Goal: Task Accomplishment & Management: Manage account settings

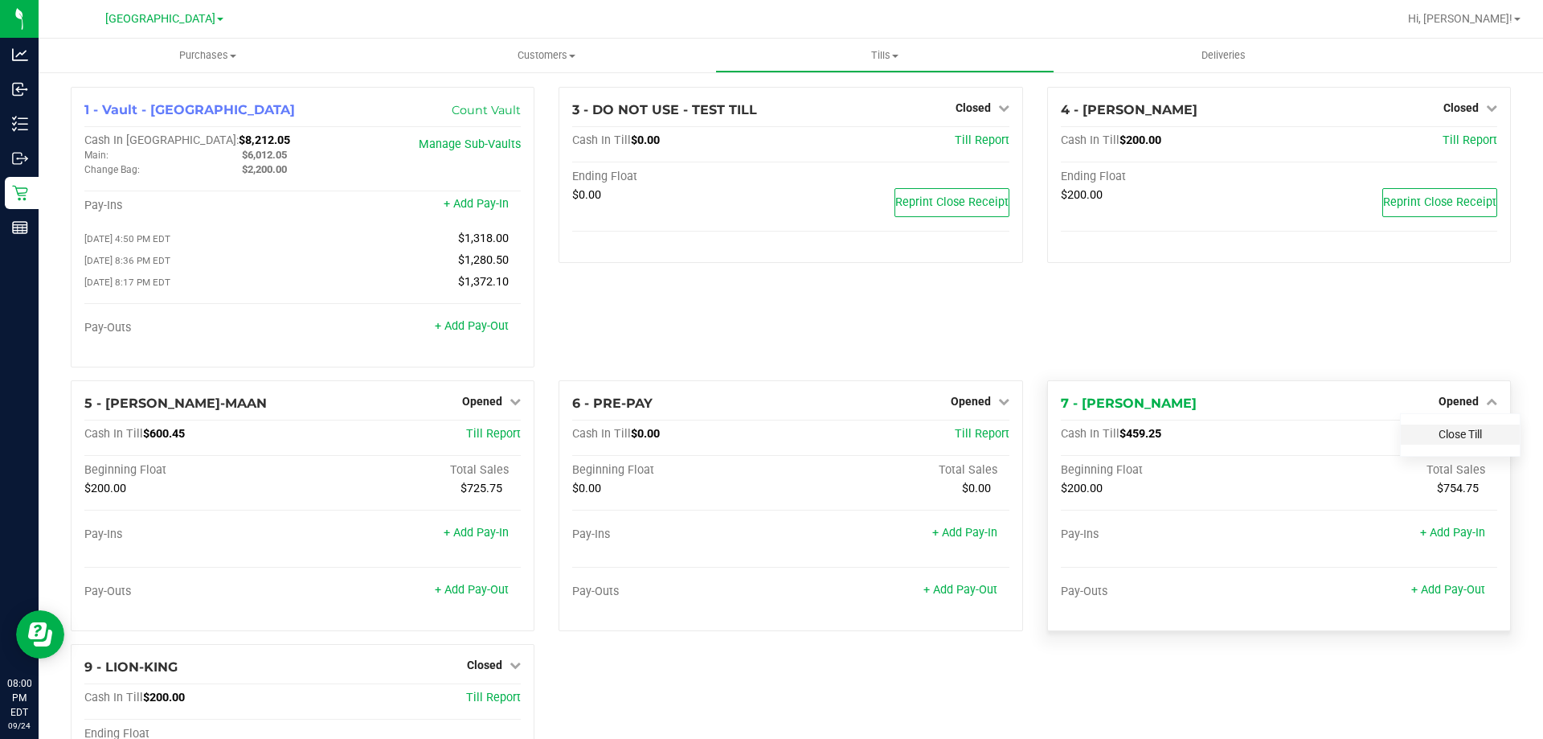
click at [1457, 440] on link "Close Till" at bounding box center [1460, 434] width 43 height 13
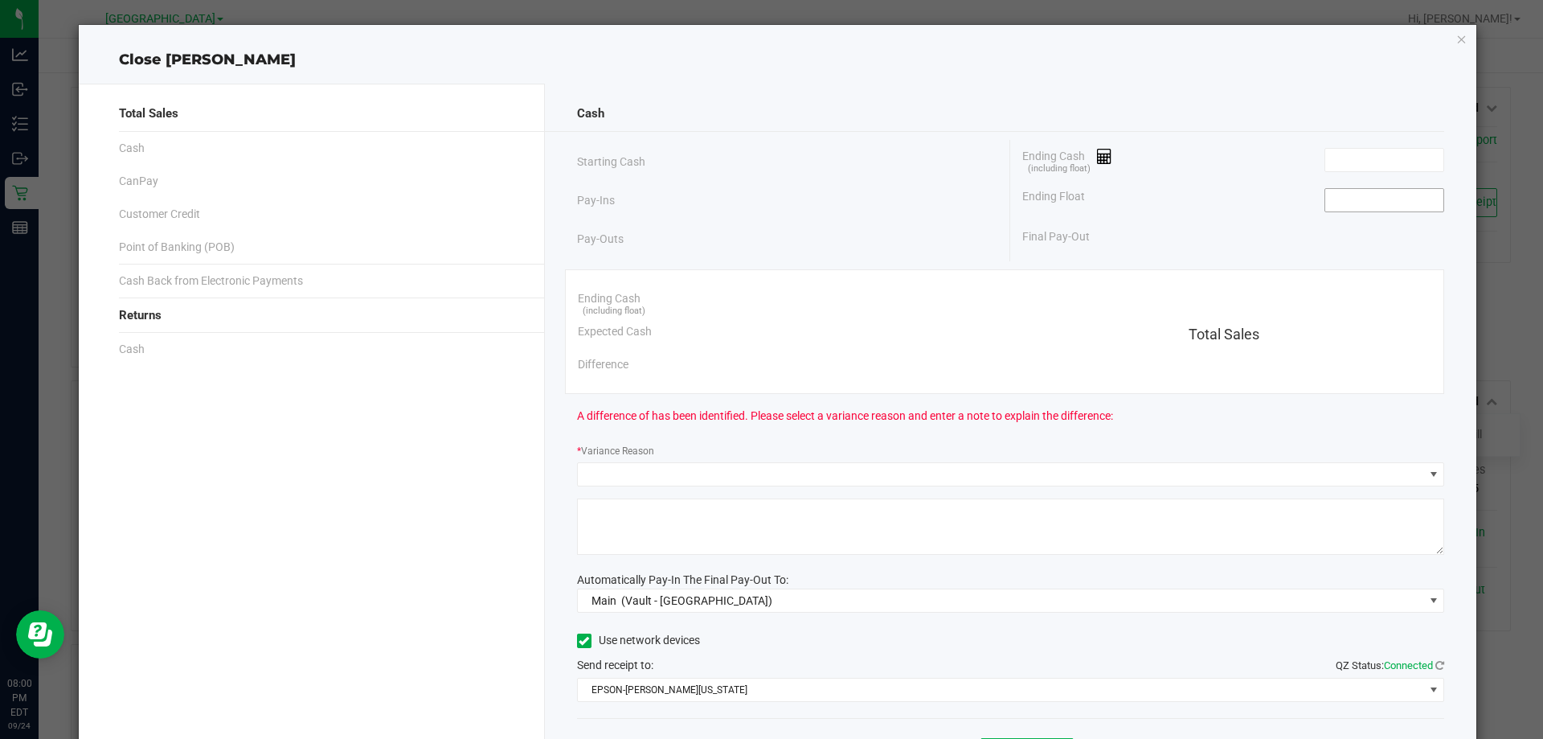
click at [1378, 194] on input at bounding box center [1384, 200] width 118 height 23
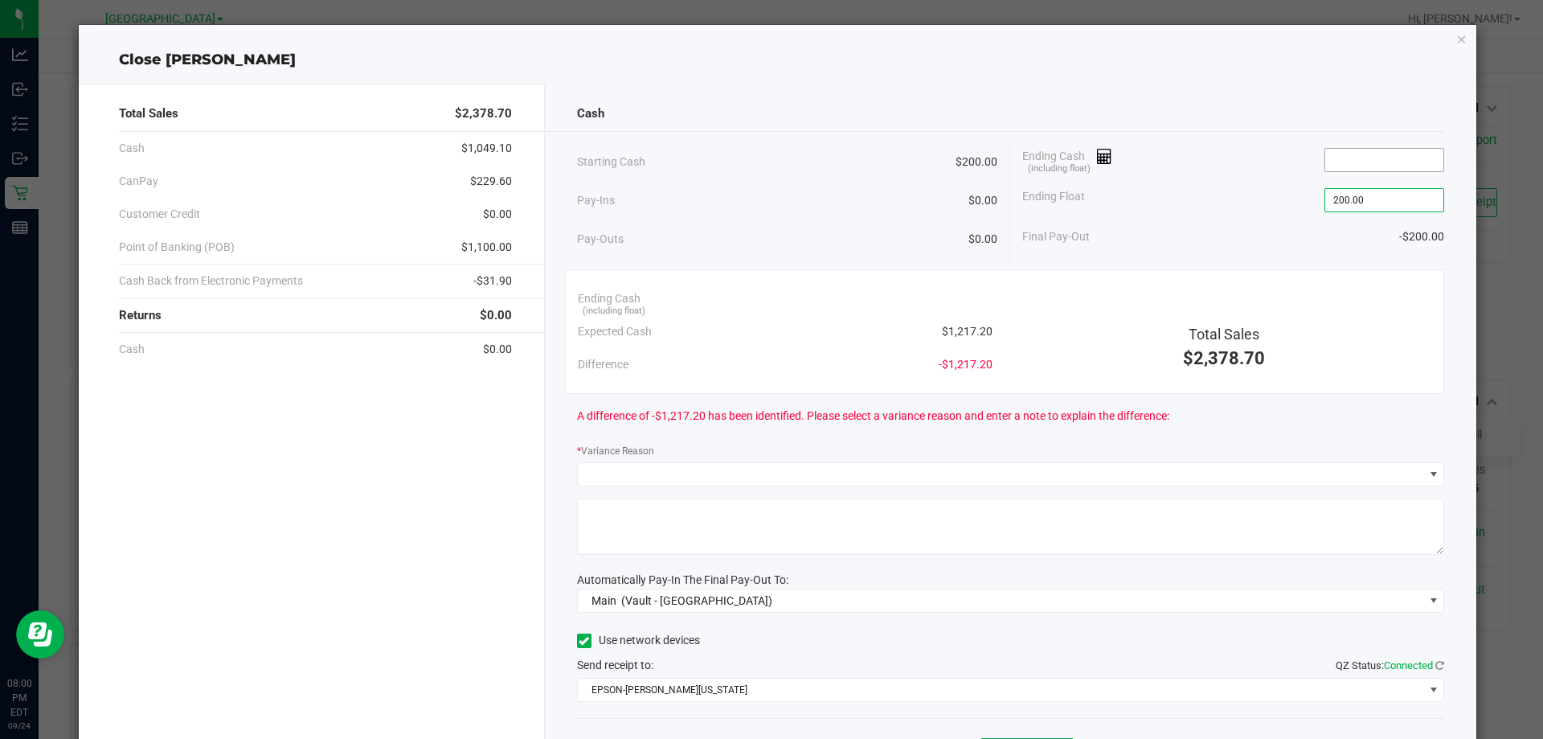
click at [1347, 162] on input at bounding box center [1384, 160] width 118 height 23
type input "$200.00"
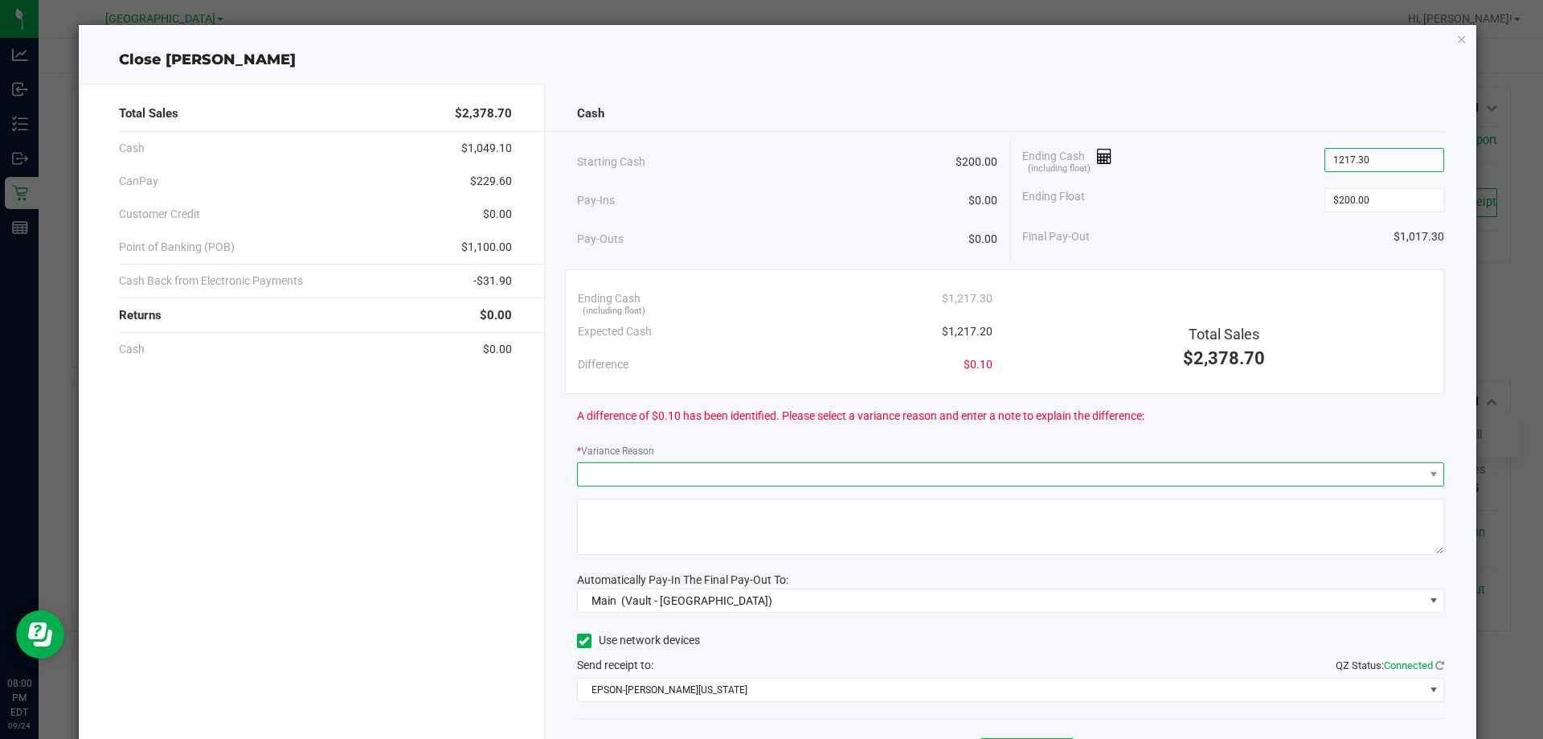
click at [741, 477] on span at bounding box center [1001, 474] width 846 height 23
type input "$1,217.30"
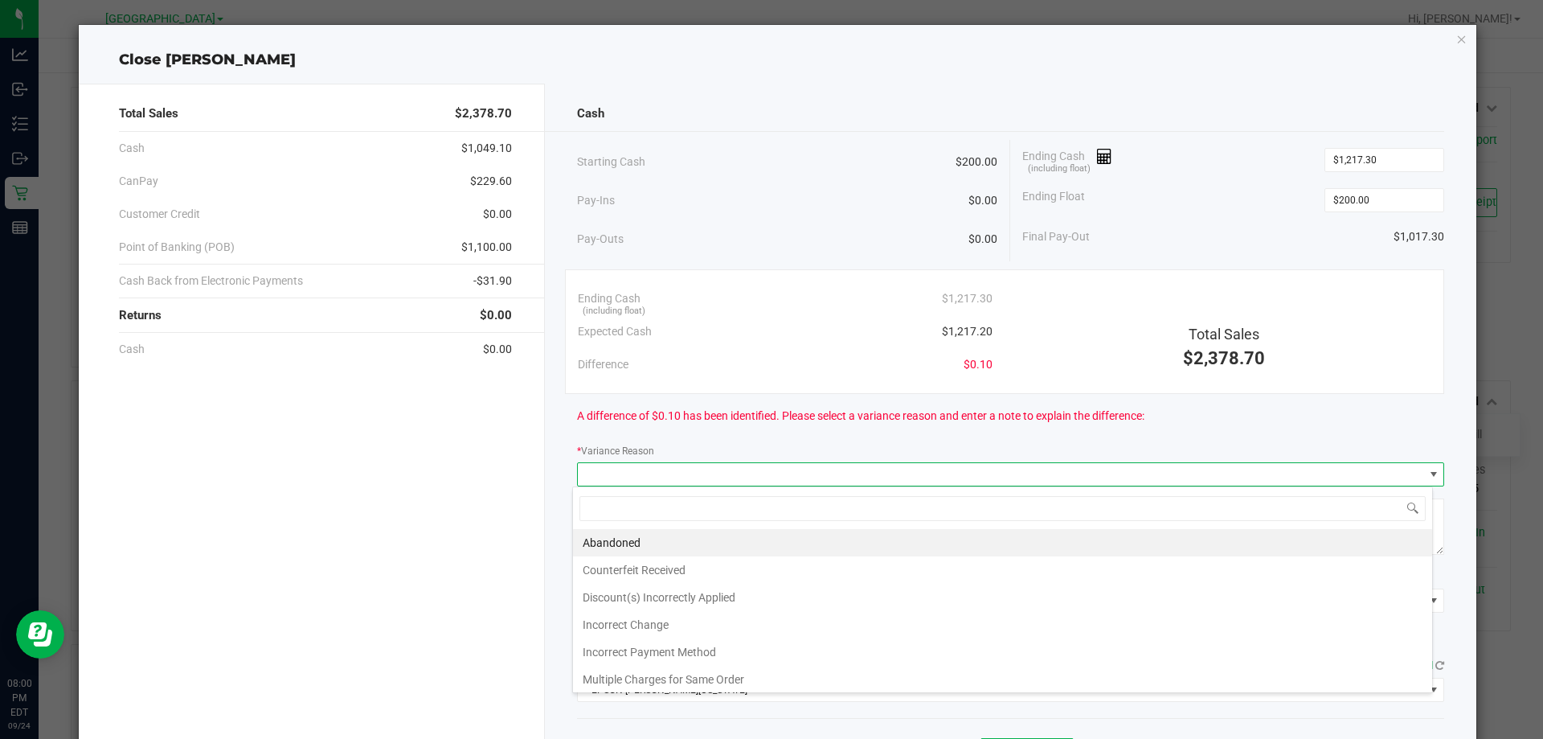
scroll to position [24, 860]
click at [619, 545] on li "Abandoned" at bounding box center [1002, 542] width 859 height 27
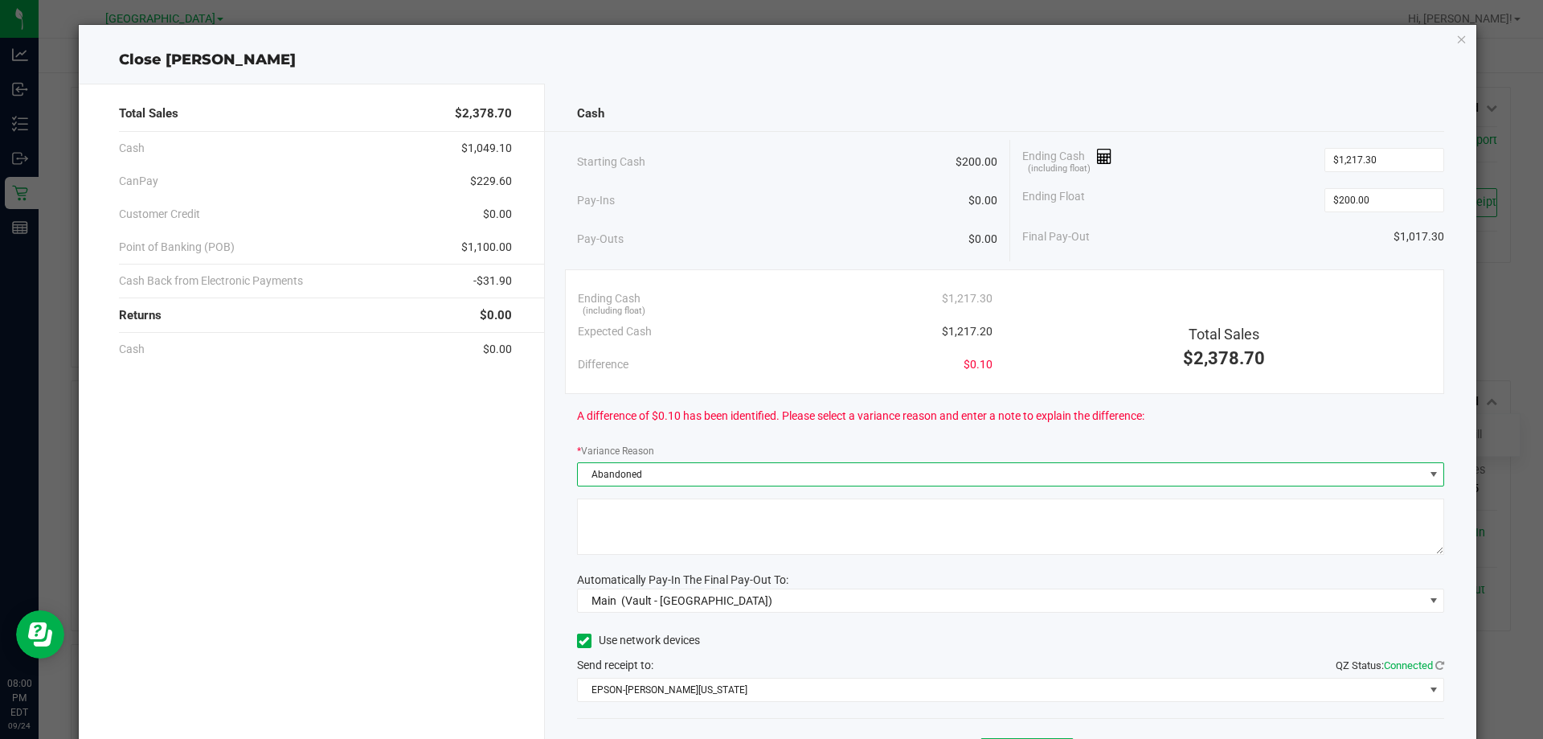
click at [622, 540] on textarea at bounding box center [1011, 526] width 868 height 56
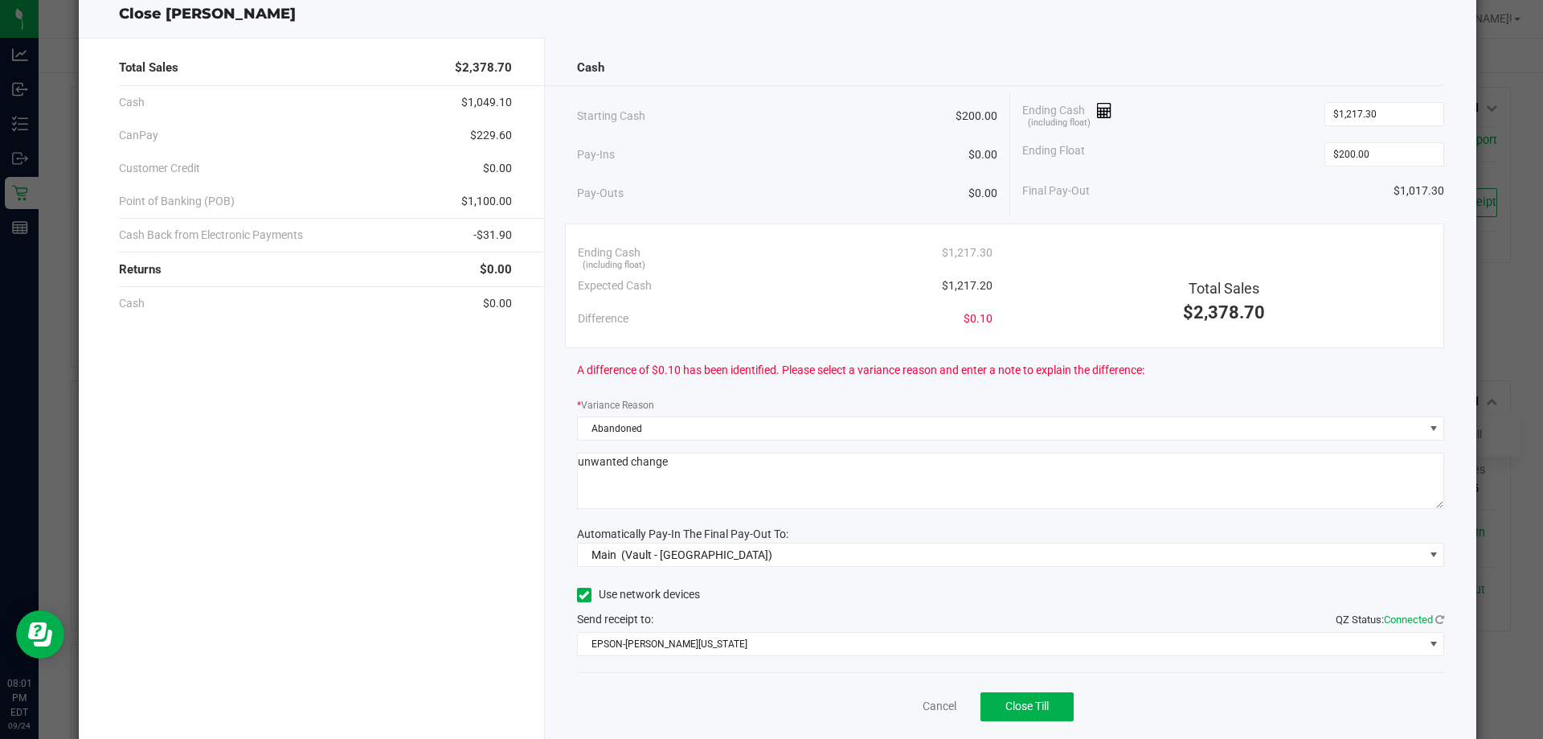
scroll to position [94, 0]
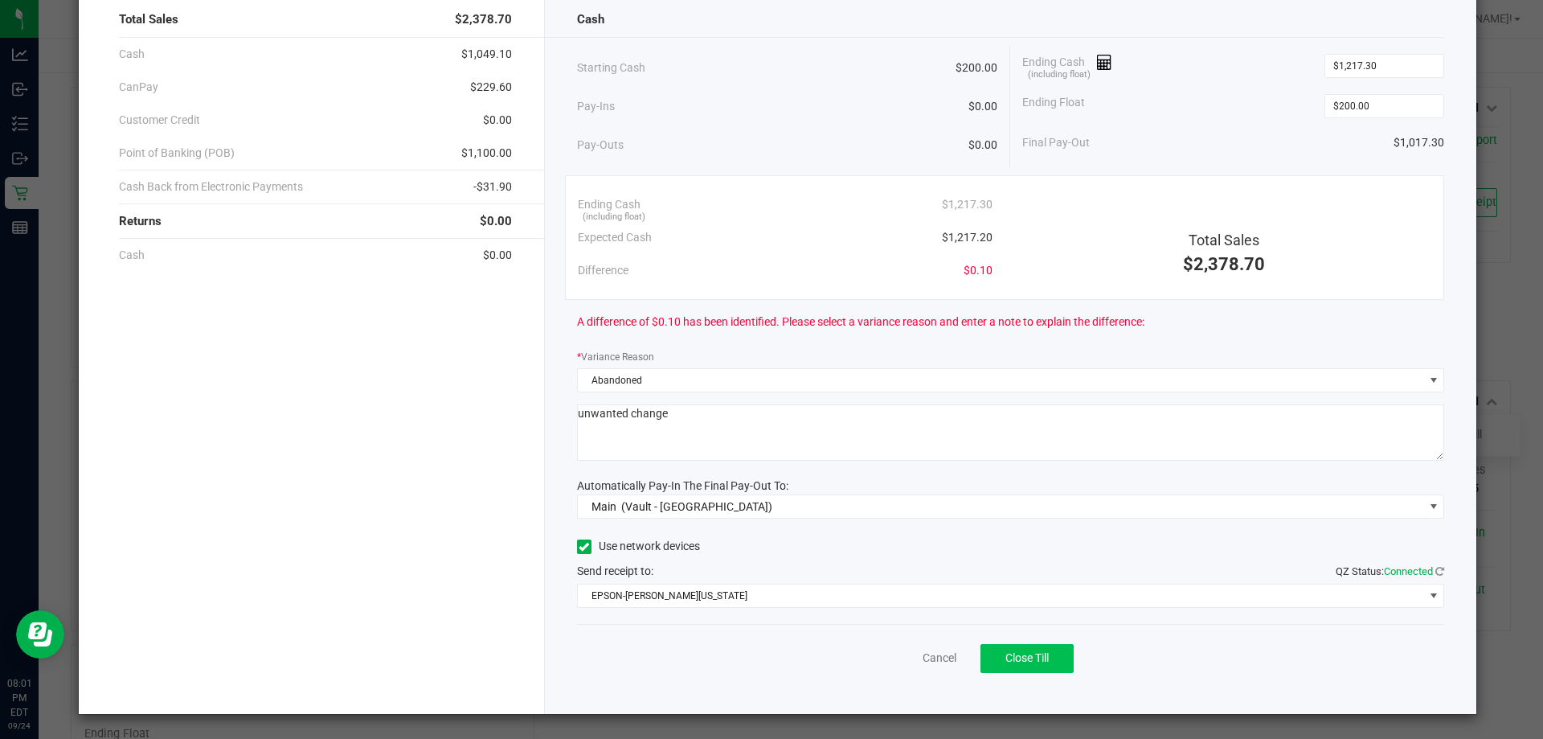
type textarea "unwanted change"
click at [986, 663] on button "Close Till" at bounding box center [1027, 658] width 93 height 29
click at [886, 661] on link "Dismiss" at bounding box center [904, 657] width 39 height 17
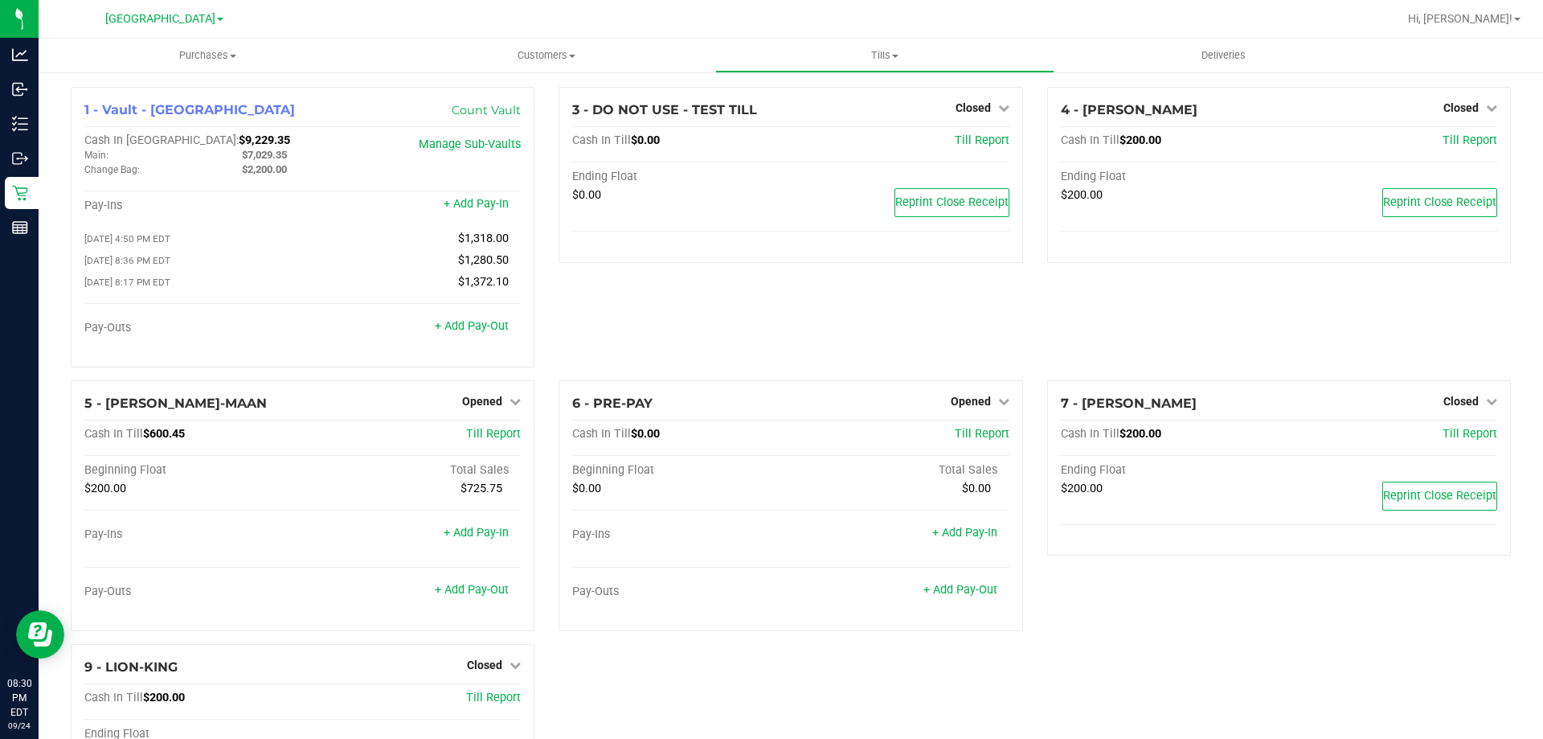
click at [977, 398] on div "Opened" at bounding box center [980, 400] width 59 height 19
click at [984, 407] on link "Opened" at bounding box center [980, 401] width 59 height 13
click at [976, 440] on link "Close Till" at bounding box center [972, 434] width 43 height 13
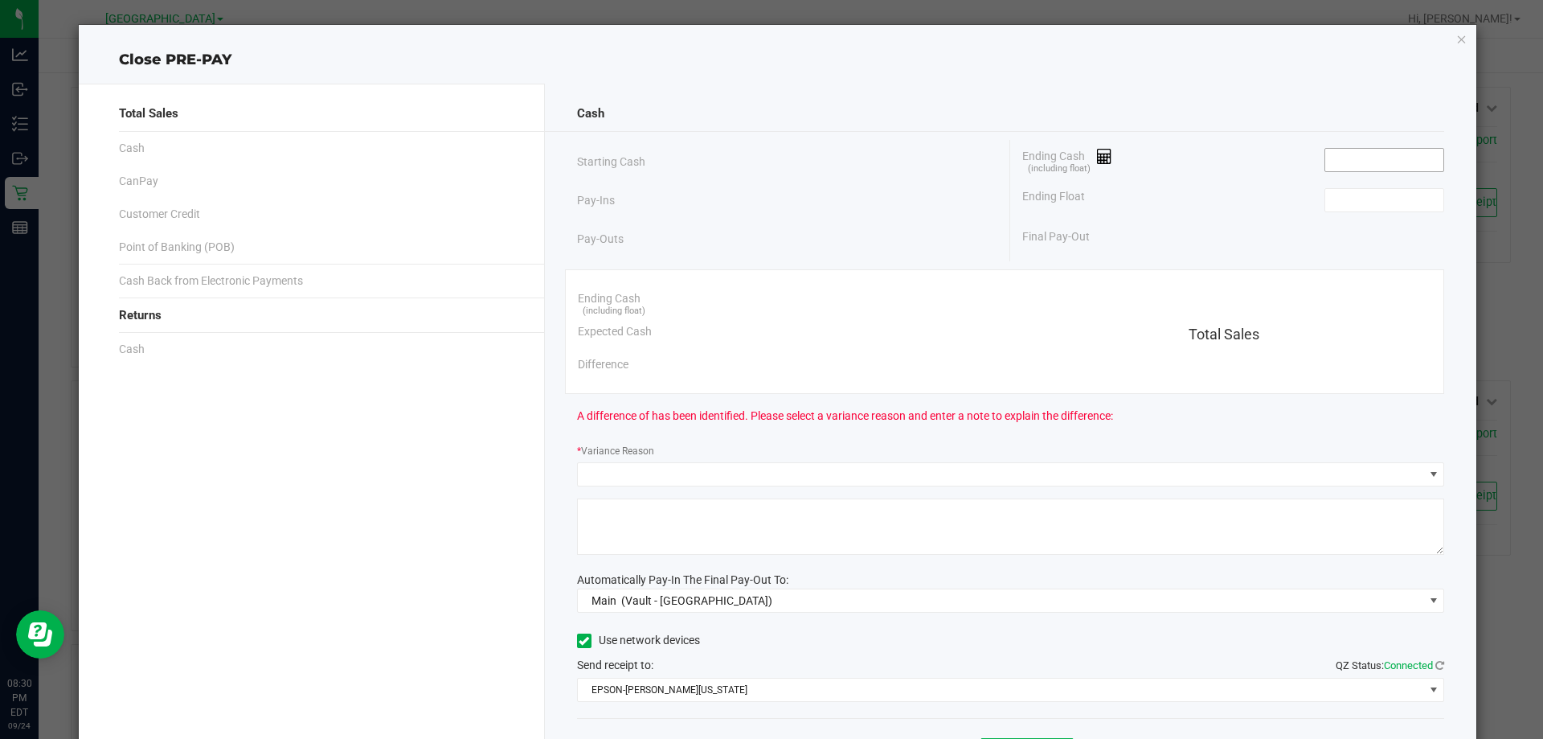
click at [1402, 160] on input at bounding box center [1384, 160] width 118 height 23
click at [1386, 202] on input at bounding box center [1384, 200] width 118 height 23
type input "$0.00"
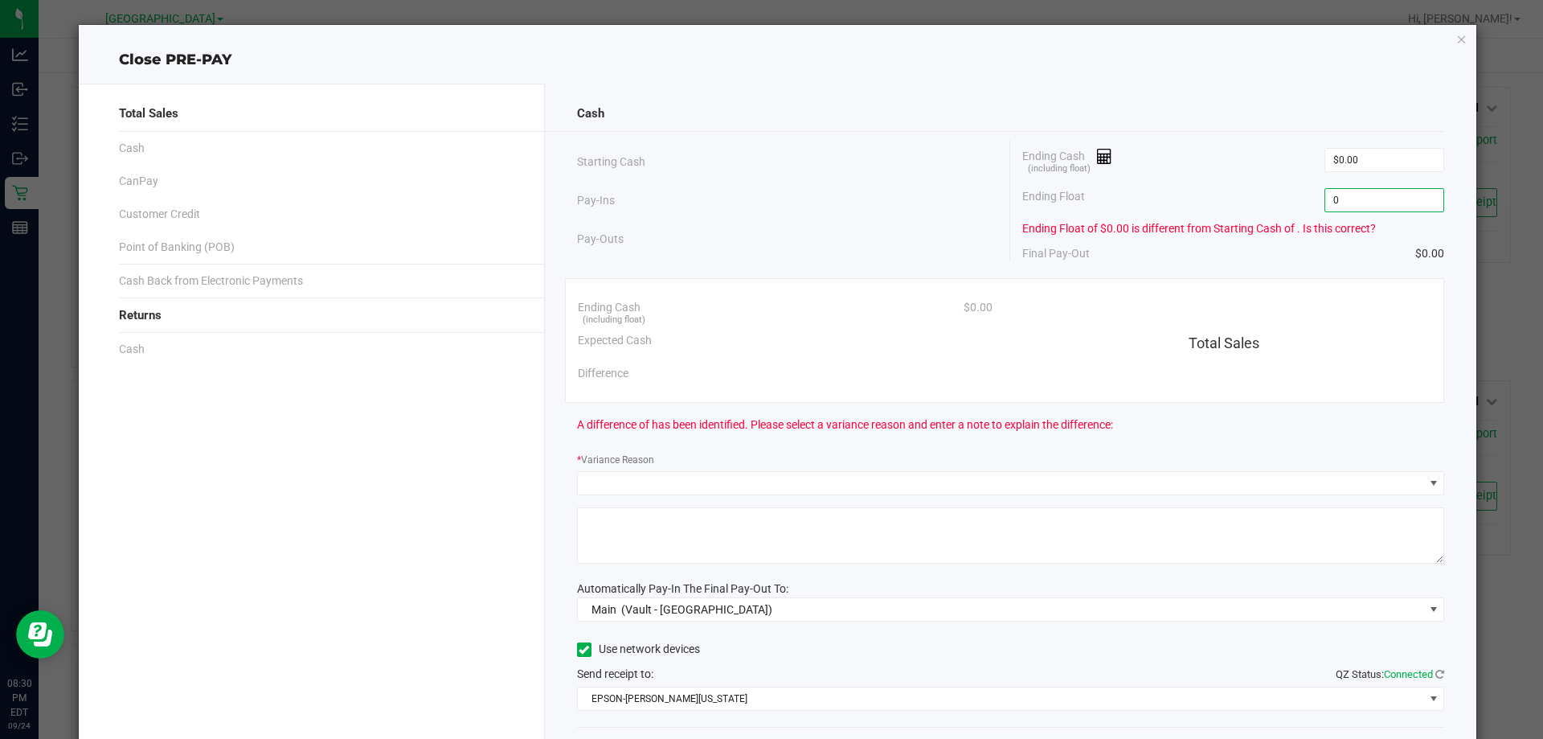
click at [1155, 227] on div "Ending Float of $0.00 is different from Starting Cash of . Is this correct?" at bounding box center [1233, 228] width 422 height 17
type input "$0.00"
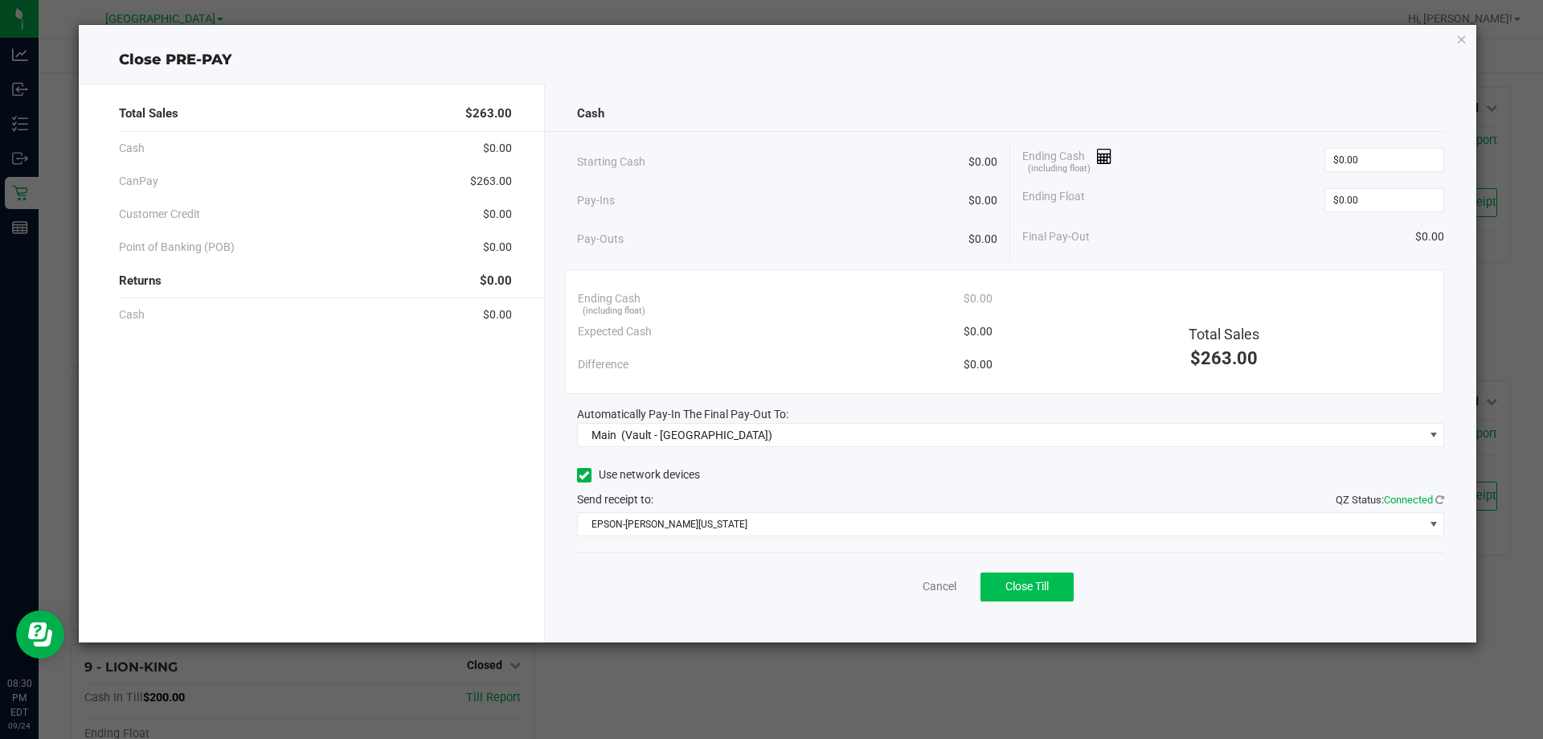
click at [1013, 598] on button "Close Till" at bounding box center [1027, 586] width 93 height 29
click at [894, 590] on link "Dismiss" at bounding box center [904, 586] width 39 height 17
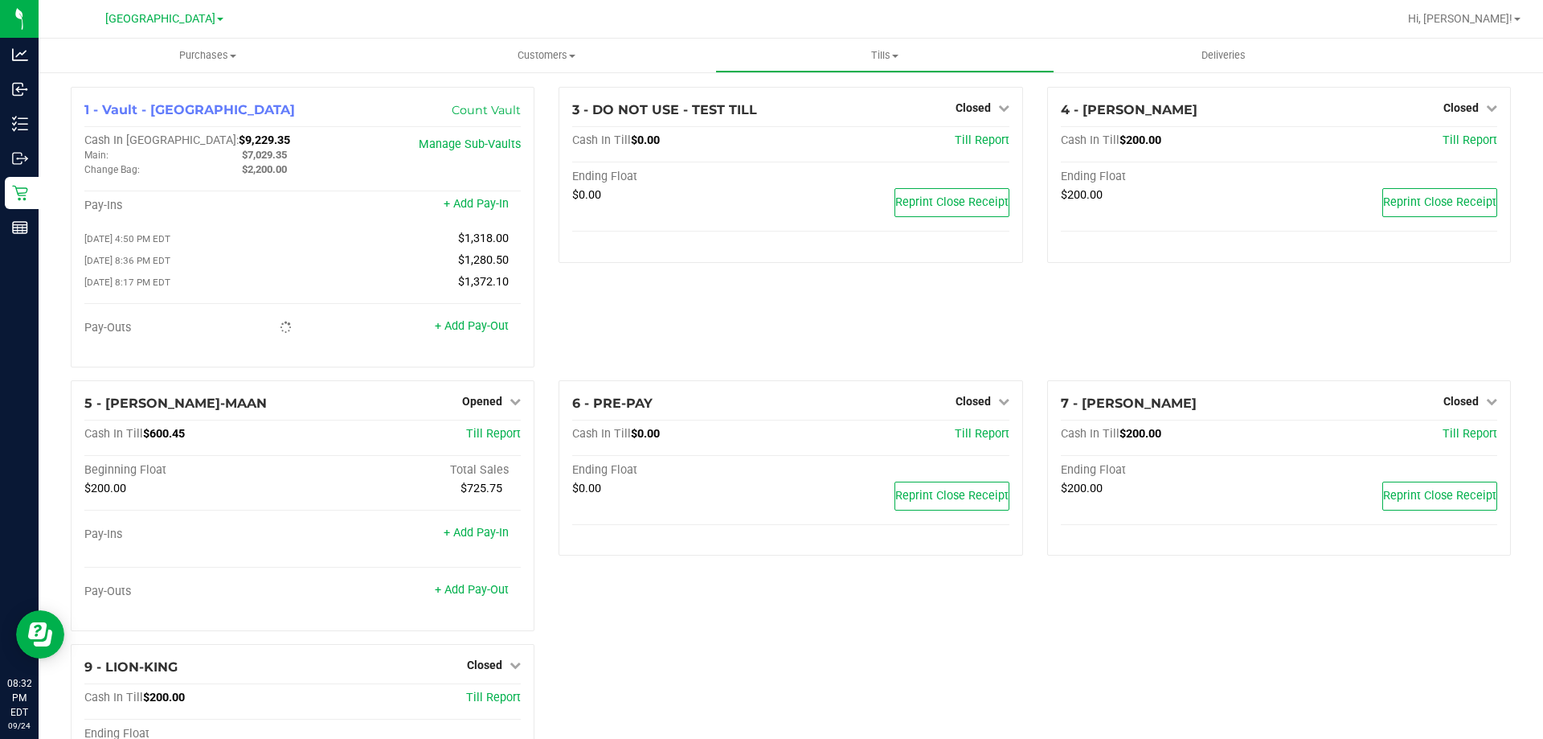
click at [483, 401] on span "Opened" at bounding box center [482, 401] width 40 height 13
click at [493, 437] on link "Close Till" at bounding box center [484, 434] width 43 height 13
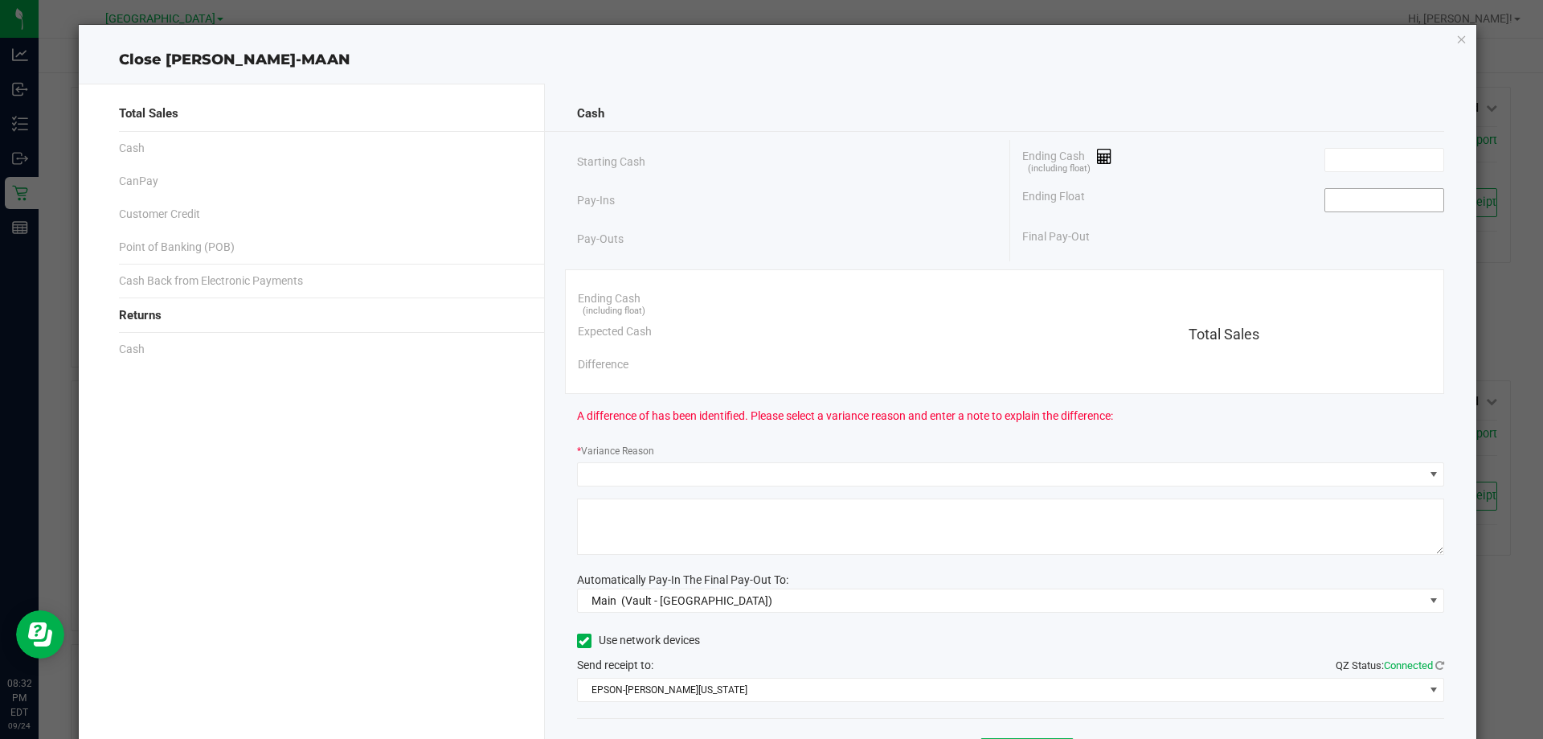
click at [1378, 194] on input at bounding box center [1384, 200] width 118 height 23
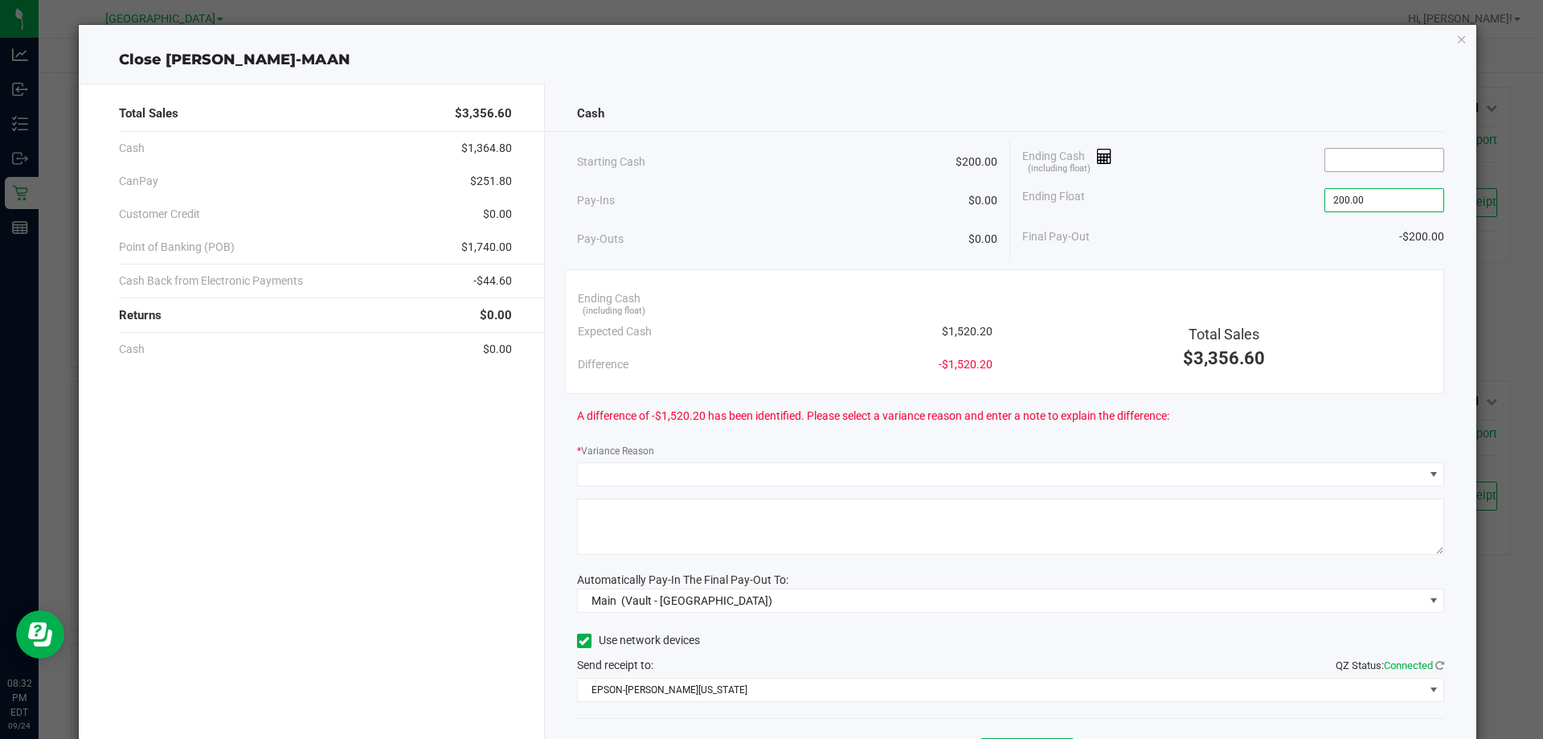
click at [1374, 156] on input at bounding box center [1384, 160] width 118 height 23
type input "$200.00"
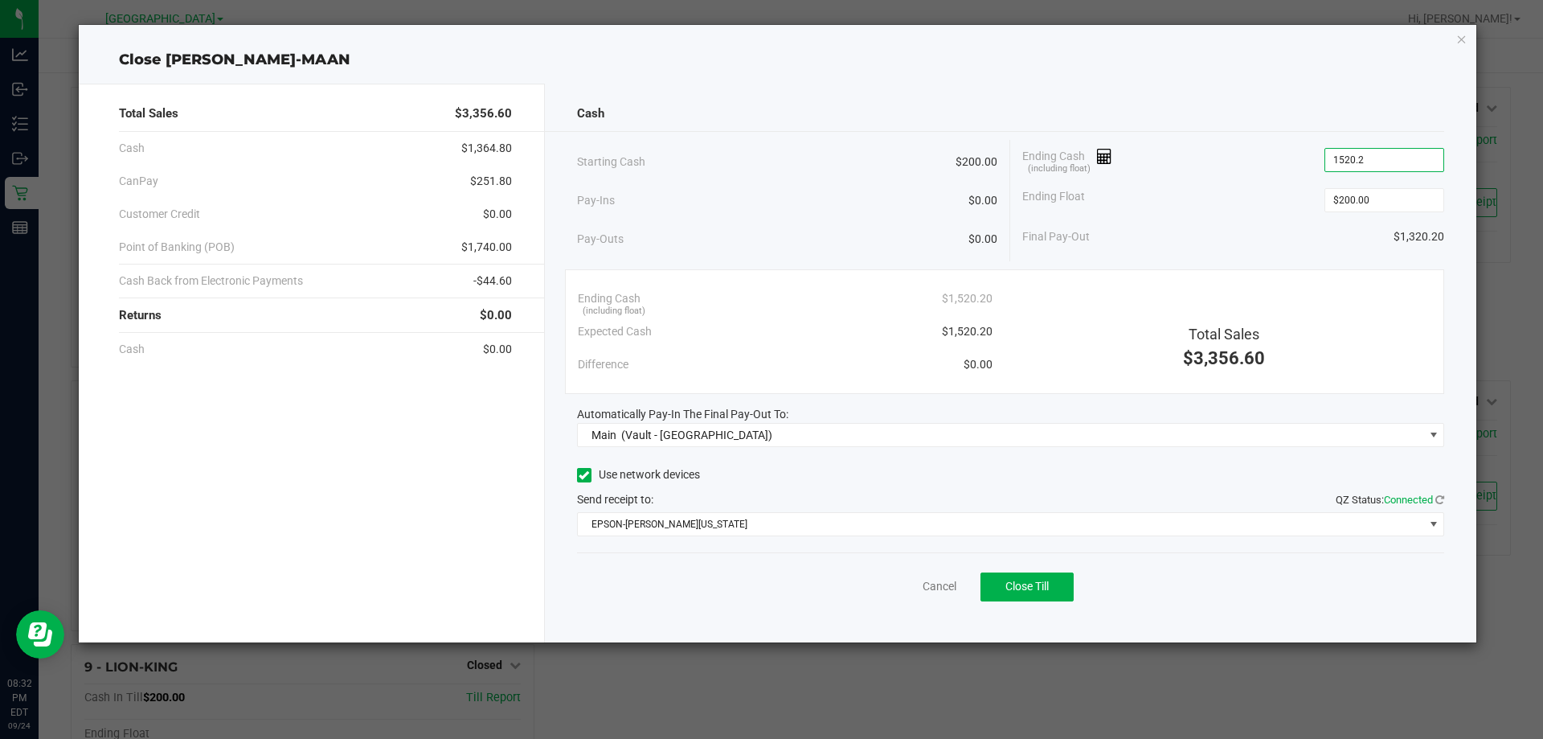
scroll to position [0, 0]
click at [1046, 585] on span "Close Till" at bounding box center [1026, 585] width 43 height 13
type input "$1,520.20"
click at [908, 589] on link "Dismiss" at bounding box center [904, 586] width 39 height 17
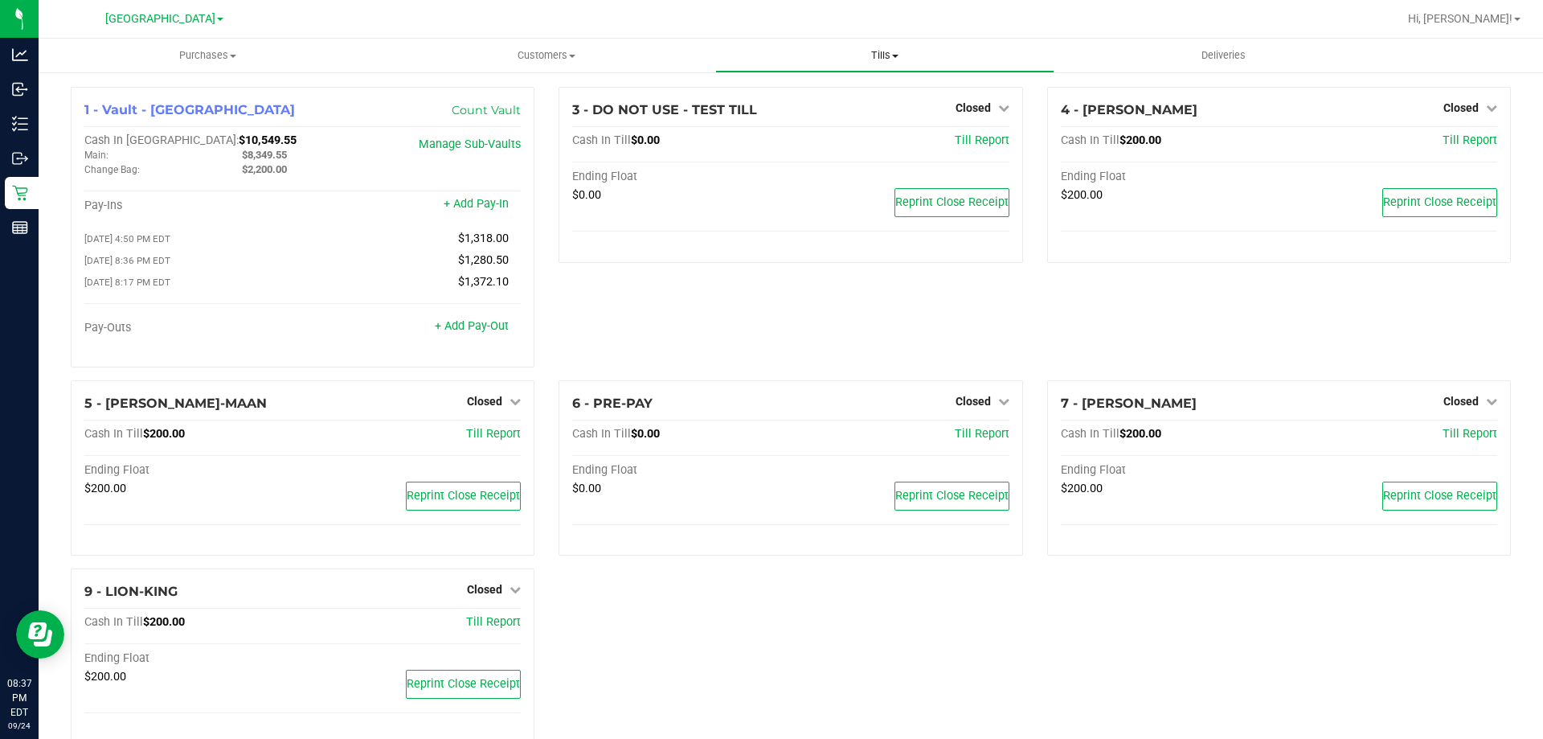
click at [868, 56] on span "Tills" at bounding box center [884, 55] width 337 height 14
click at [818, 123] on span "Reconcile e-payments" at bounding box center [795, 116] width 160 height 14
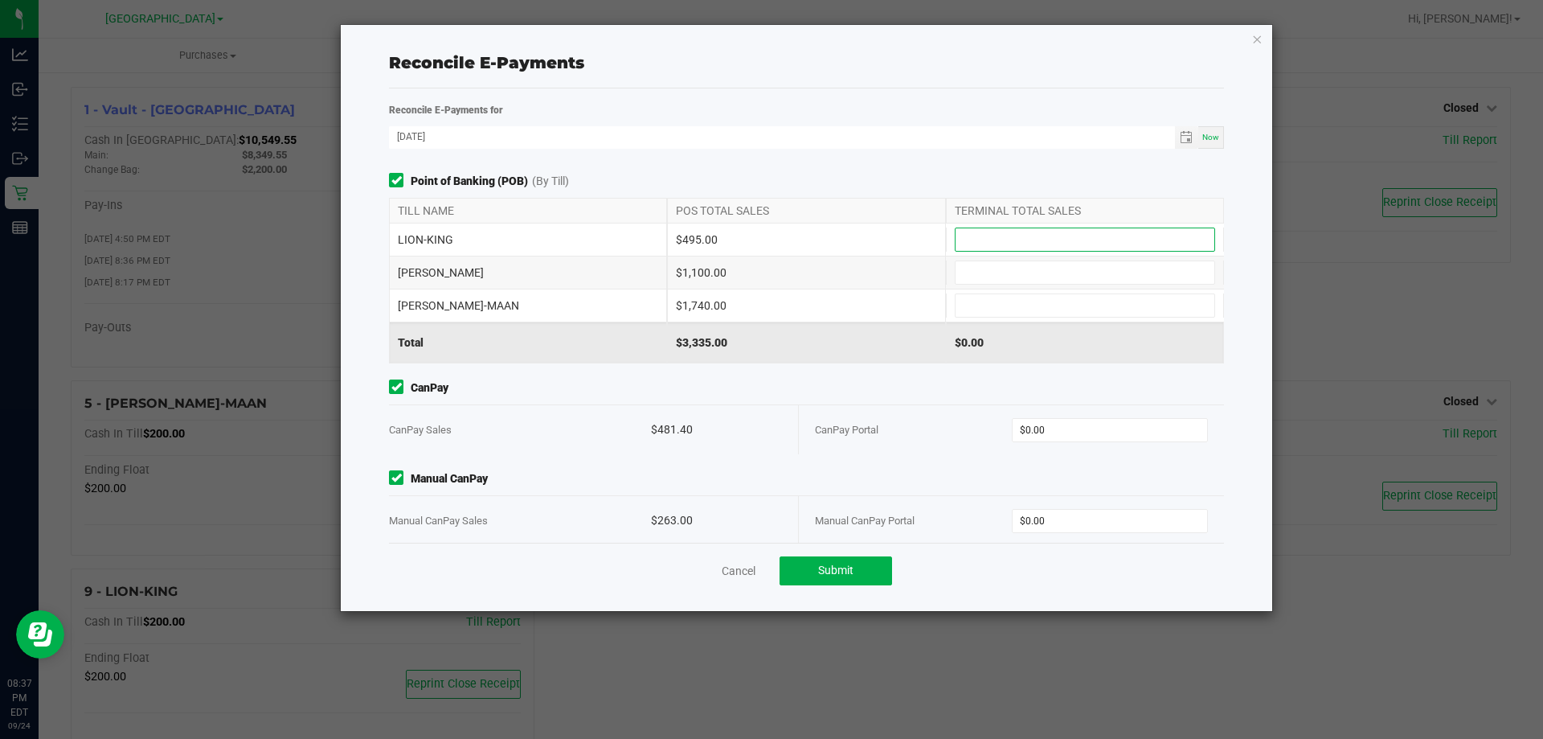
click at [1038, 240] on input at bounding box center [1085, 239] width 259 height 23
type input "$495.00"
type input "$1,100.00"
type input "$1,740.00"
click at [1102, 521] on input "0" at bounding box center [1110, 521] width 195 height 23
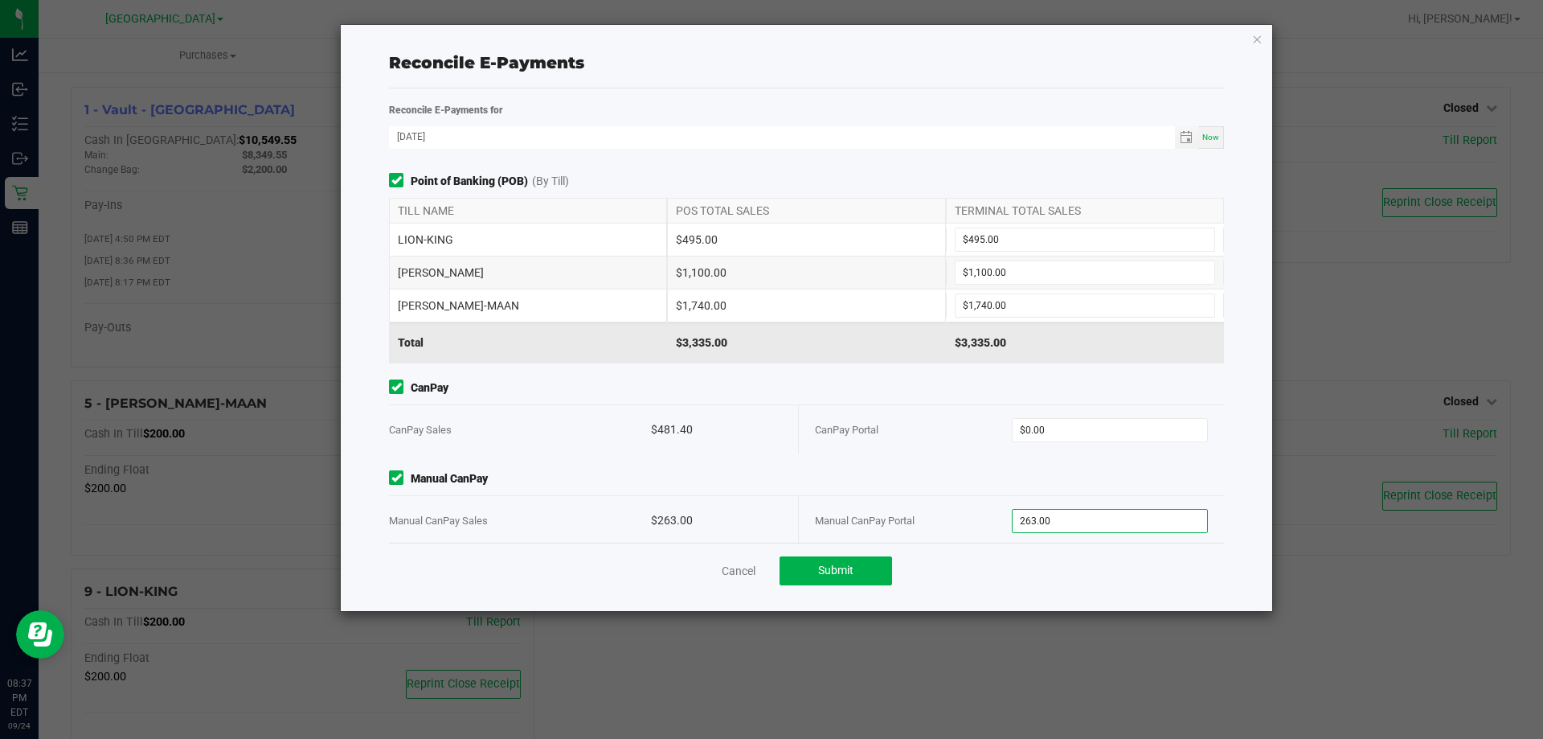
type input "$263.00"
click at [1109, 444] on div "CanPay Portal $0.00" at bounding box center [1011, 429] width 393 height 49
click at [1109, 435] on input "0" at bounding box center [1110, 430] width 195 height 23
type input "$481.40"
click at [815, 577] on button "Submit" at bounding box center [836, 570] width 113 height 29
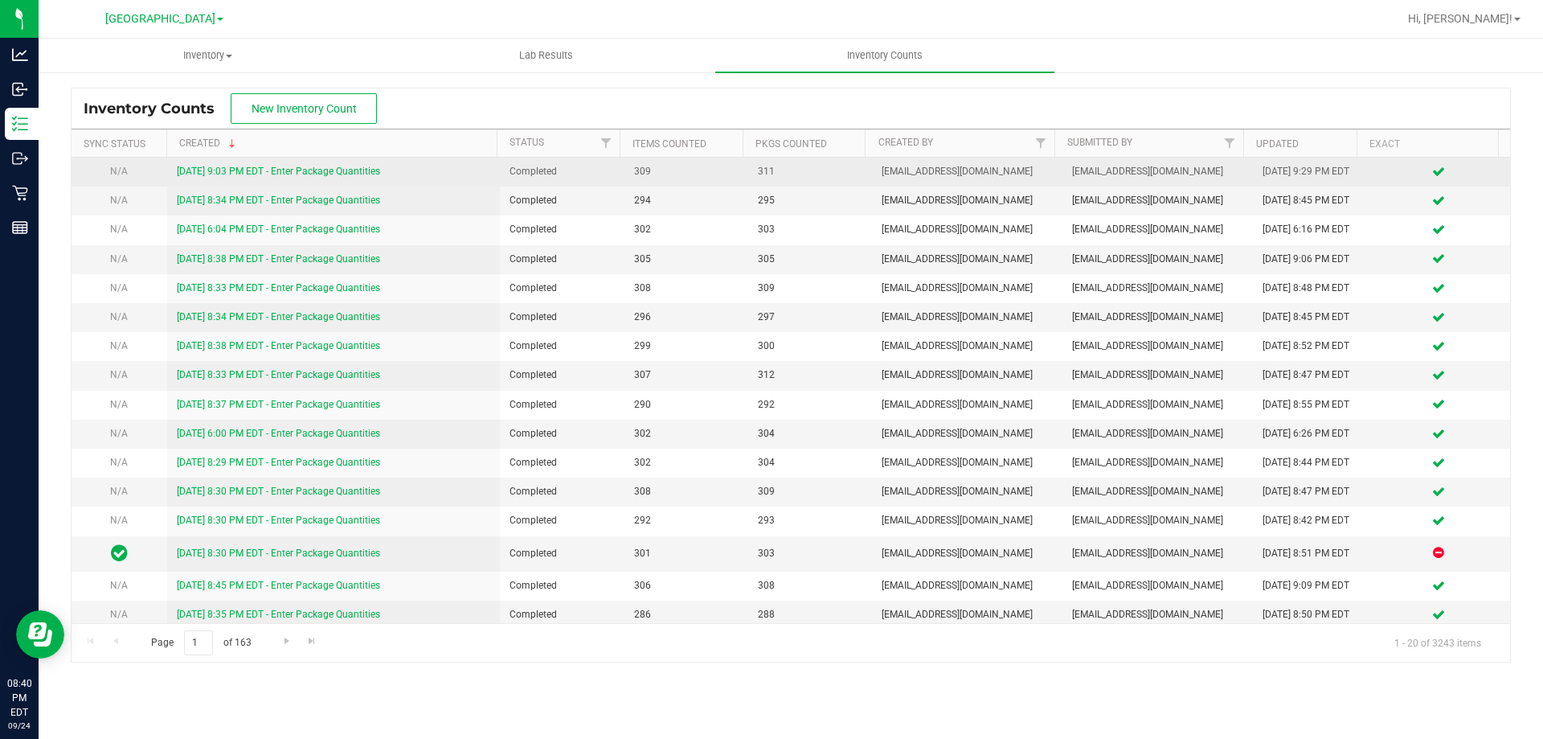
click at [337, 175] on link "[DATE] 9:03 PM EDT - Enter Package Quantities" at bounding box center [278, 171] width 203 height 11
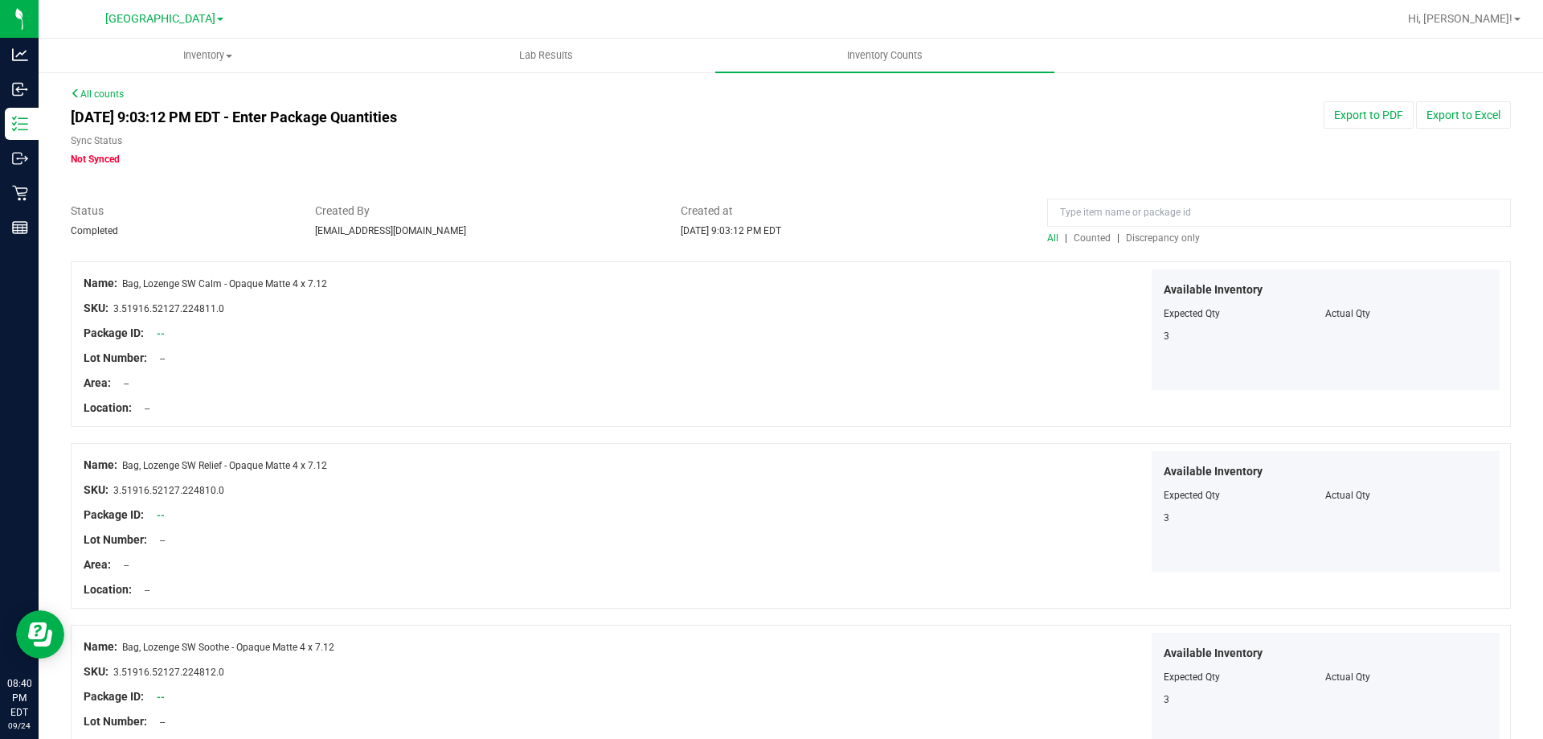
click at [1181, 232] on span "Discrepancy only" at bounding box center [1163, 237] width 74 height 11
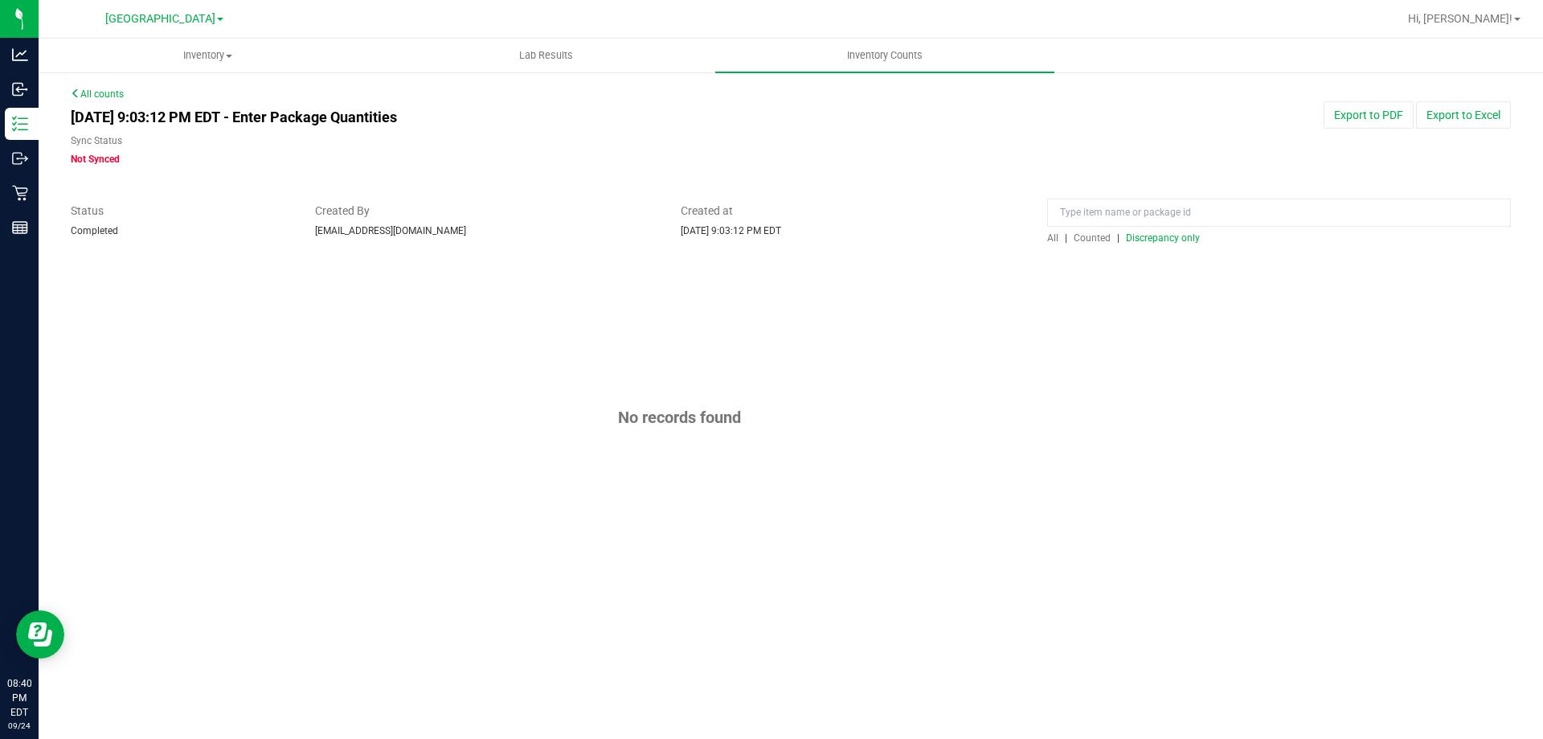
click at [104, 92] on link "All counts" at bounding box center [97, 93] width 53 height 11
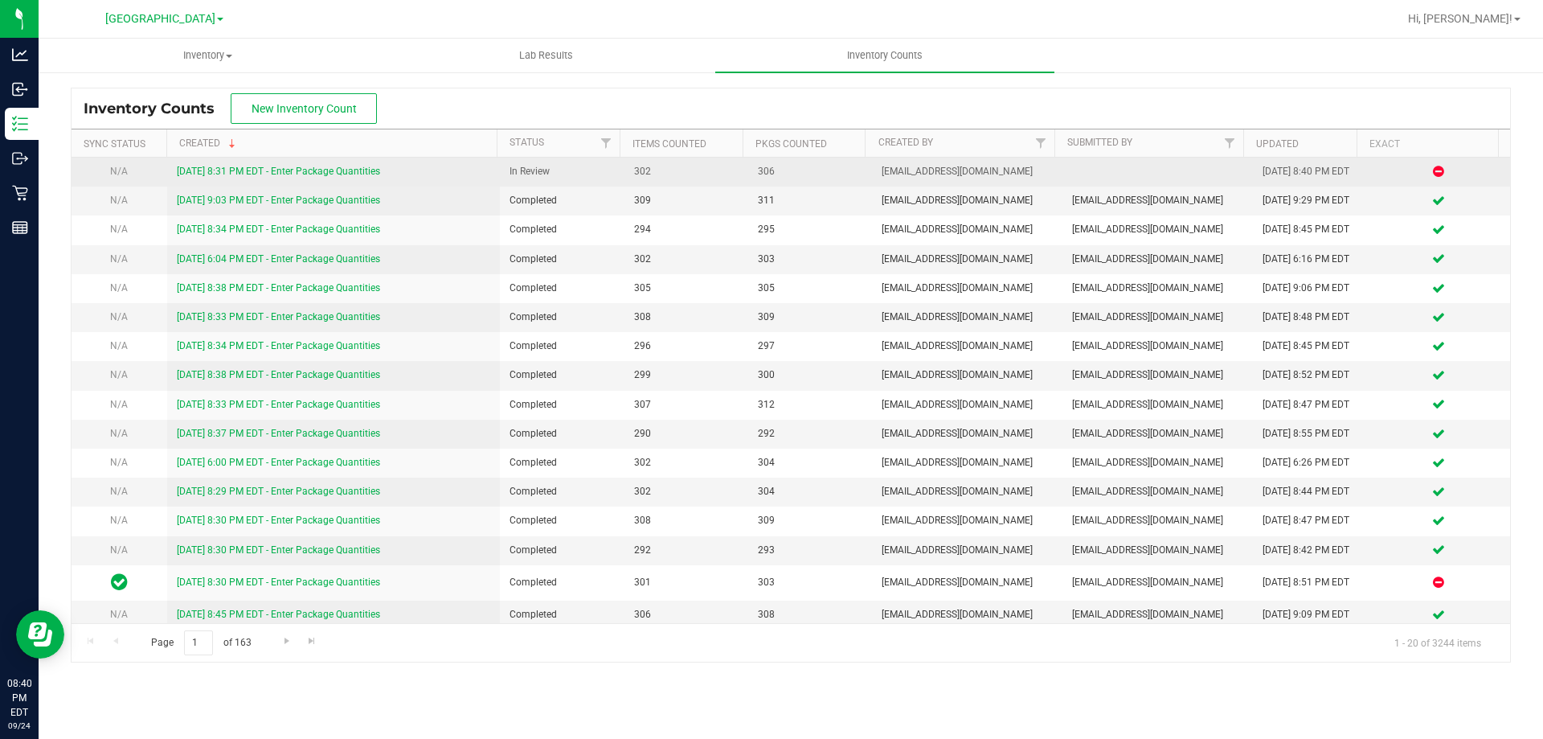
click at [342, 168] on link "[DATE] 8:31 PM EDT - Enter Package Quantities" at bounding box center [278, 171] width 203 height 11
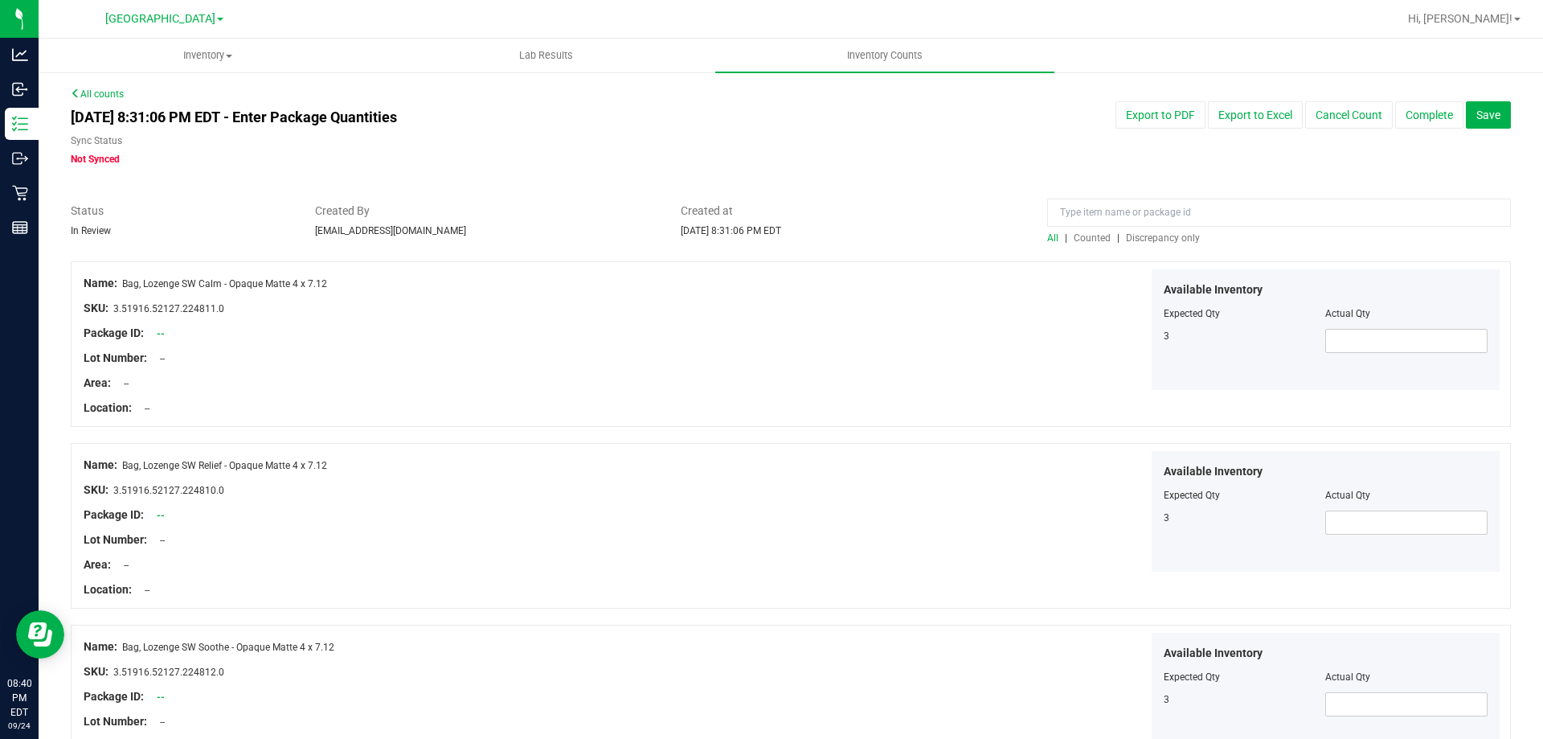
click at [1155, 232] on span "Discrepancy only" at bounding box center [1163, 237] width 74 height 11
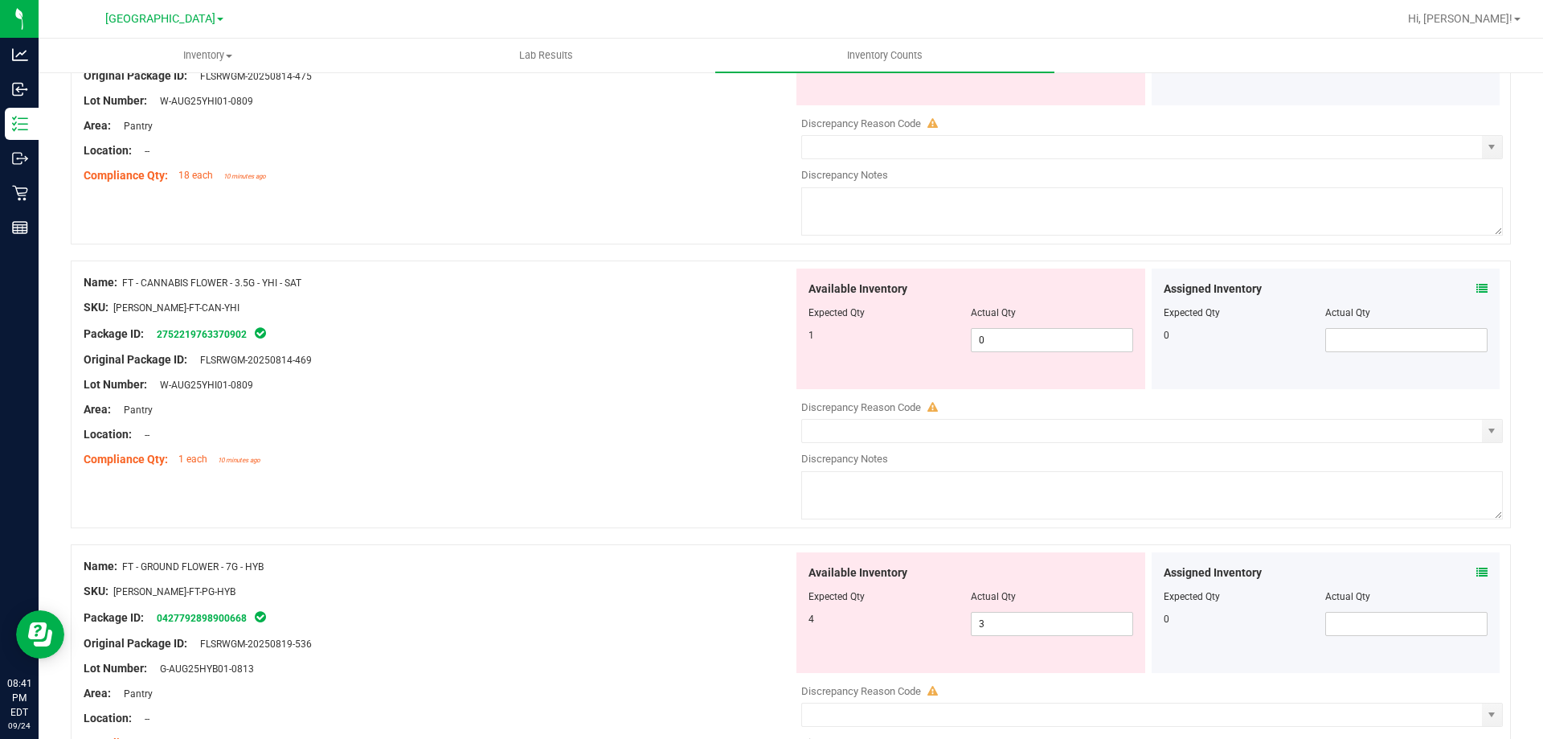
scroll to position [327, 0]
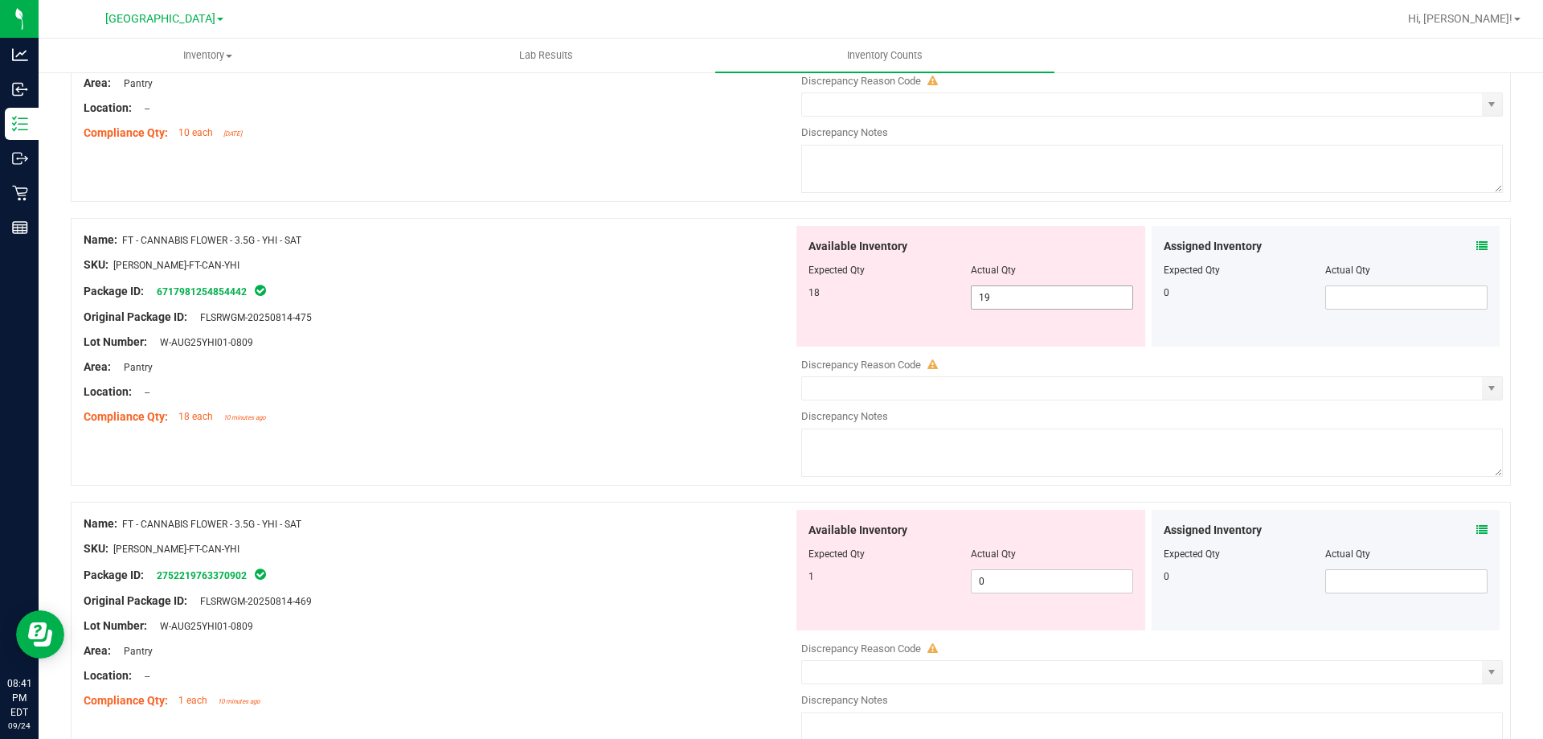
click at [1001, 306] on span "19 19" at bounding box center [1052, 297] width 162 height 24
type input "18"
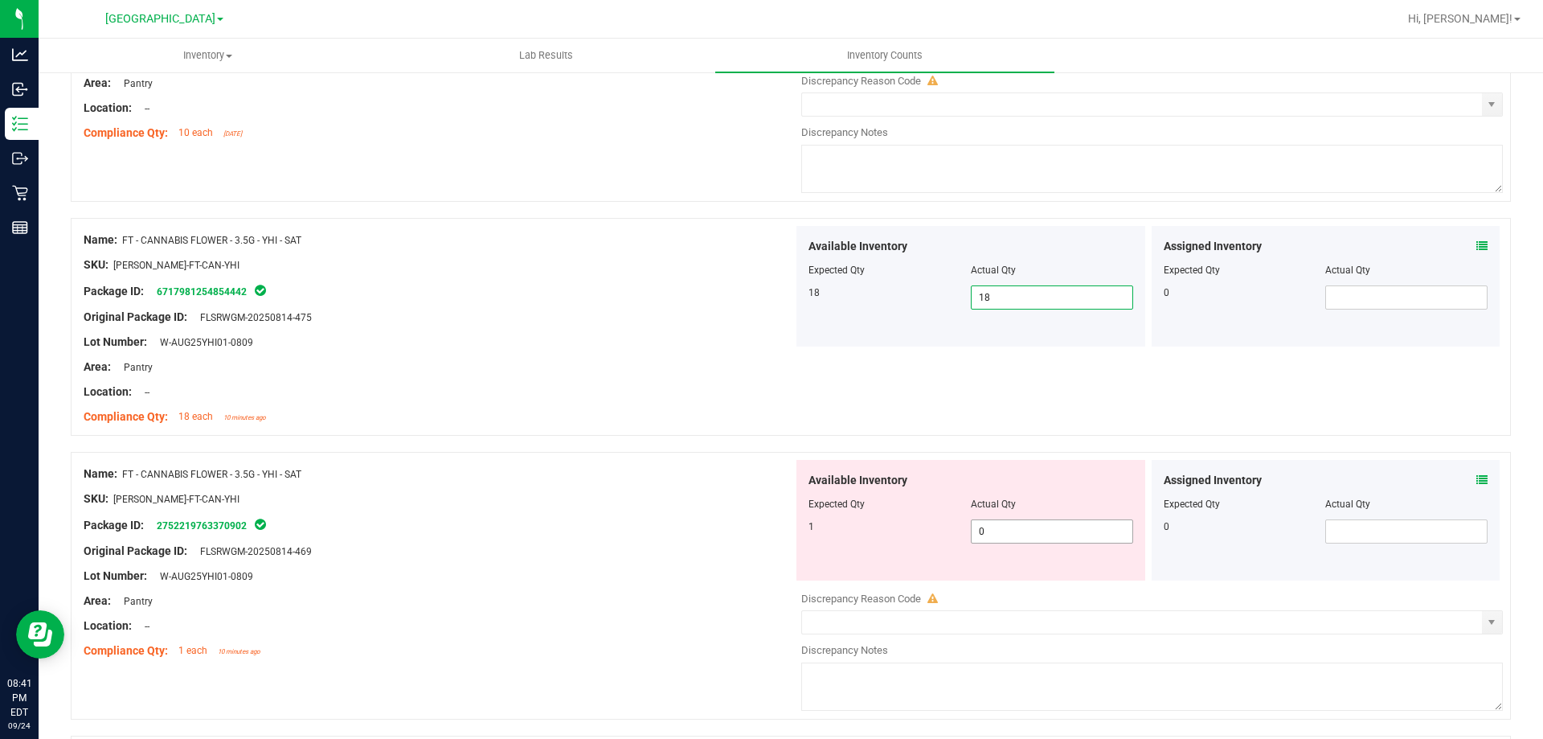
click at [1034, 528] on span "0 0" at bounding box center [1052, 531] width 162 height 24
type input "1"
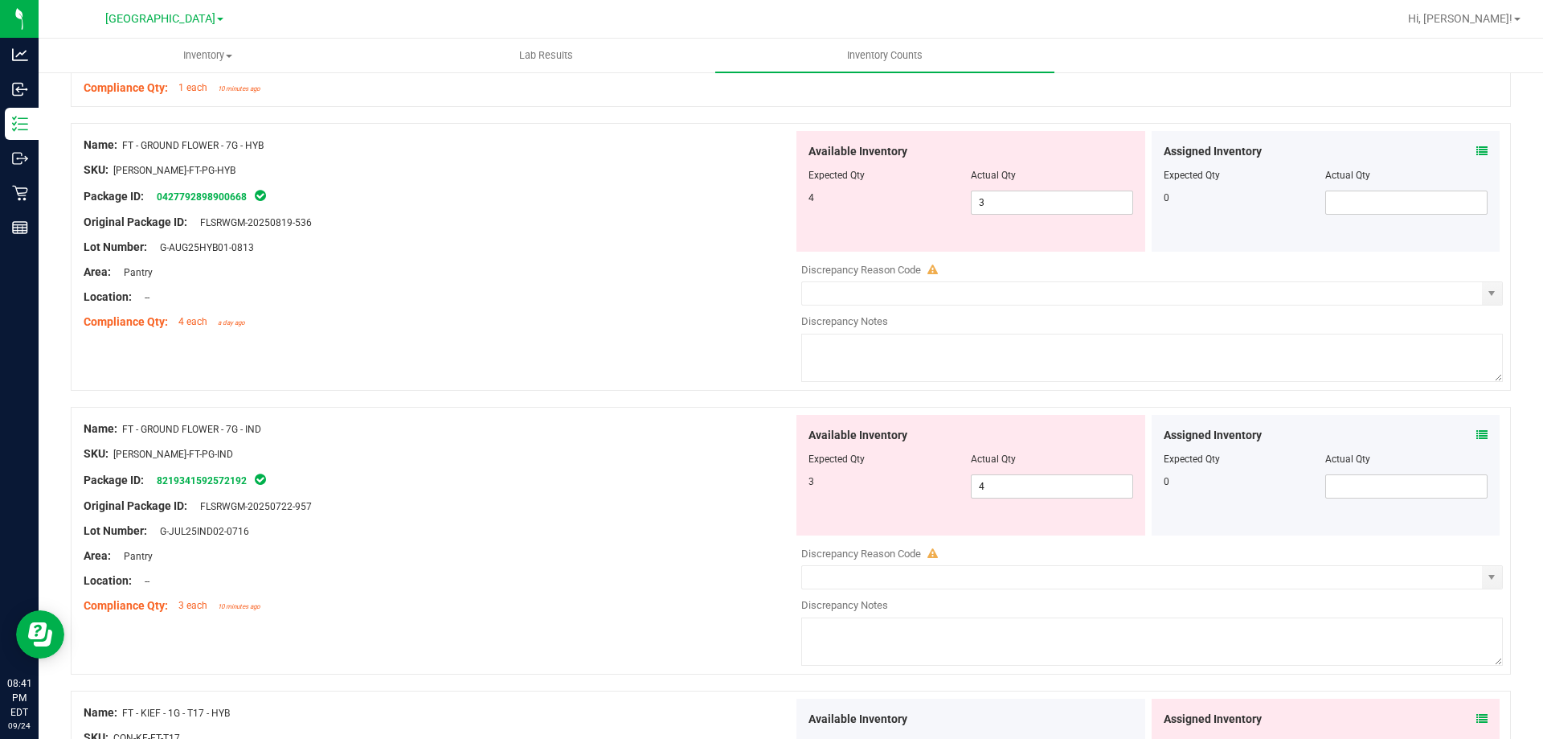
scroll to position [0, 0]
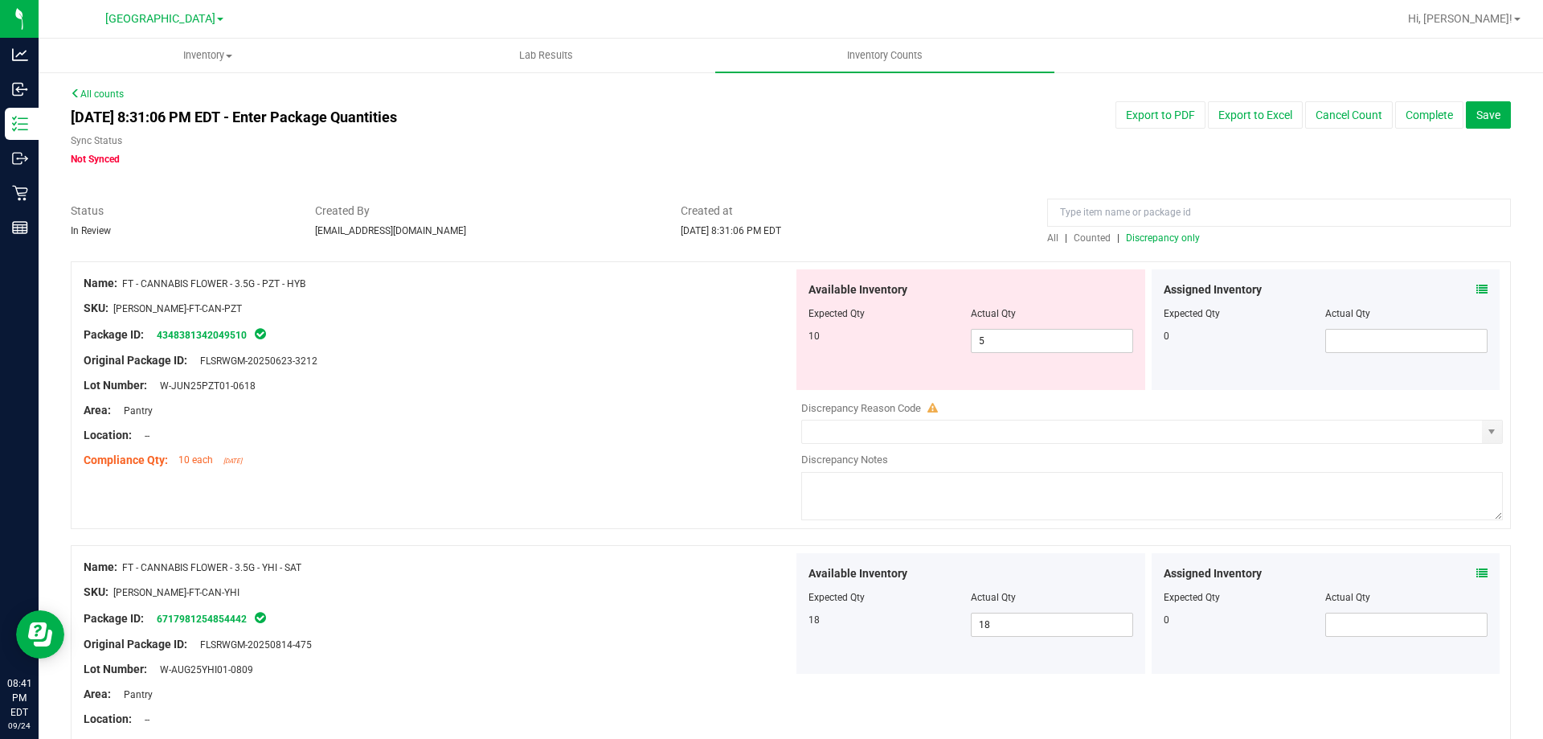
click at [1157, 237] on span "Discrepancy only" at bounding box center [1163, 237] width 74 height 11
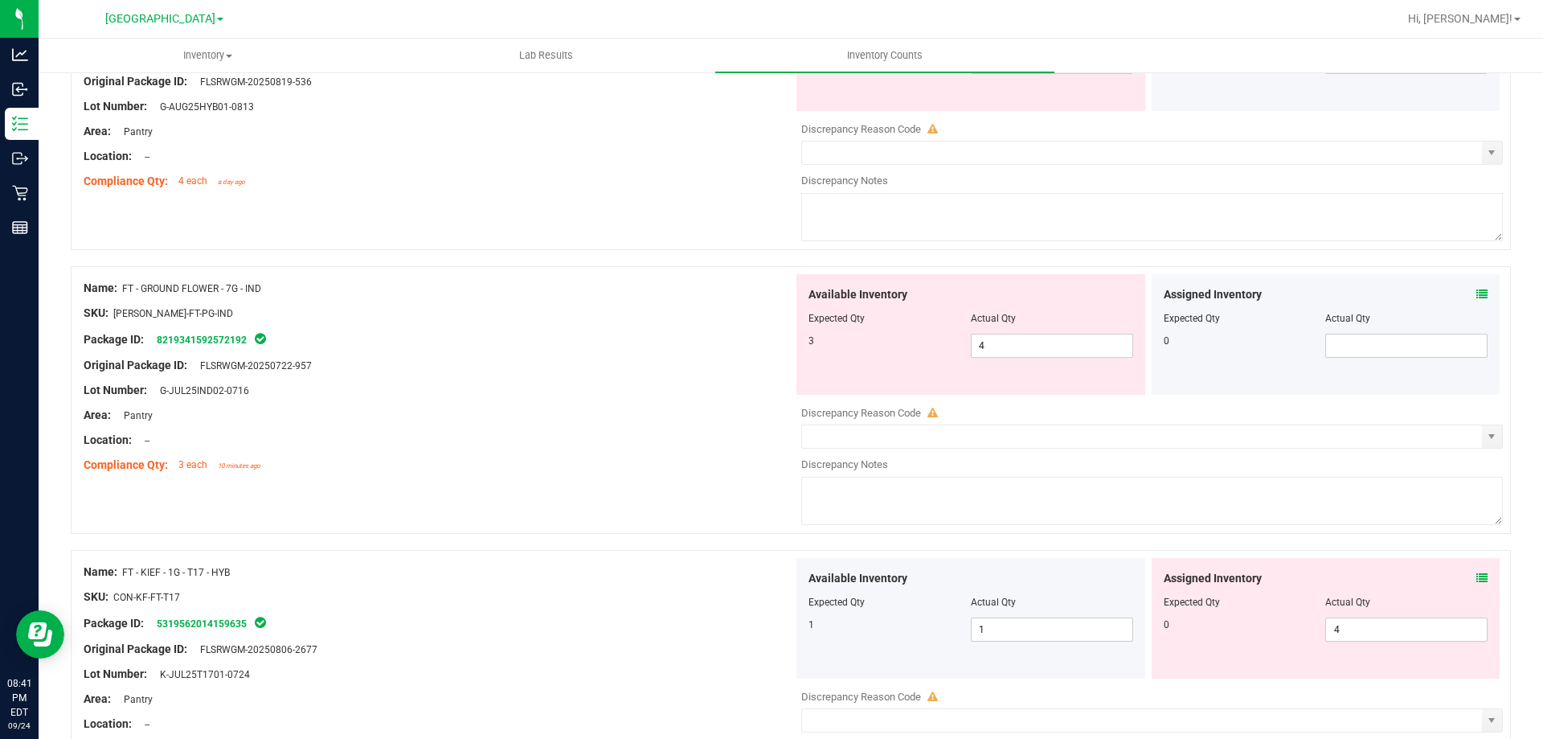
scroll to position [643, 0]
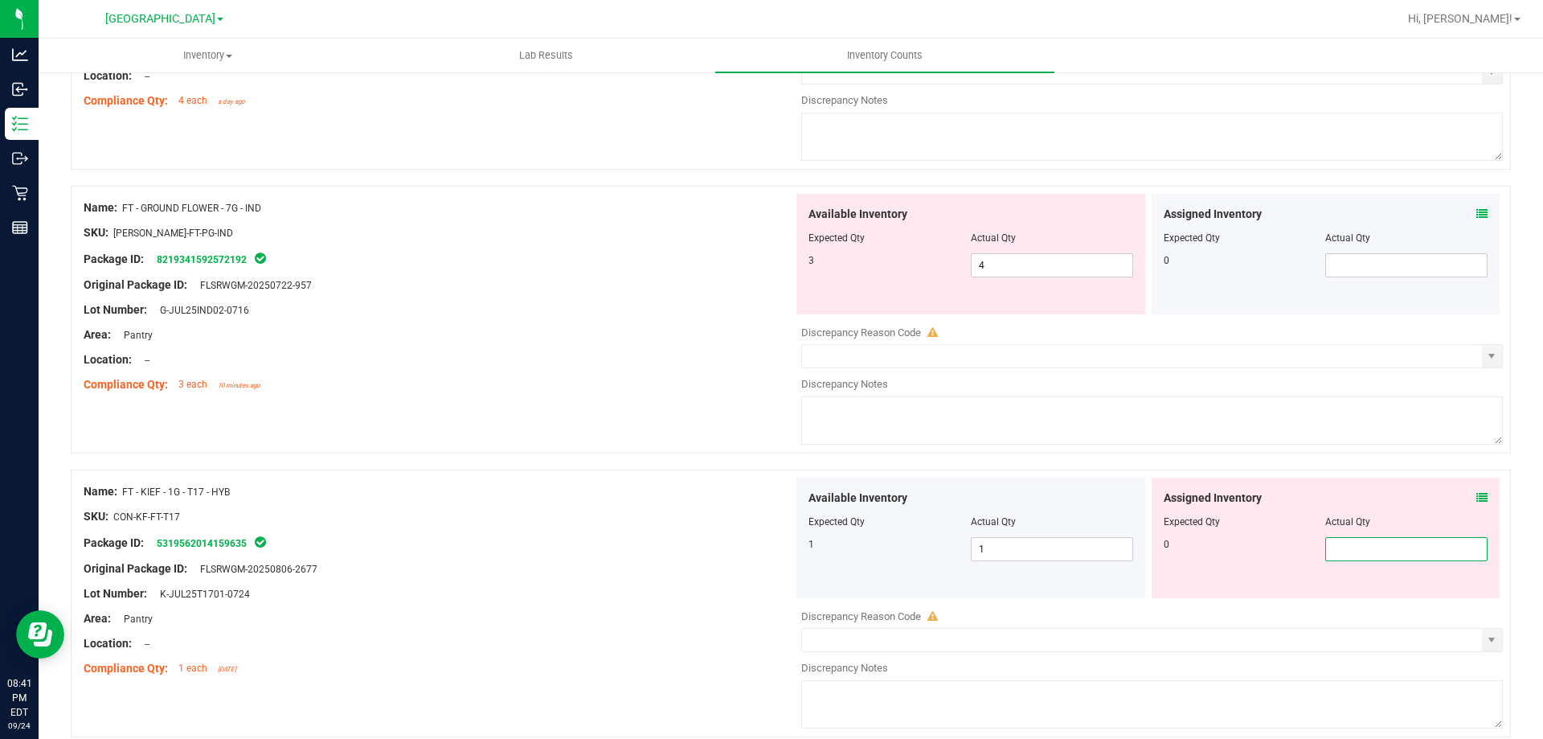
click at [1352, 544] on span "4" at bounding box center [1406, 549] width 162 height 24
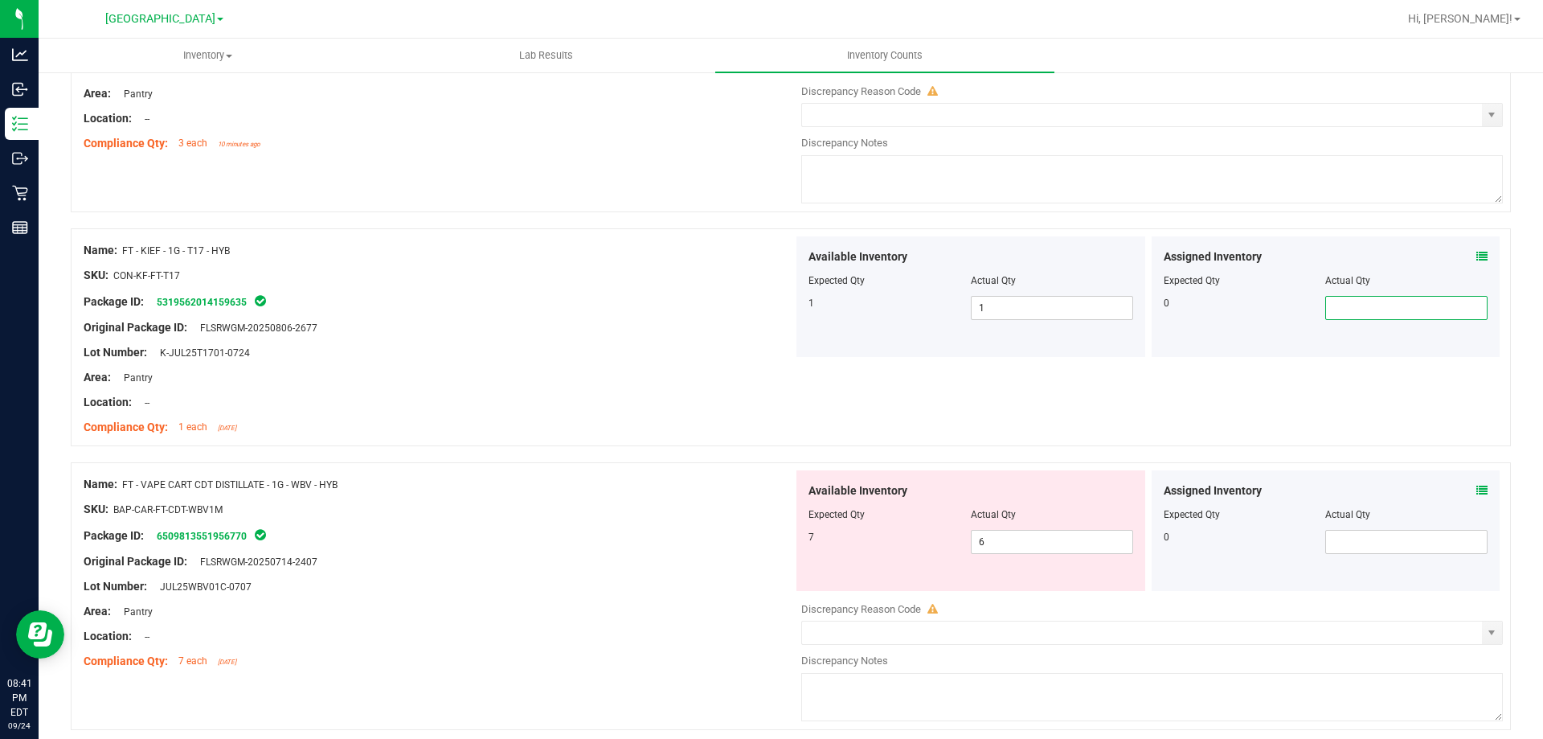
scroll to position [0, 0]
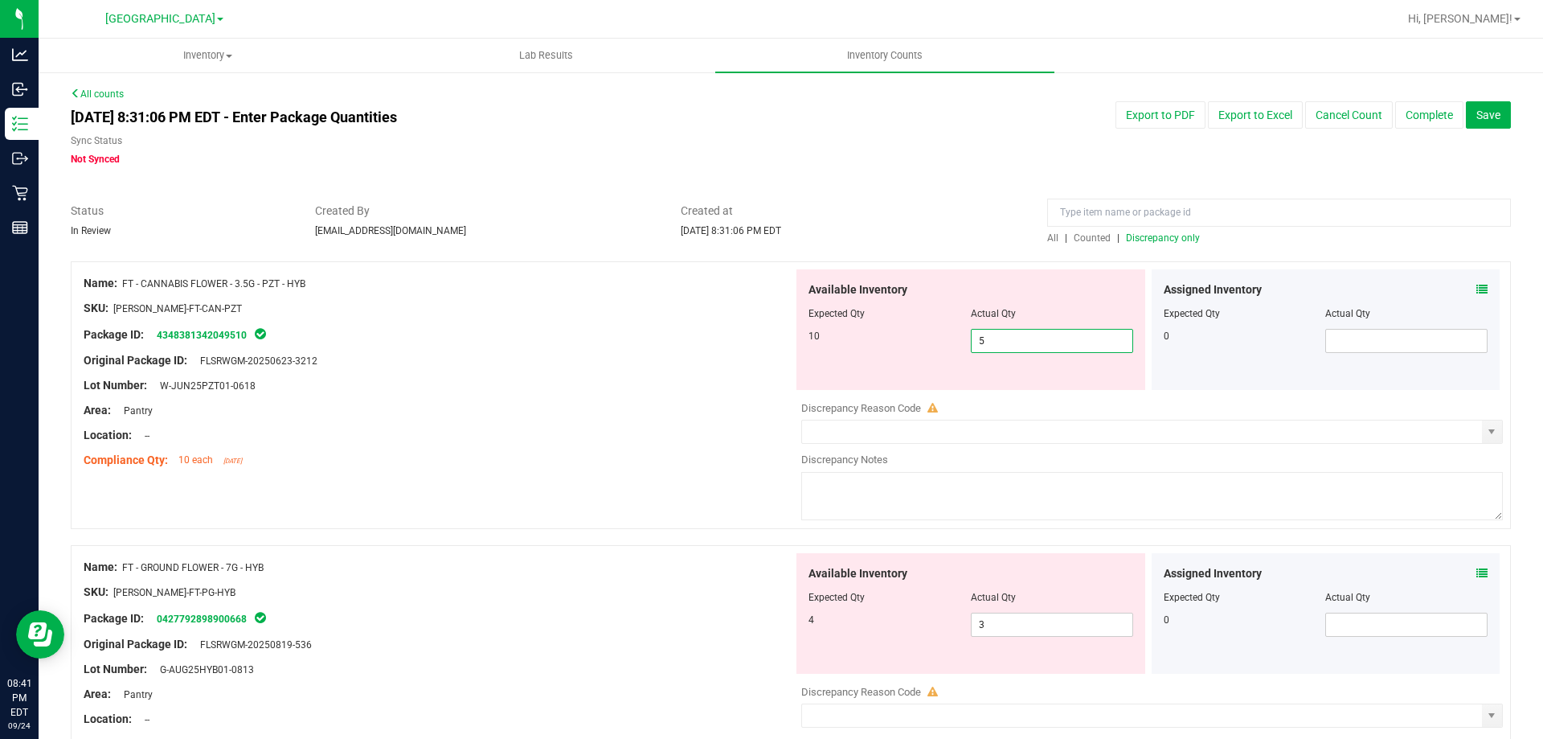
click at [1006, 336] on span "5 5" at bounding box center [1052, 341] width 162 height 24
type input "10"
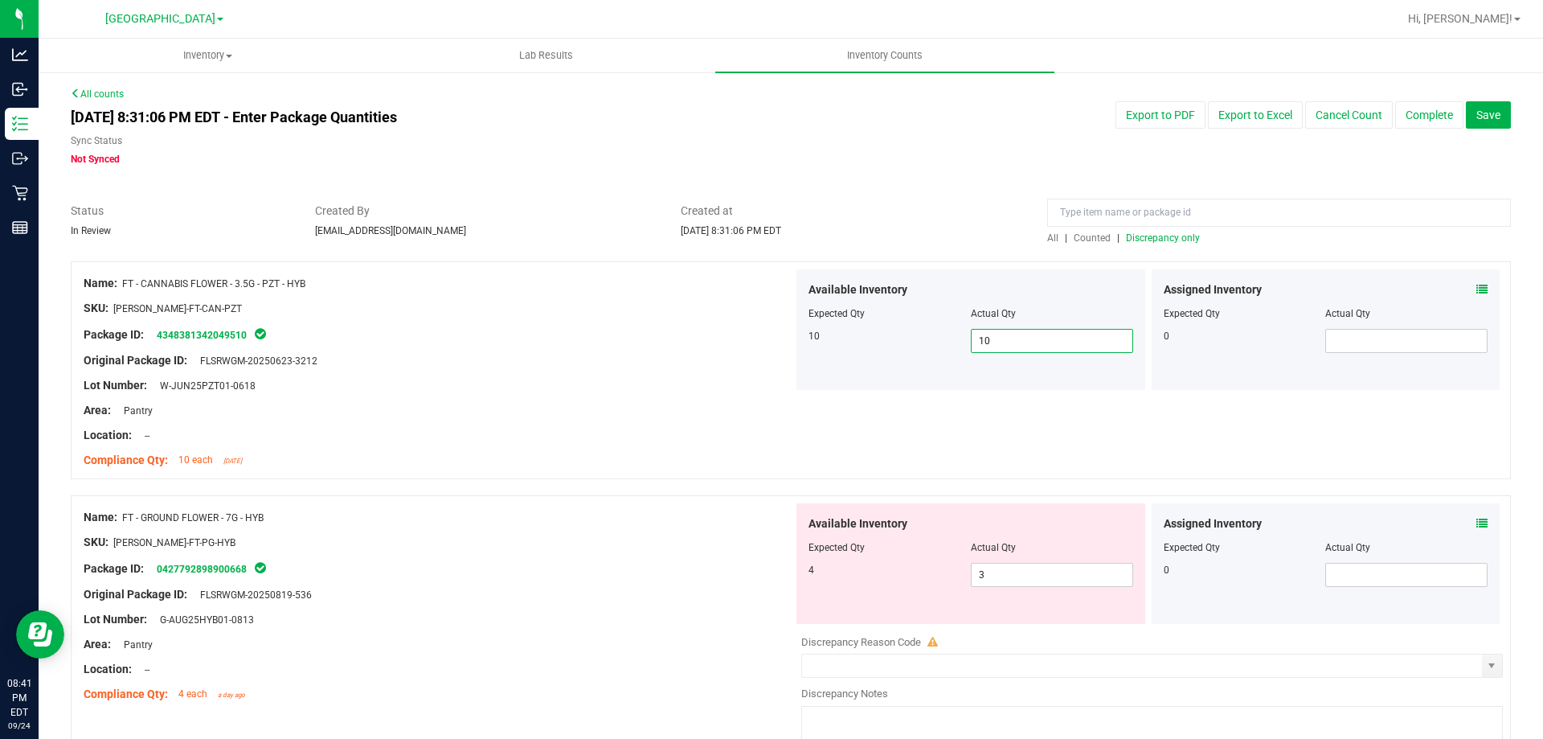
click at [1144, 235] on span "Discrepancy only" at bounding box center [1163, 237] width 74 height 11
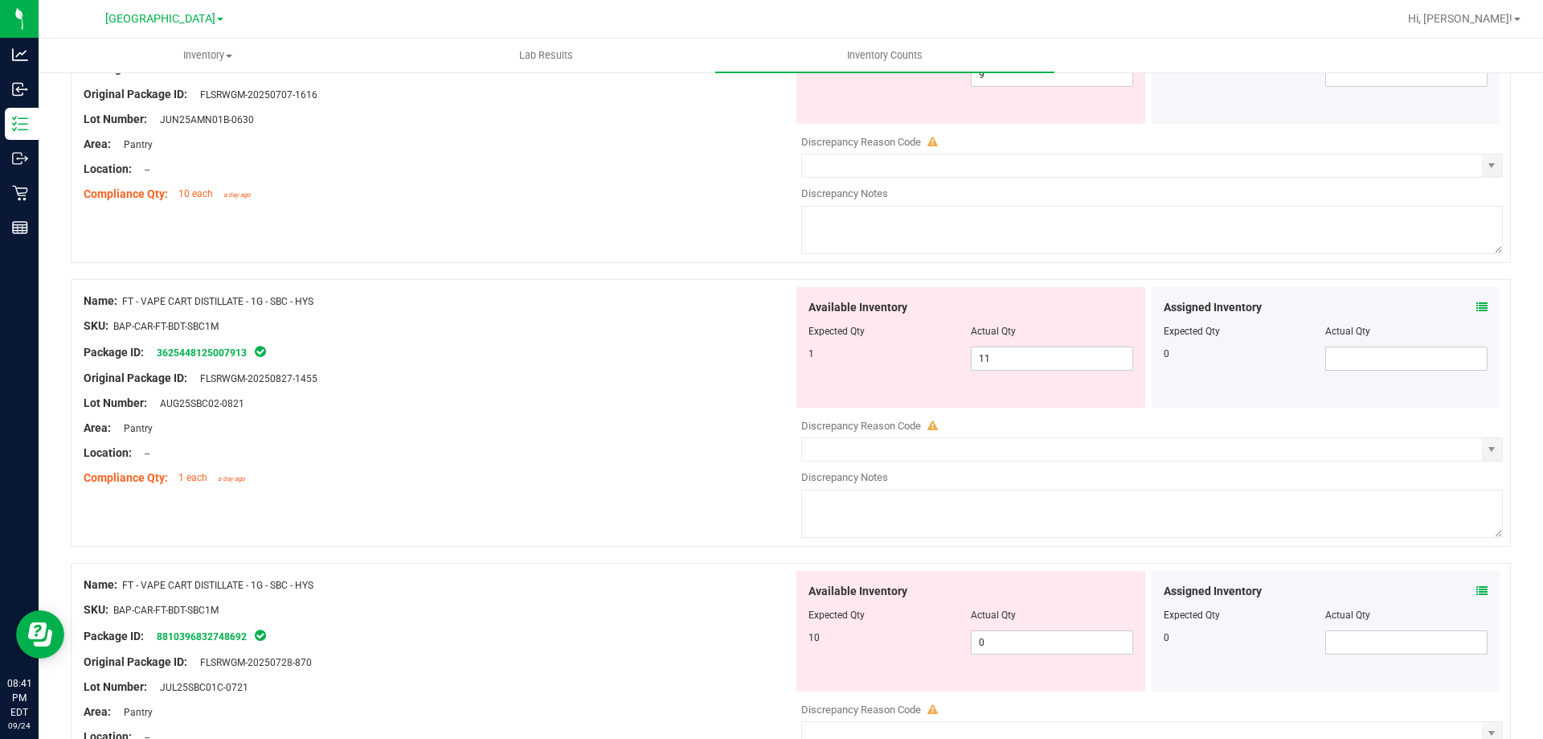
scroll to position [1125, 0]
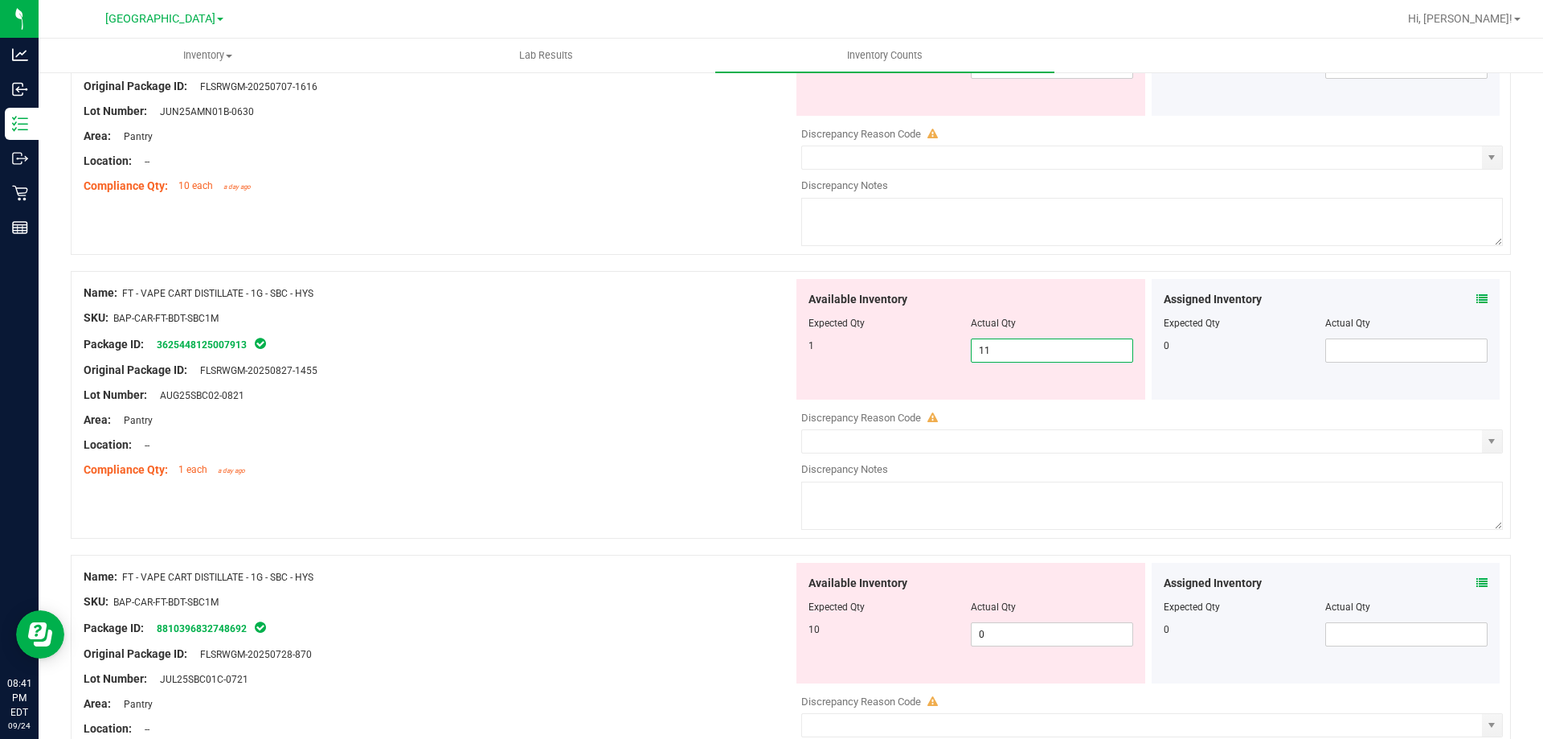
click at [1032, 346] on span "11 11" at bounding box center [1052, 350] width 162 height 24
type input "1"
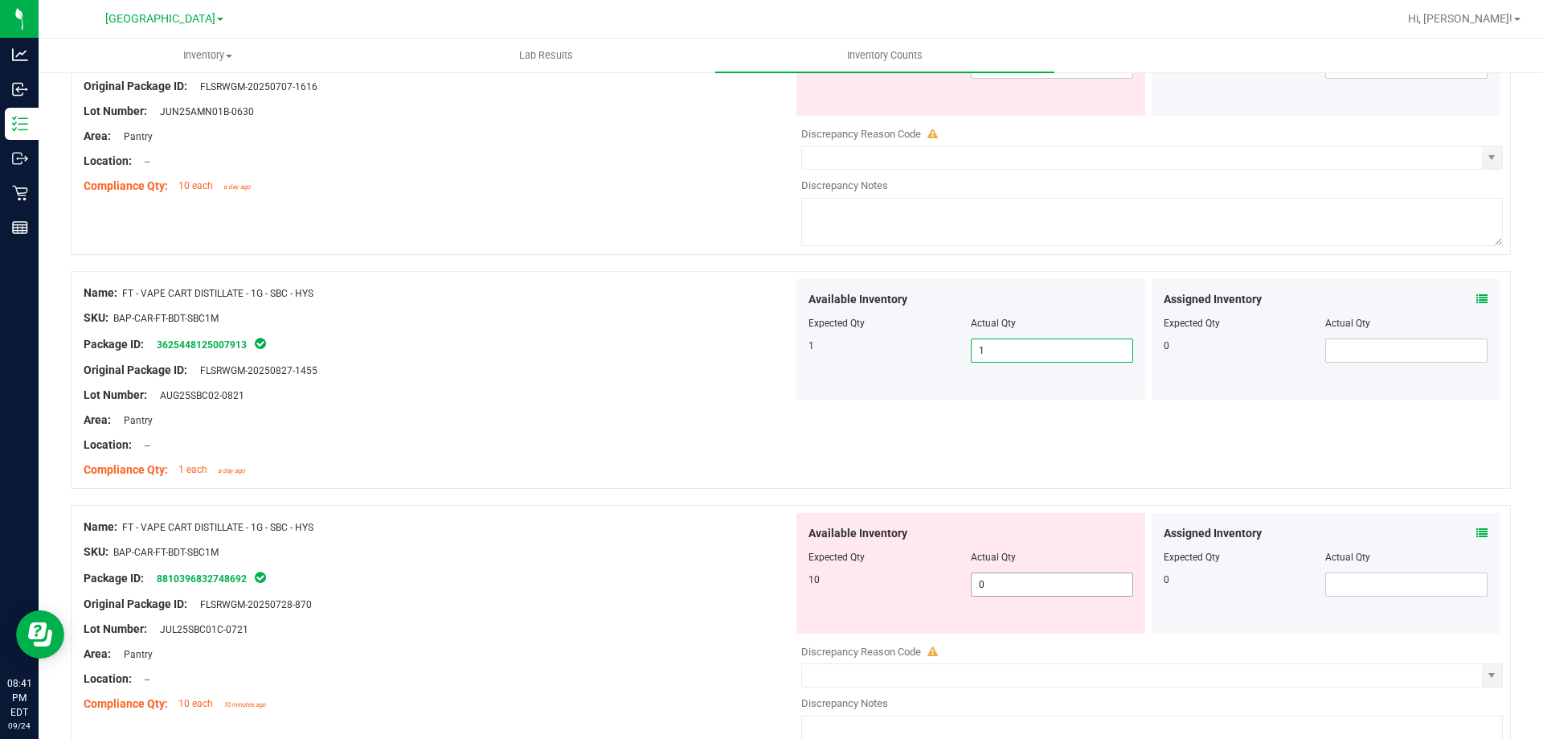
click at [1060, 593] on span "0 0" at bounding box center [1052, 584] width 162 height 24
click at [1059, 588] on input "0" at bounding box center [1052, 584] width 161 height 23
type input "10"
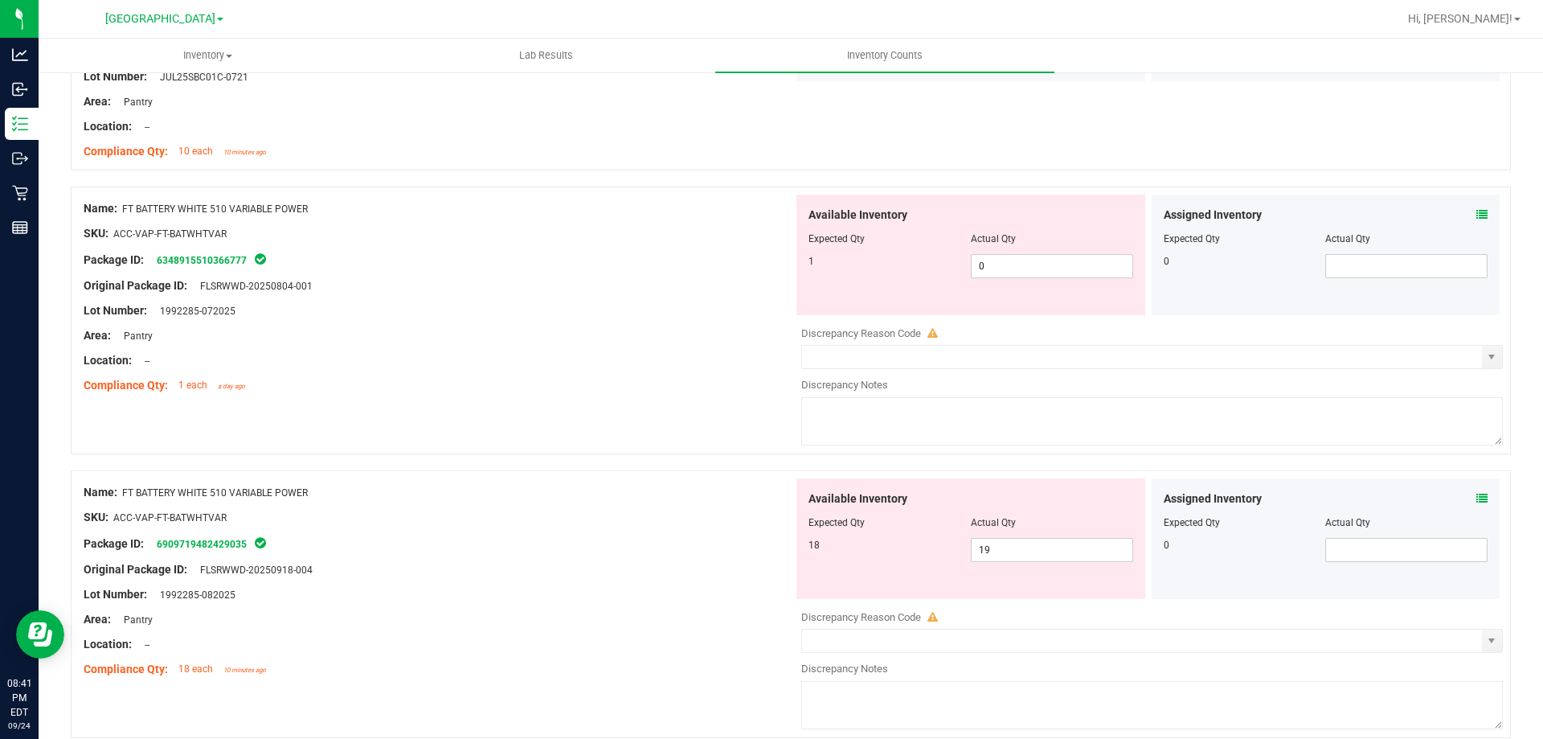
scroll to position [1688, 0]
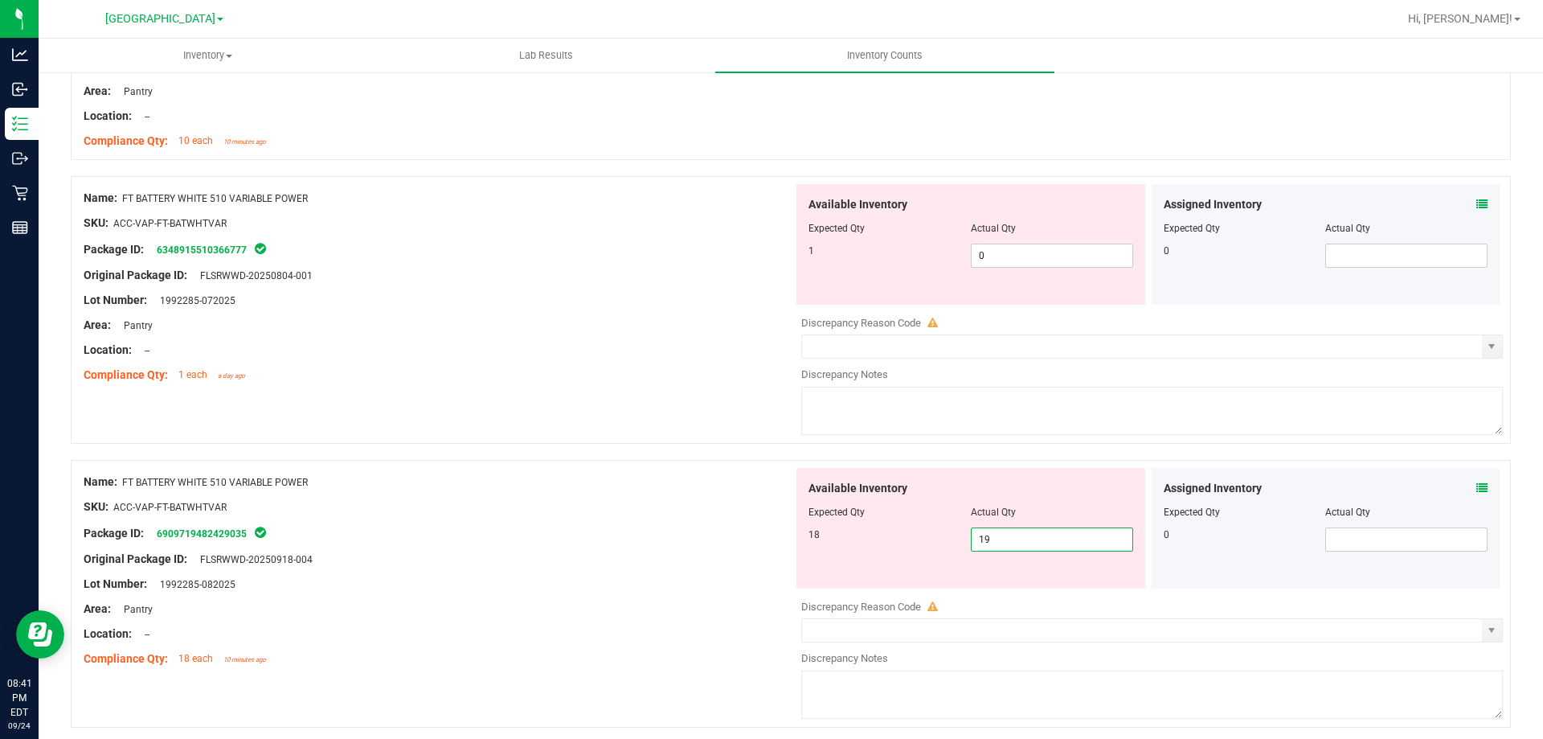
click at [1033, 540] on span "19 19" at bounding box center [1052, 539] width 162 height 24
type input "18"
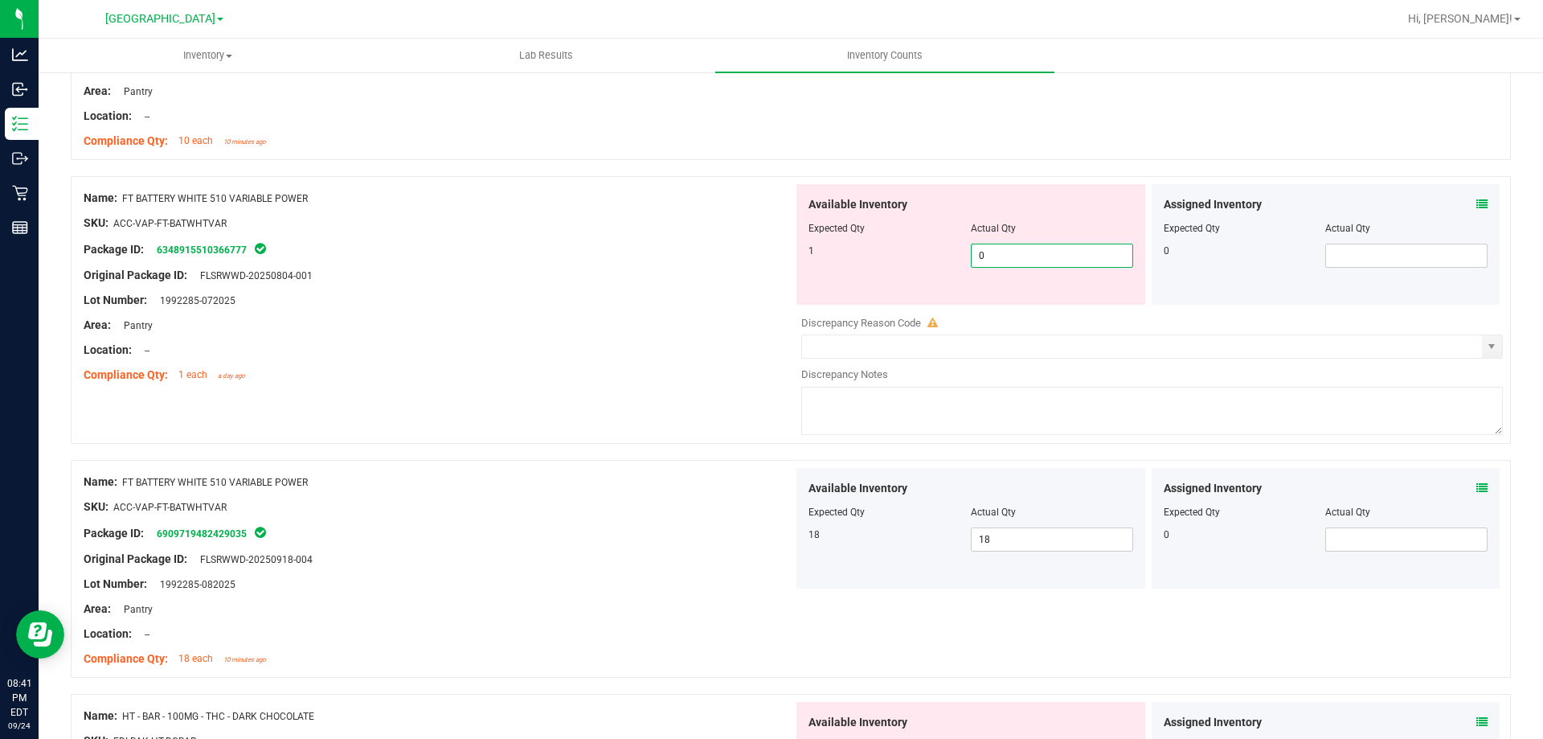
click at [1007, 257] on span "0 0" at bounding box center [1052, 256] width 162 height 24
type input "1"
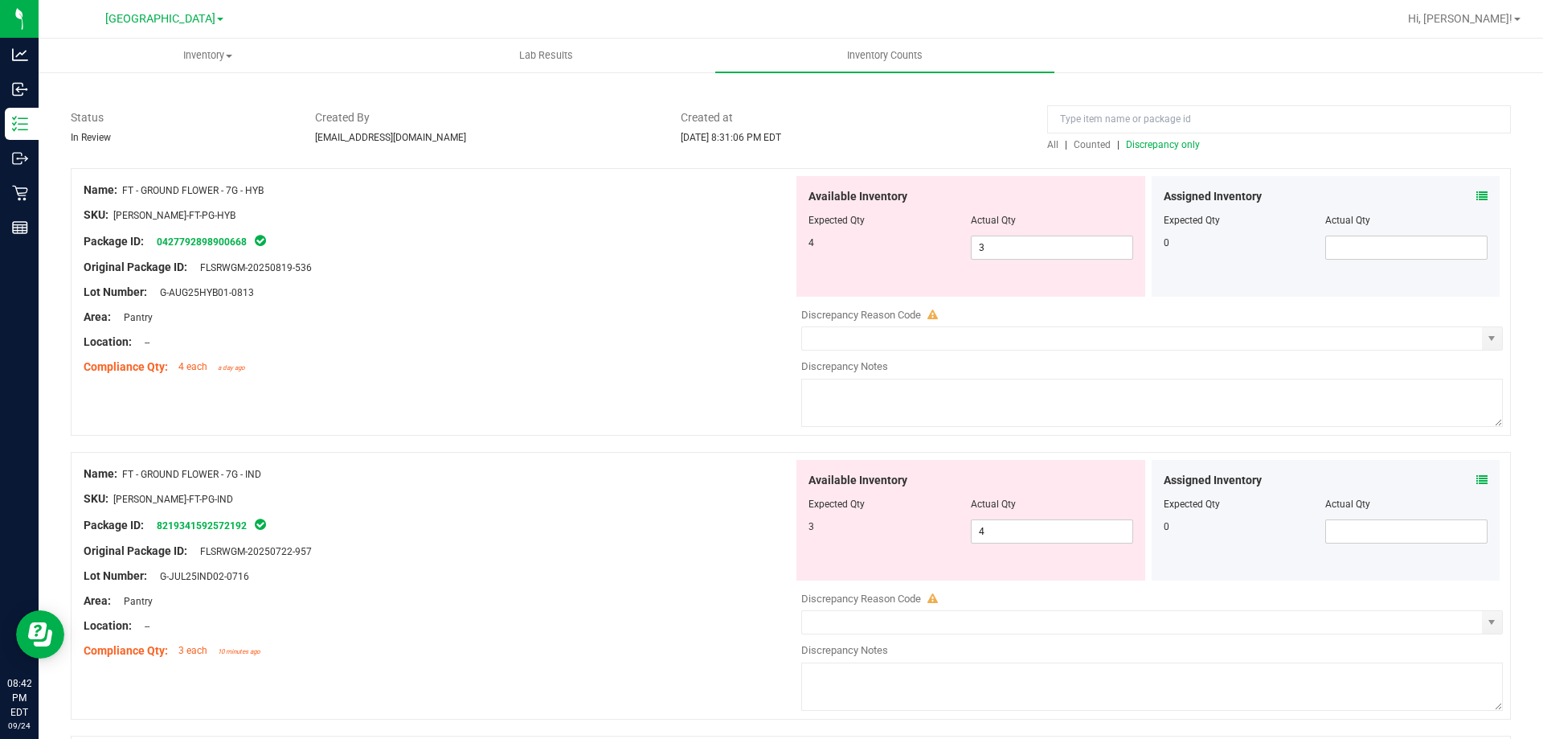
scroll to position [80, 0]
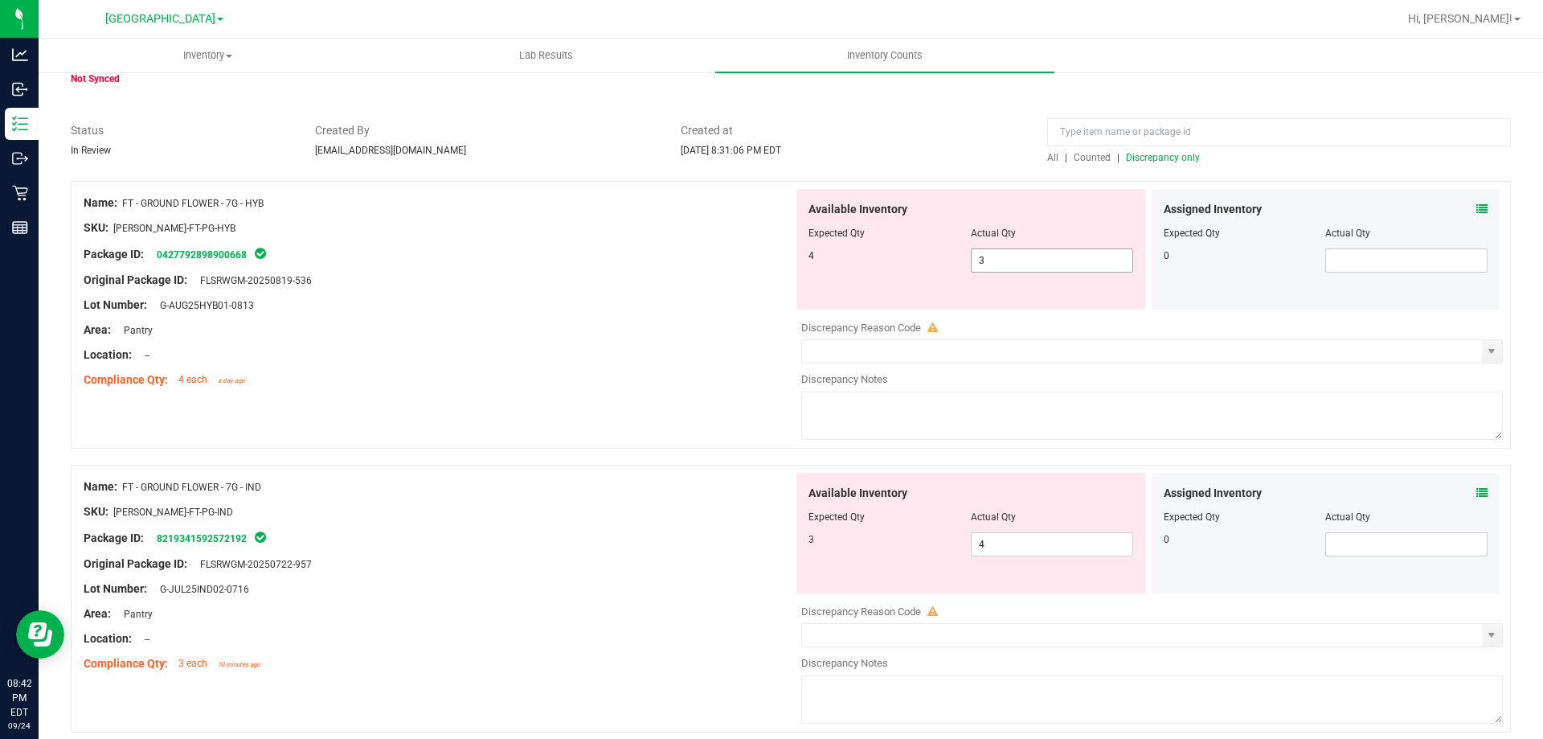
click at [1009, 266] on span "3 3" at bounding box center [1052, 260] width 162 height 24
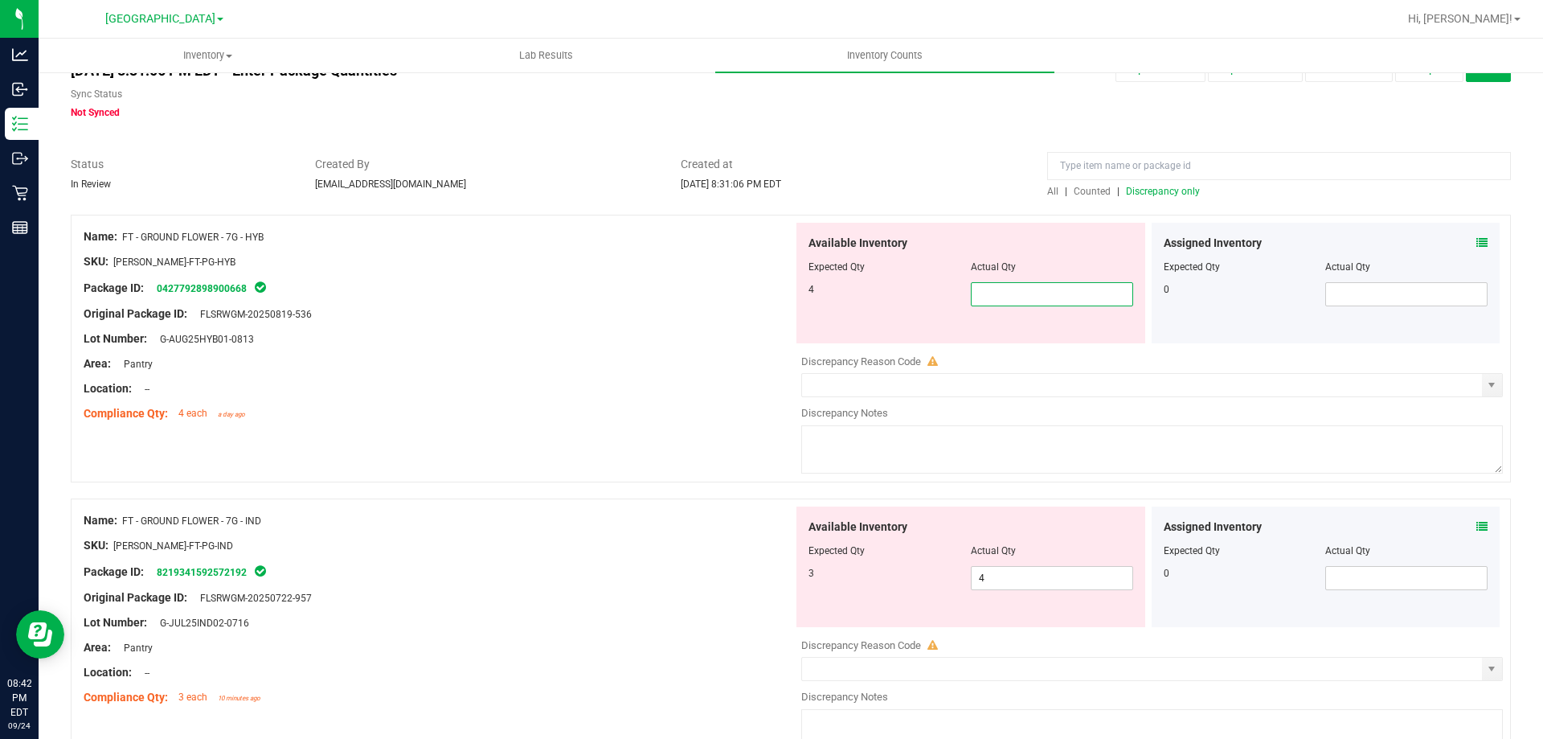
scroll to position [0, 0]
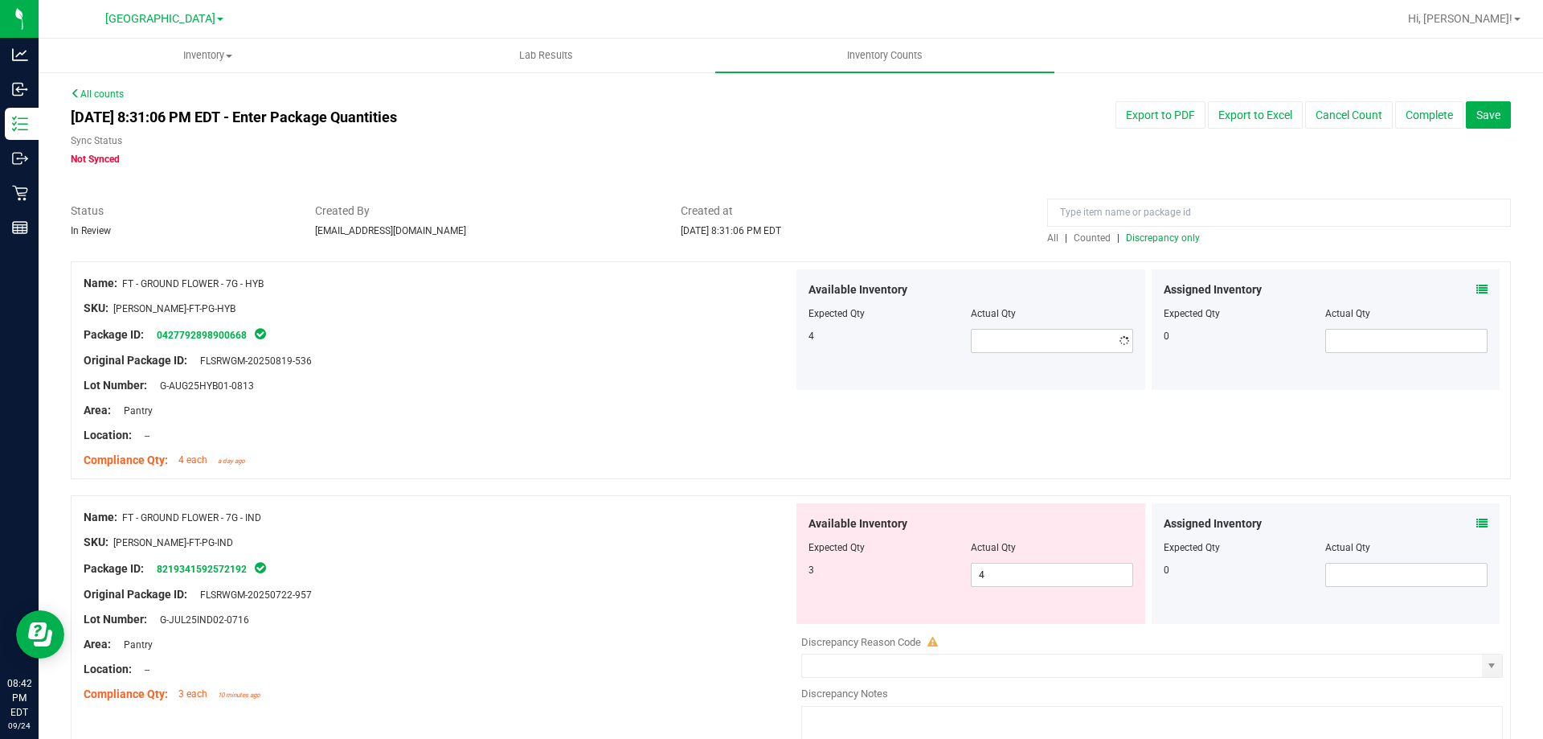
click at [915, 190] on div at bounding box center [791, 194] width 1440 height 16
click at [1049, 303] on div at bounding box center [971, 302] width 325 height 8
click at [1066, 351] on input "text" at bounding box center [1052, 341] width 161 height 23
type input "4"
type input "3"
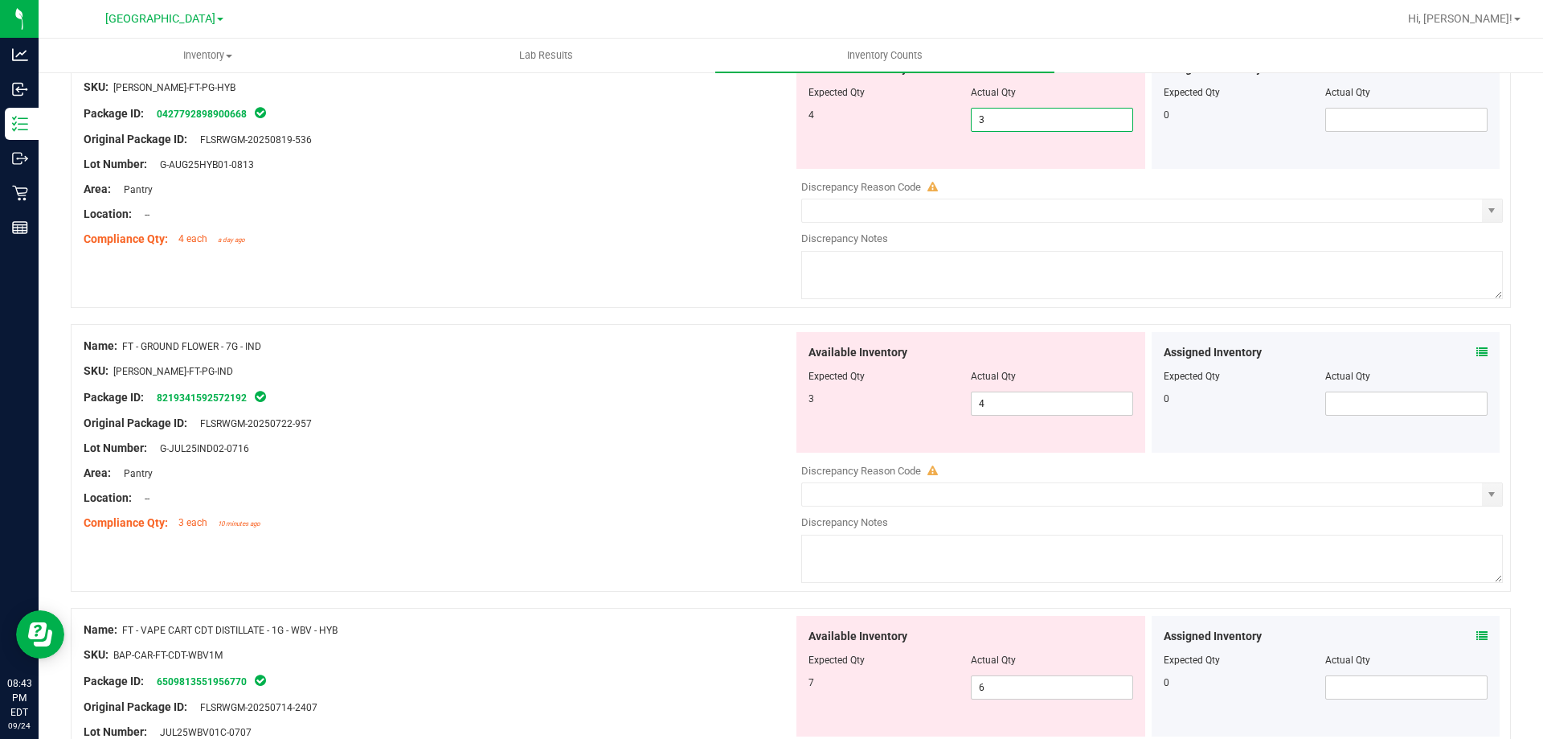
scroll to position [161, 0]
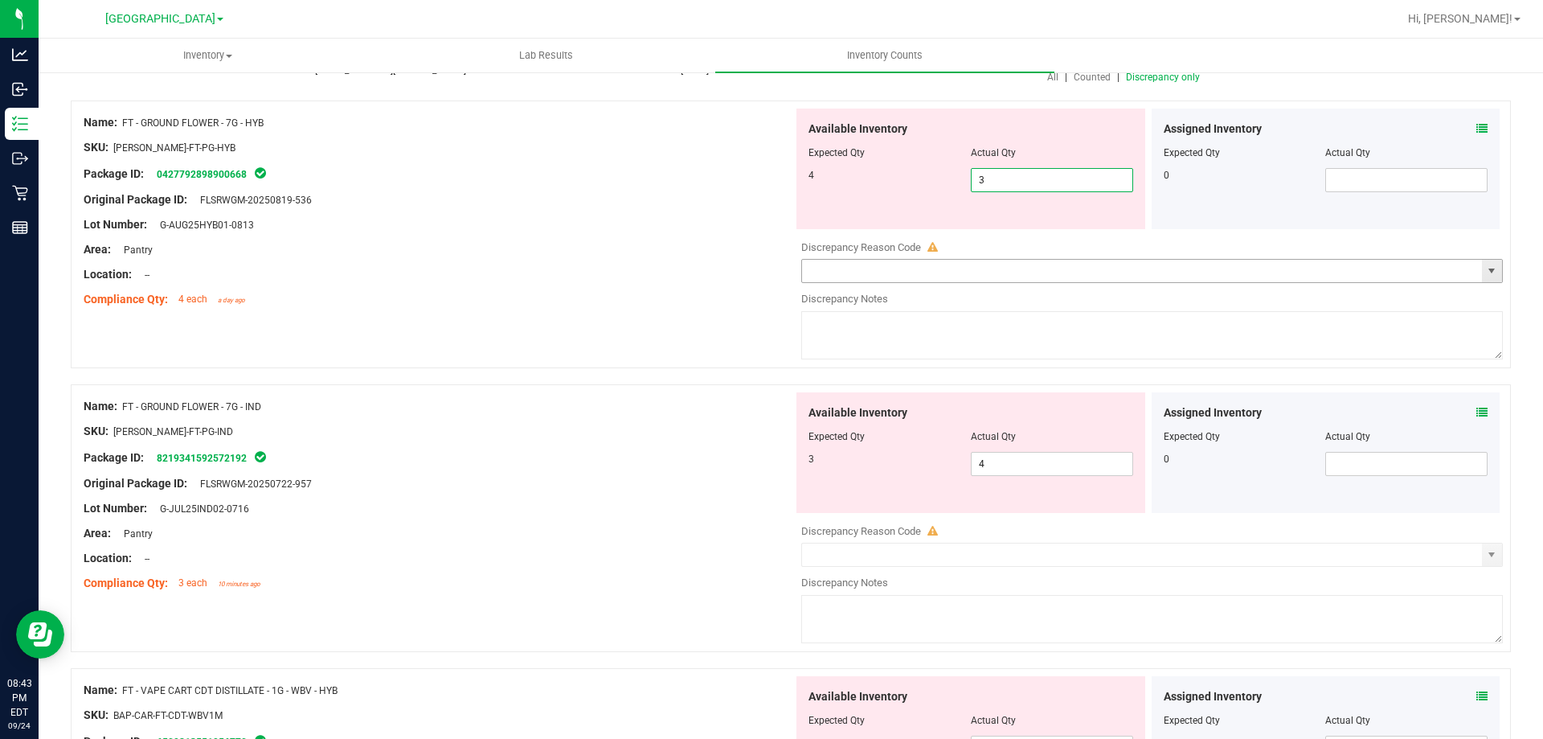
click at [851, 265] on input "text" at bounding box center [1142, 271] width 680 height 23
click at [1488, 272] on span "select" at bounding box center [1492, 271] width 20 height 23
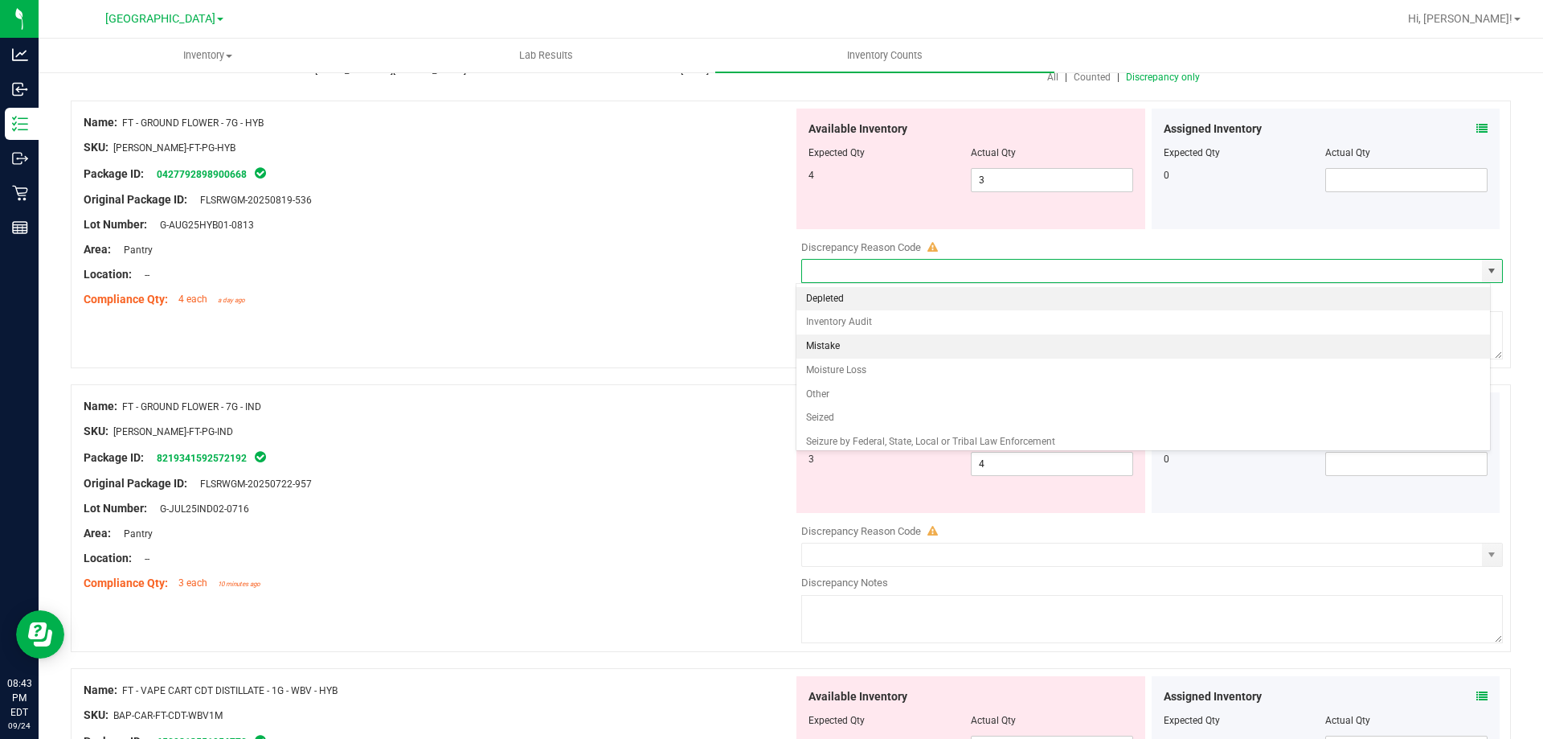
click at [1015, 346] on li "Mistake" at bounding box center [1143, 346] width 694 height 24
type input "Mistake"
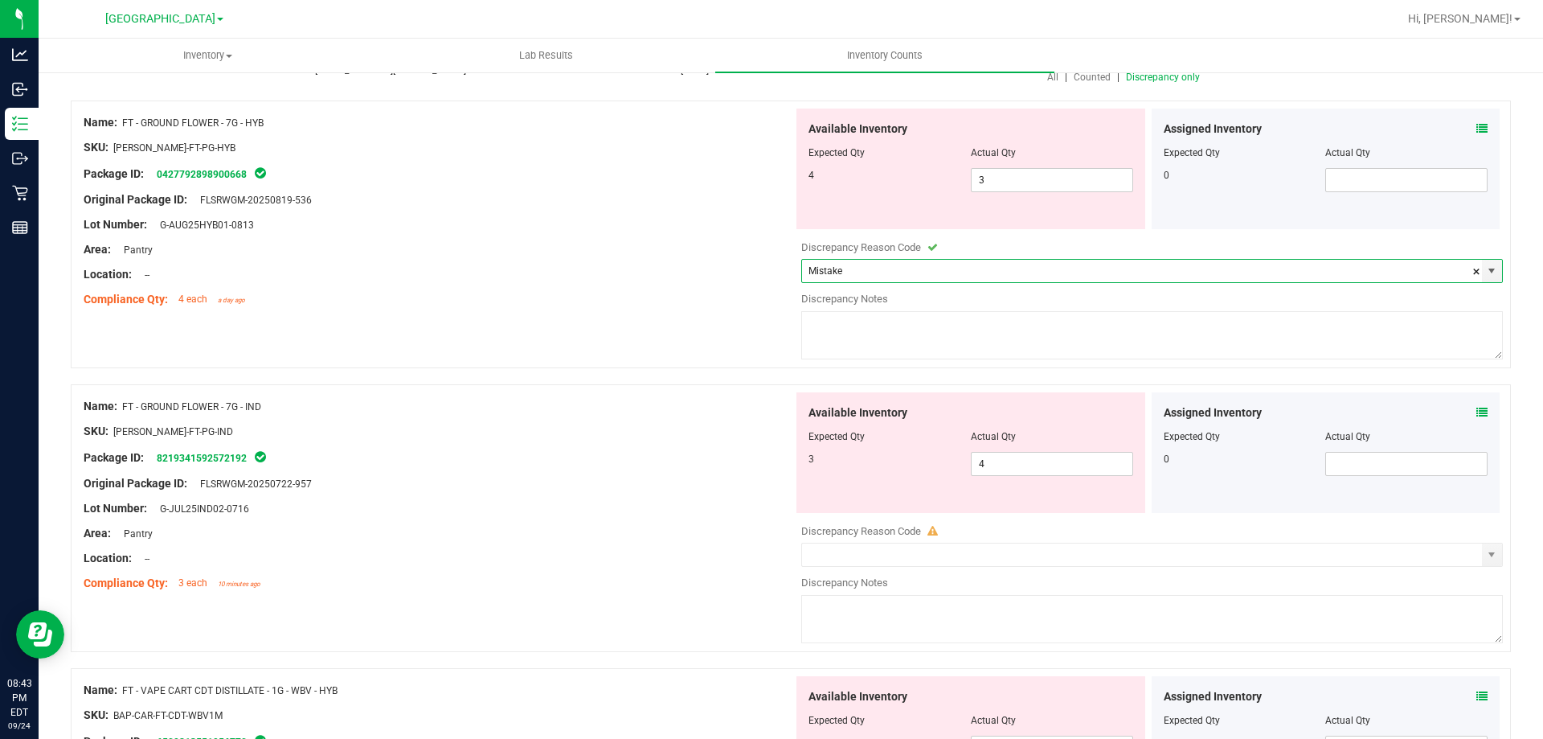
scroll to position [321, 0]
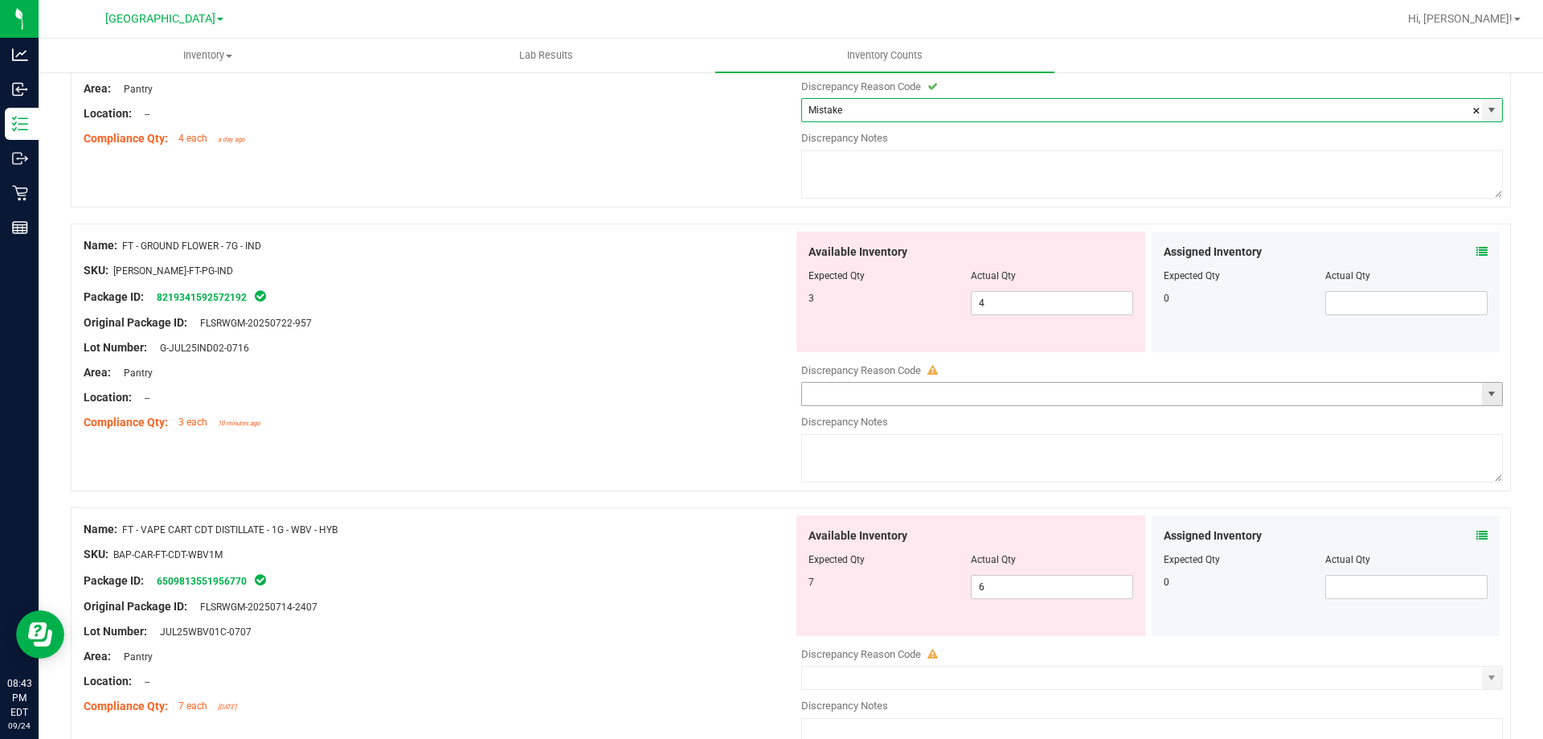
click at [1485, 393] on span "select" at bounding box center [1491, 393] width 13 height 13
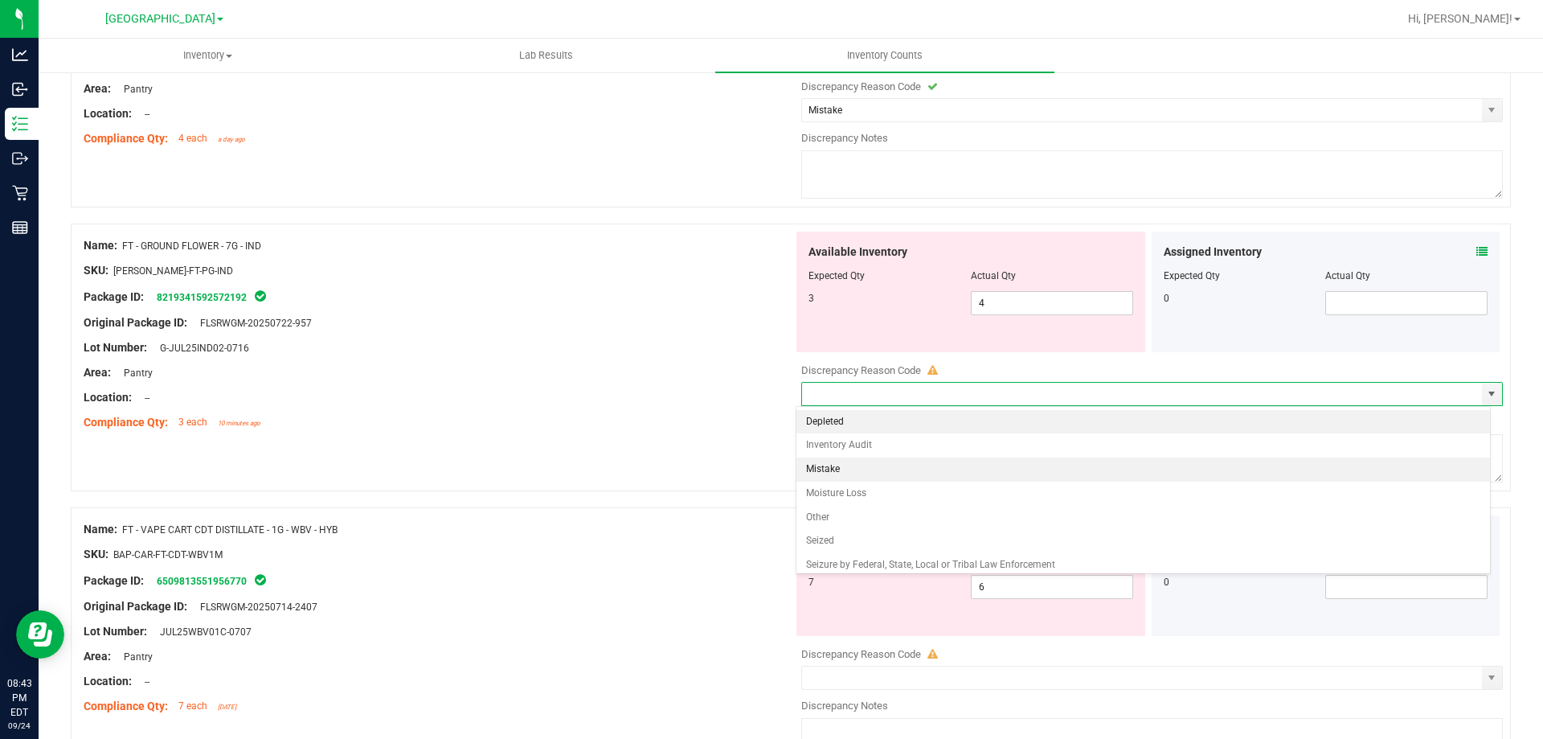
click at [1046, 479] on li "Mistake" at bounding box center [1143, 469] width 694 height 24
type input "Mistake"
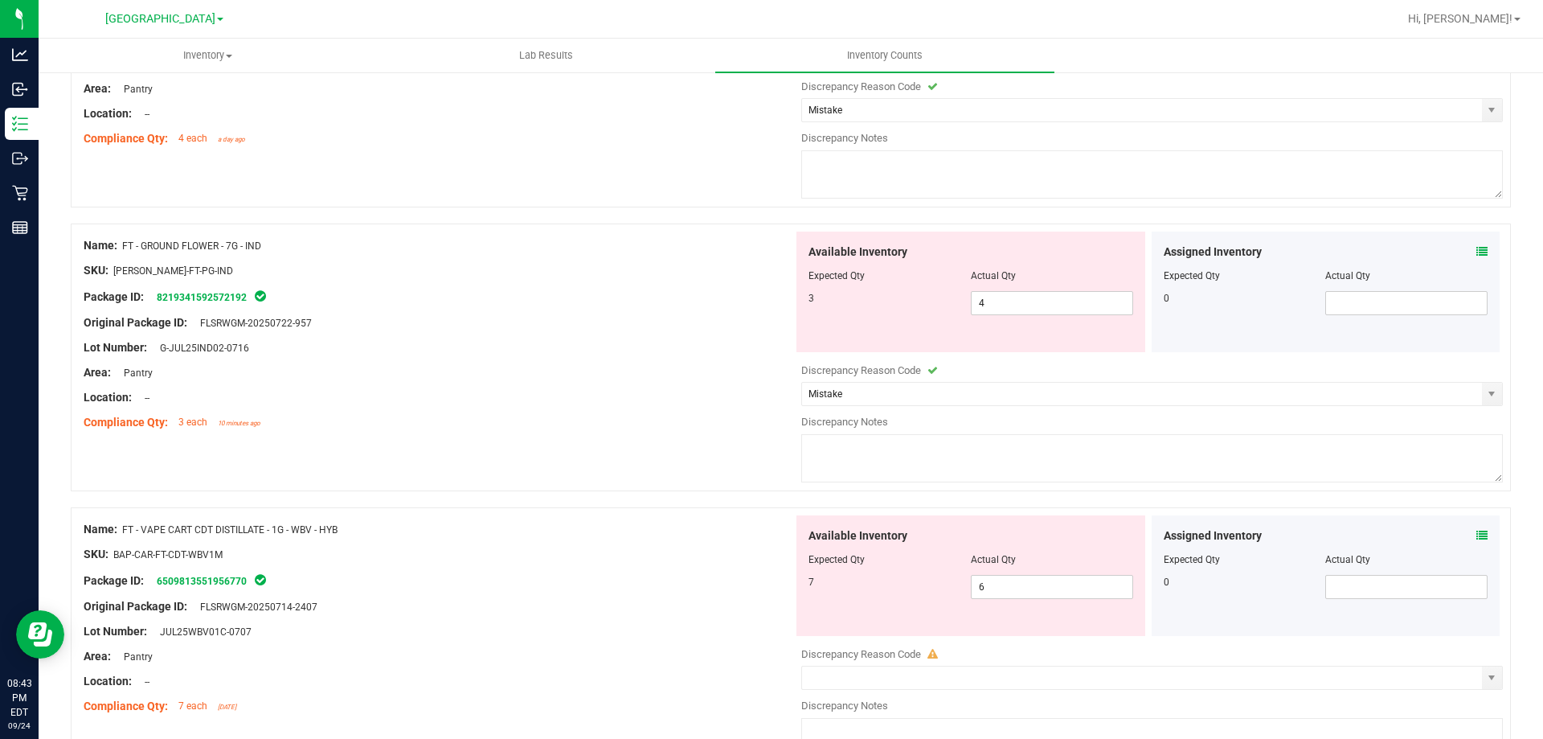
click at [965, 461] on textarea at bounding box center [1152, 458] width 702 height 48
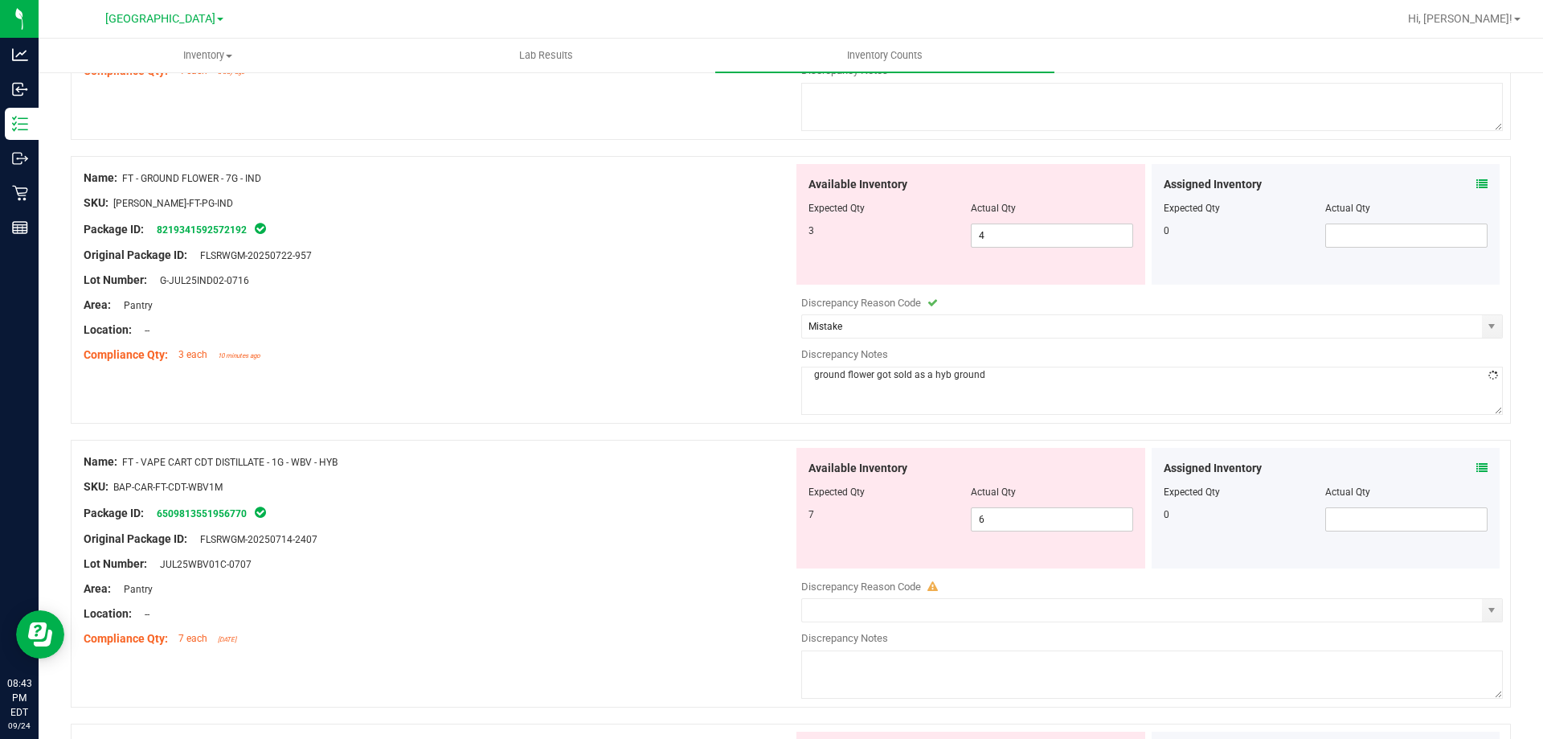
scroll to position [482, 0]
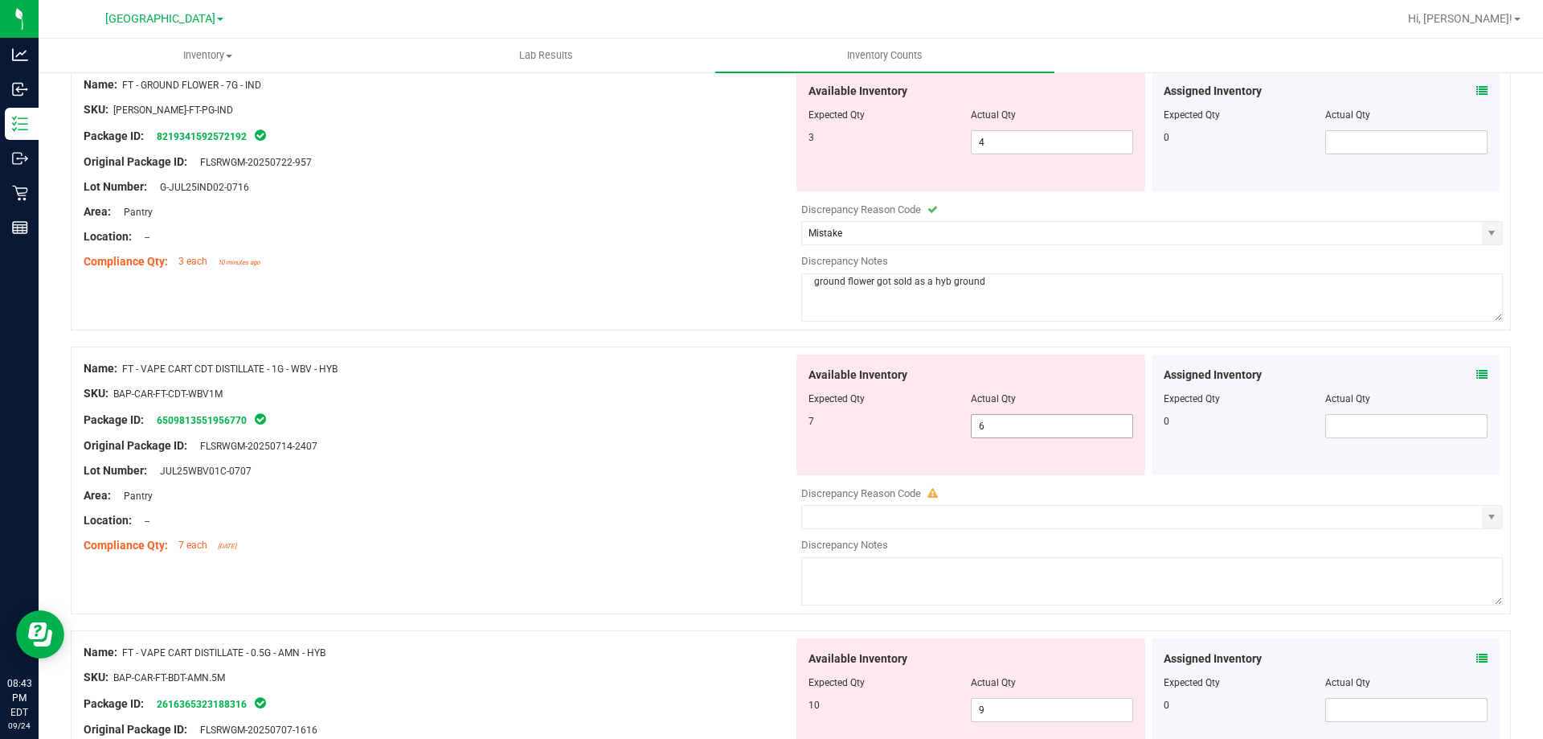
type textarea "ground flower got sold as a hyb ground"
click at [993, 422] on span "6 6" at bounding box center [1052, 426] width 162 height 24
type input "7"
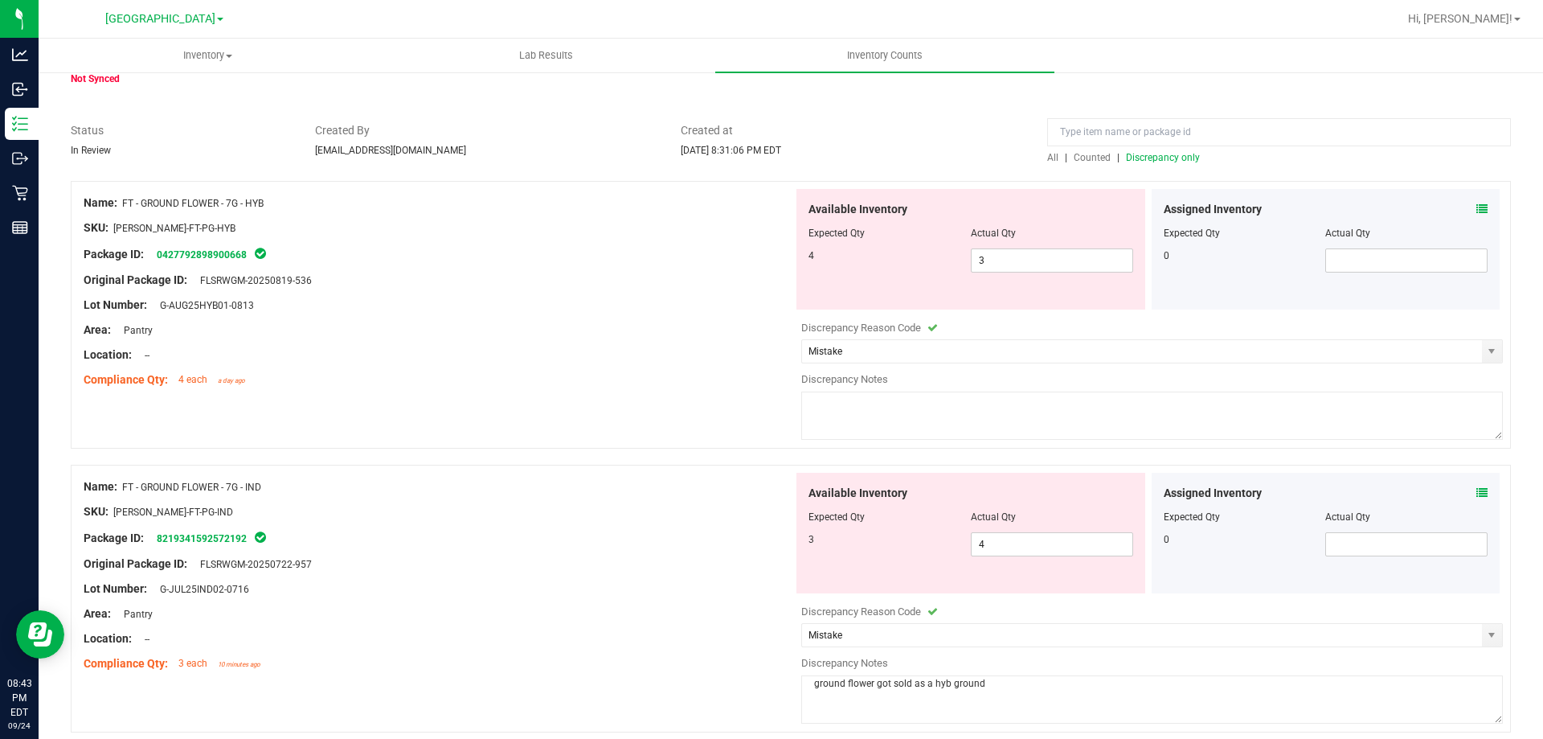
scroll to position [0, 0]
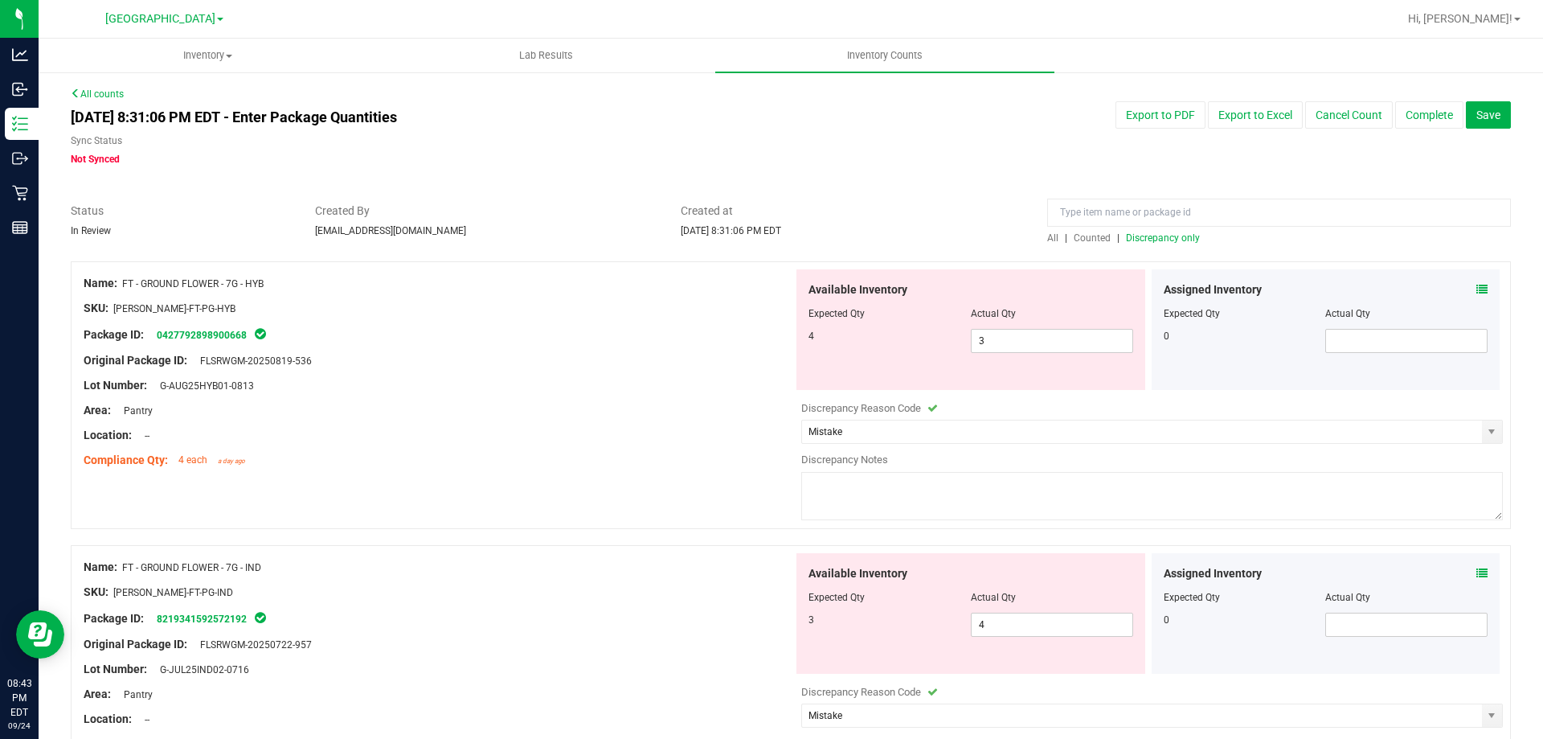
click at [1005, 496] on textarea at bounding box center [1152, 496] width 702 height 48
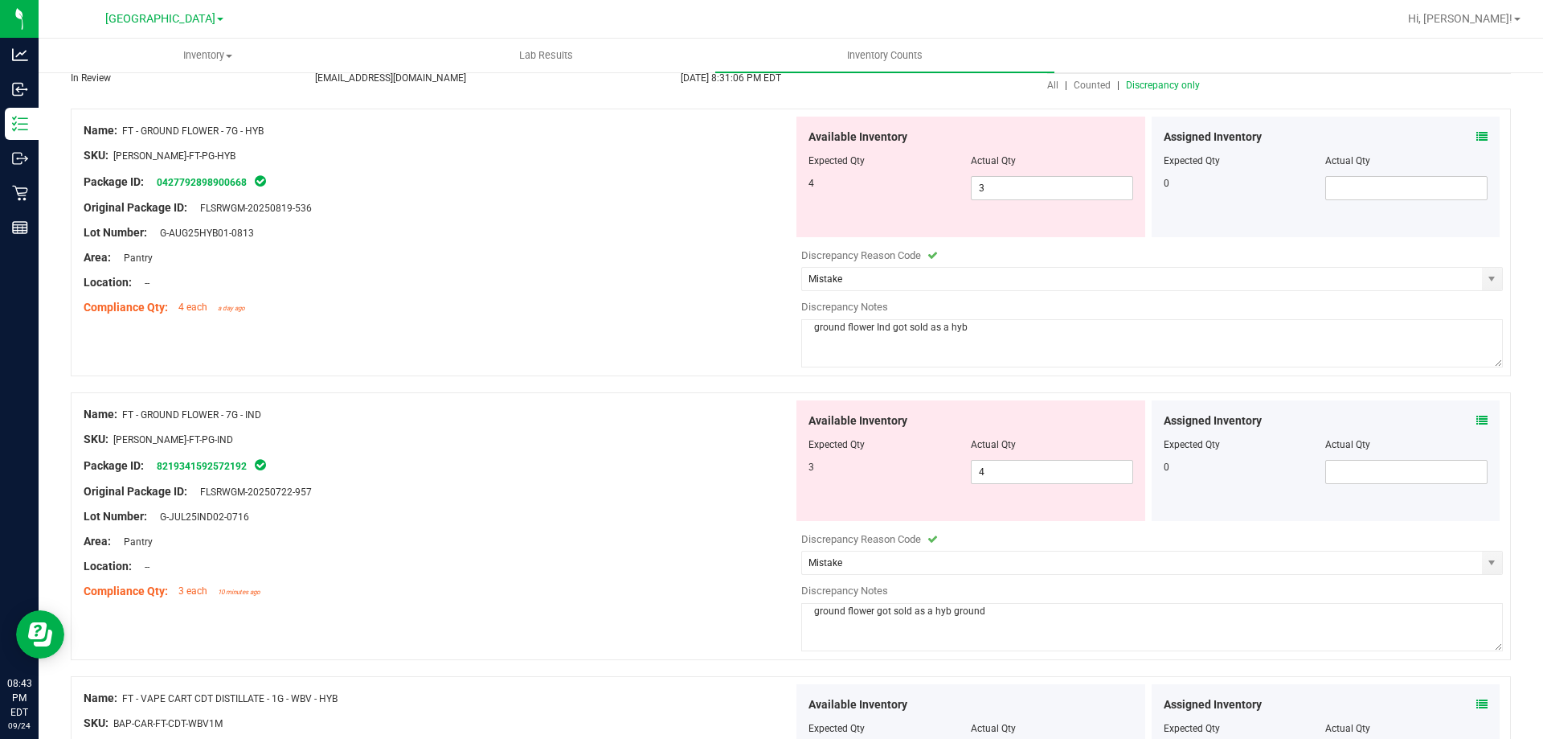
scroll to position [161, 0]
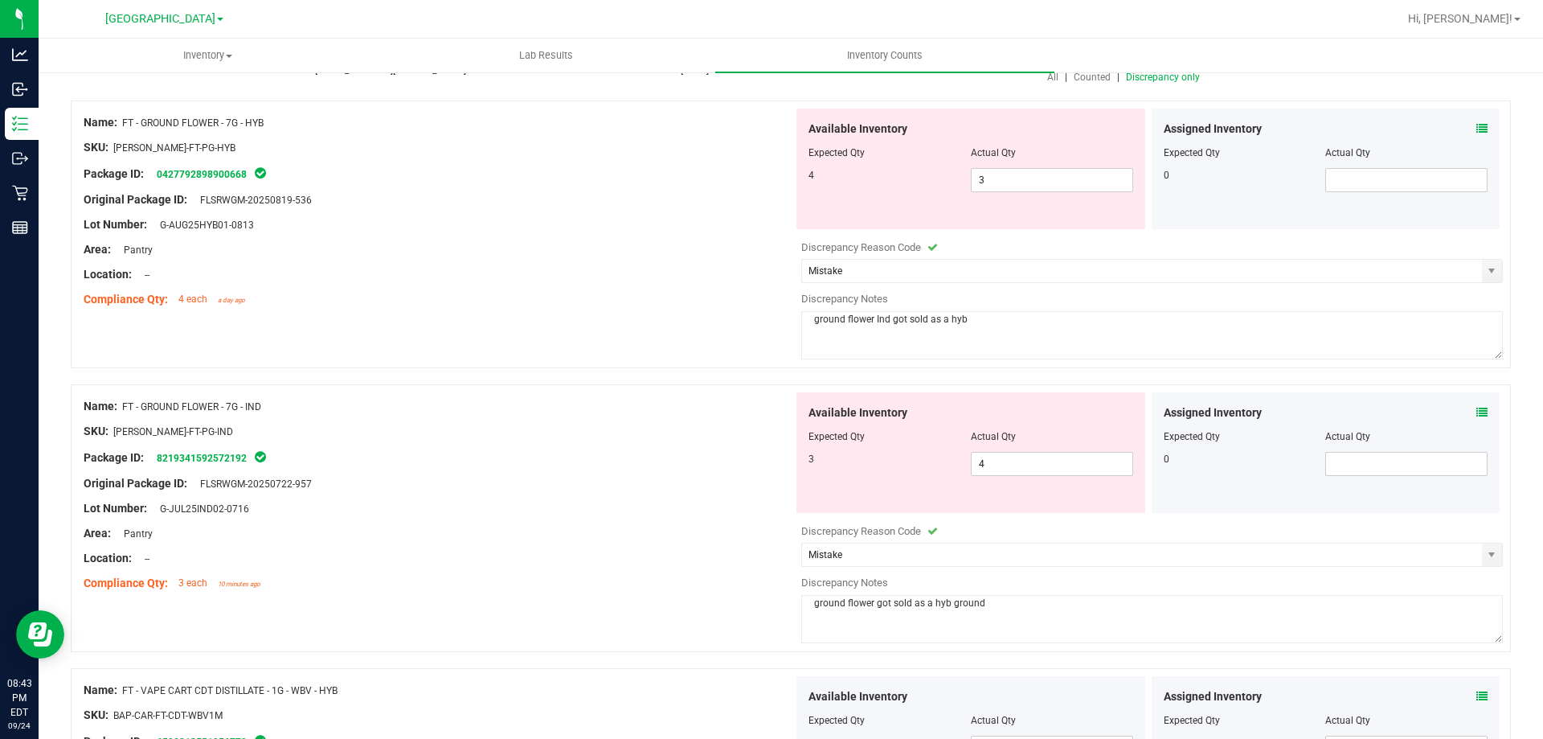
drag, startPoint x: 990, startPoint y: 606, endPoint x: 775, endPoint y: 637, distance: 217.5
click at [775, 637] on div "Name: FT - GROUND FLOWER - 7G - IND SKU: FLO-BUD-FT-PG-IND Package ID: 82193415…" at bounding box center [791, 518] width 1440 height 268
click at [982, 336] on textarea "ground flower Ind got sold as a hyb" at bounding box center [1152, 335] width 702 height 48
click at [982, 338] on textarea "ground flower Ind got sold as a hyb" at bounding box center [1152, 335] width 702 height 48
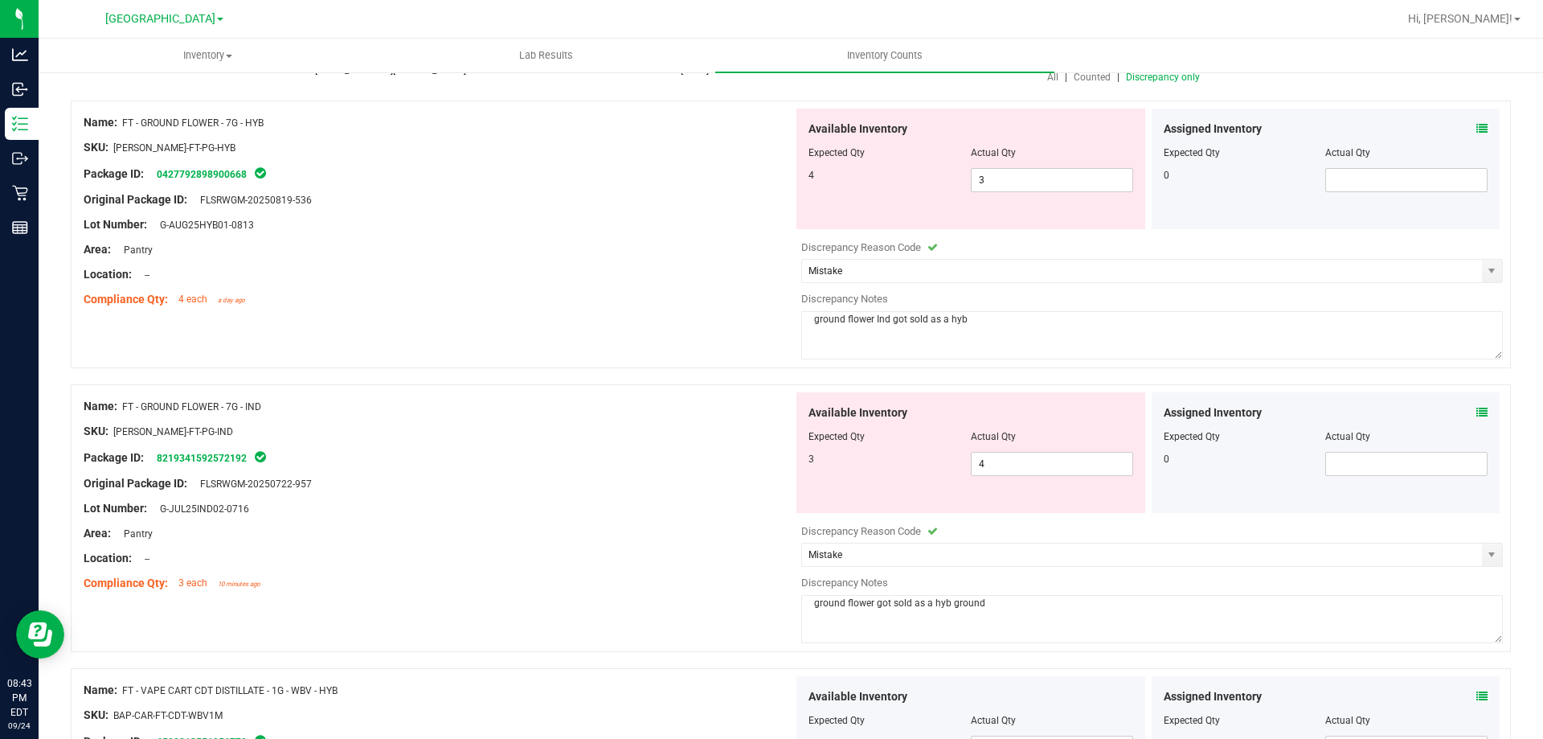
paste textarea "got sold as a hyb ground"
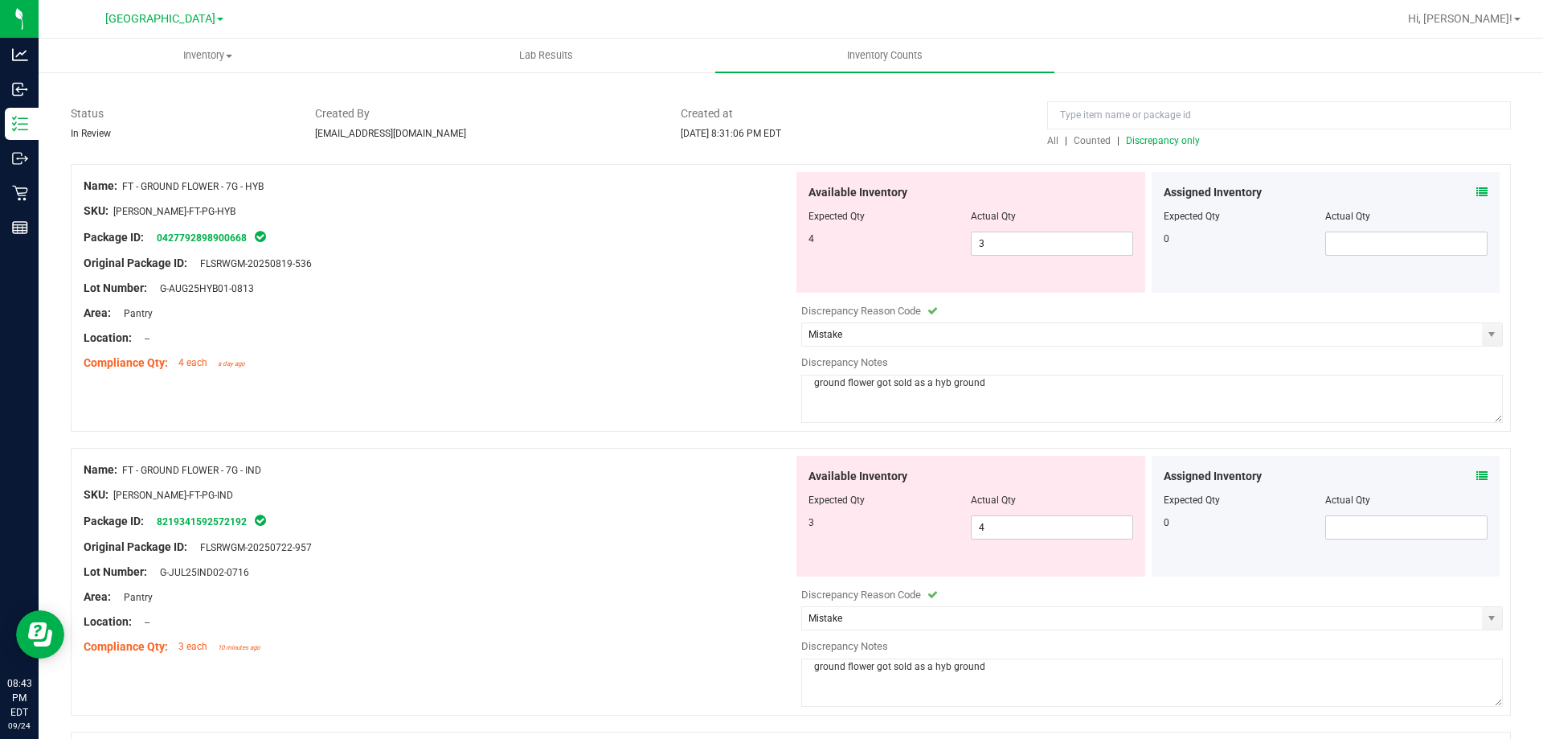
scroll to position [0, 0]
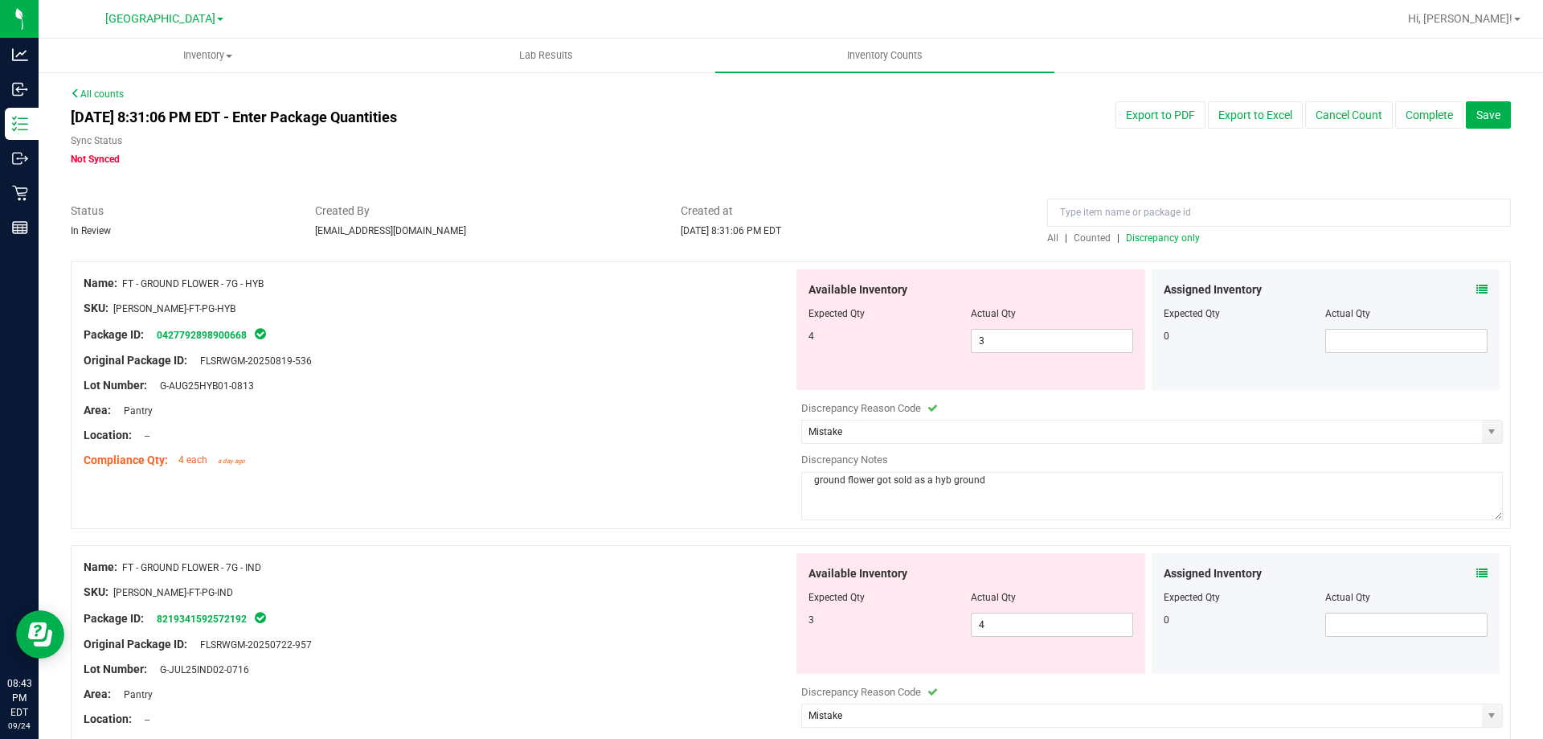
type textarea "ground flower got sold as a hyb ground"
click at [1145, 235] on span "Discrepancy only" at bounding box center [1163, 237] width 74 height 11
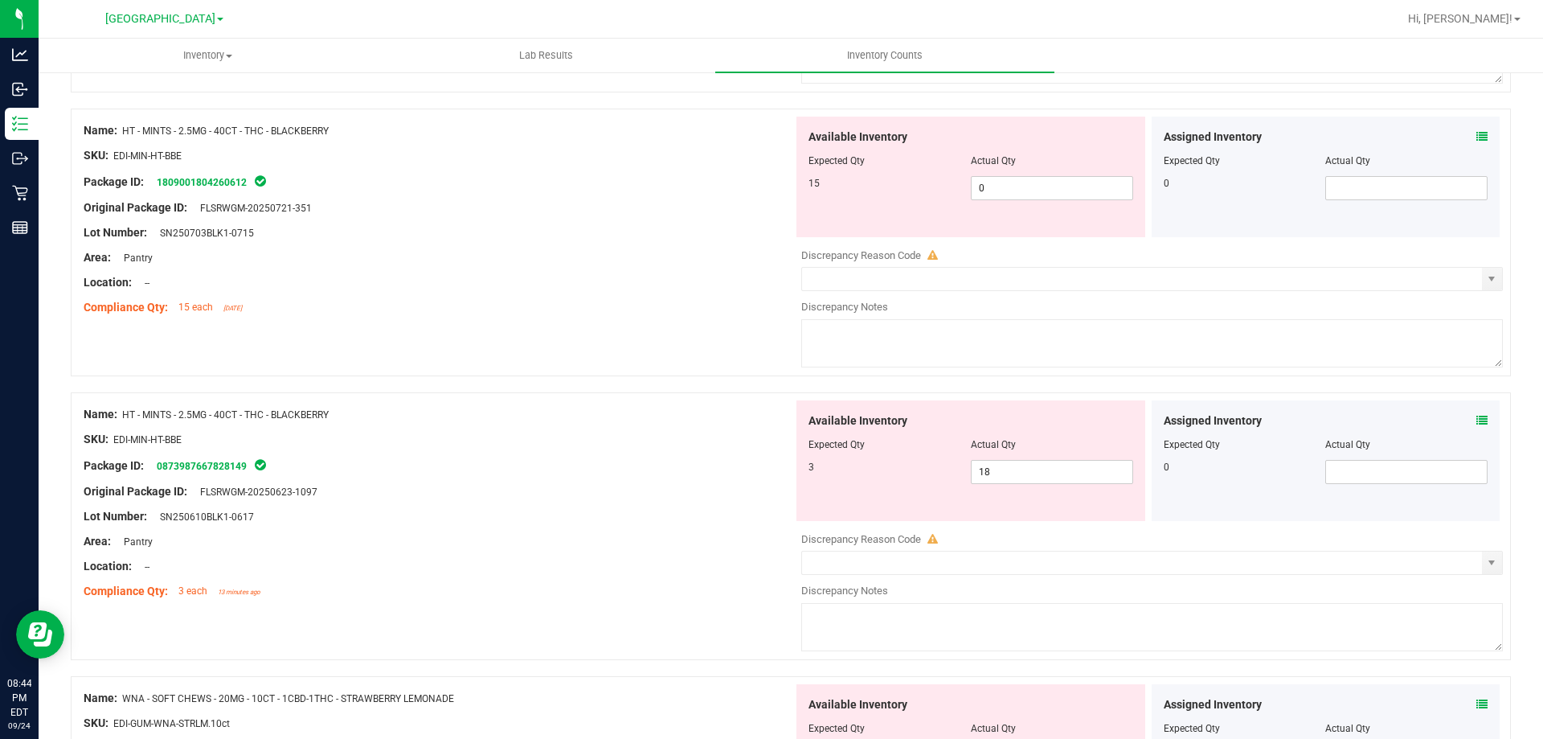
scroll to position [1286, 0]
click at [1030, 198] on span "0 0" at bounding box center [1052, 190] width 162 height 24
type input "15"
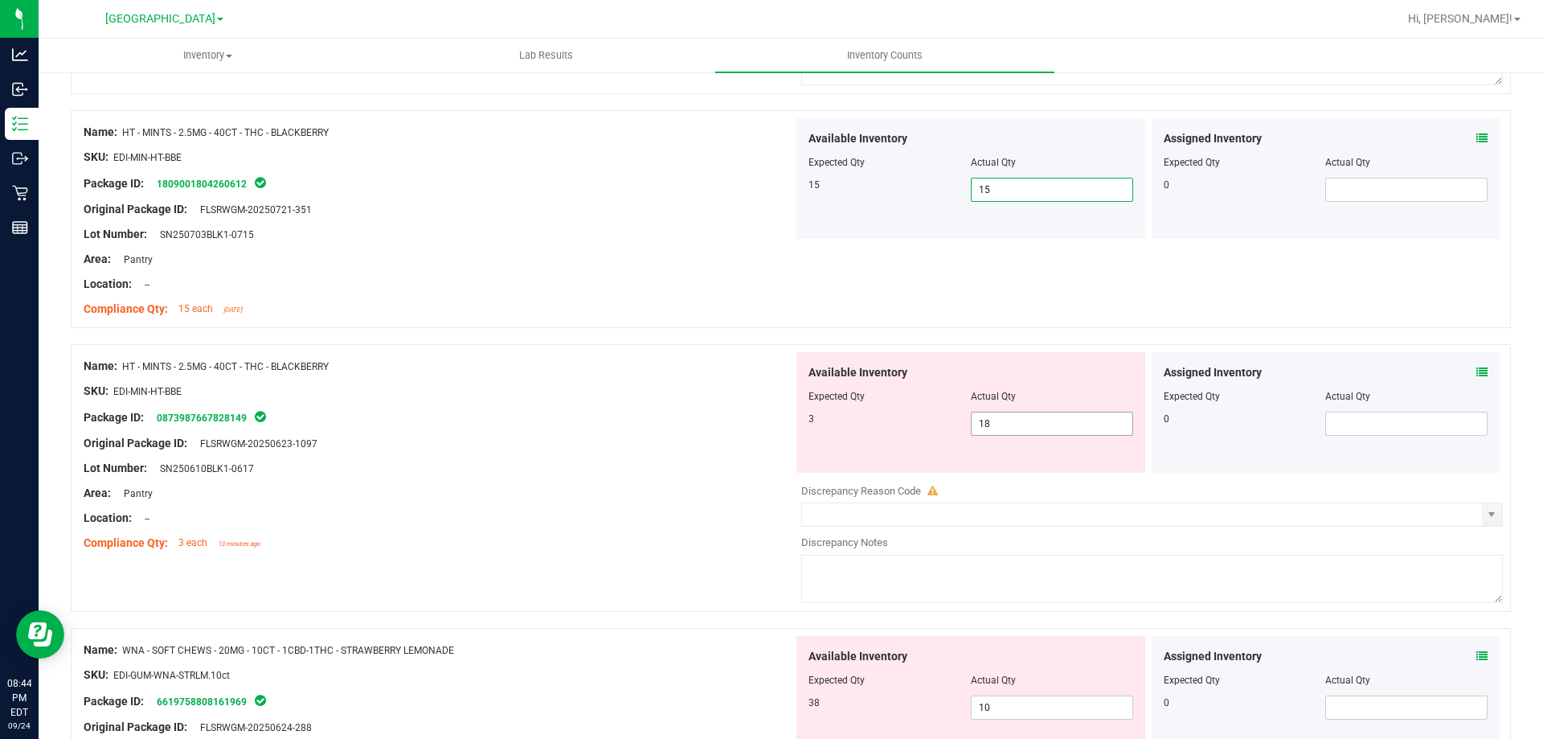
click at [1038, 432] on span "18 18" at bounding box center [1052, 423] width 162 height 24
type input "1"
type input "3"
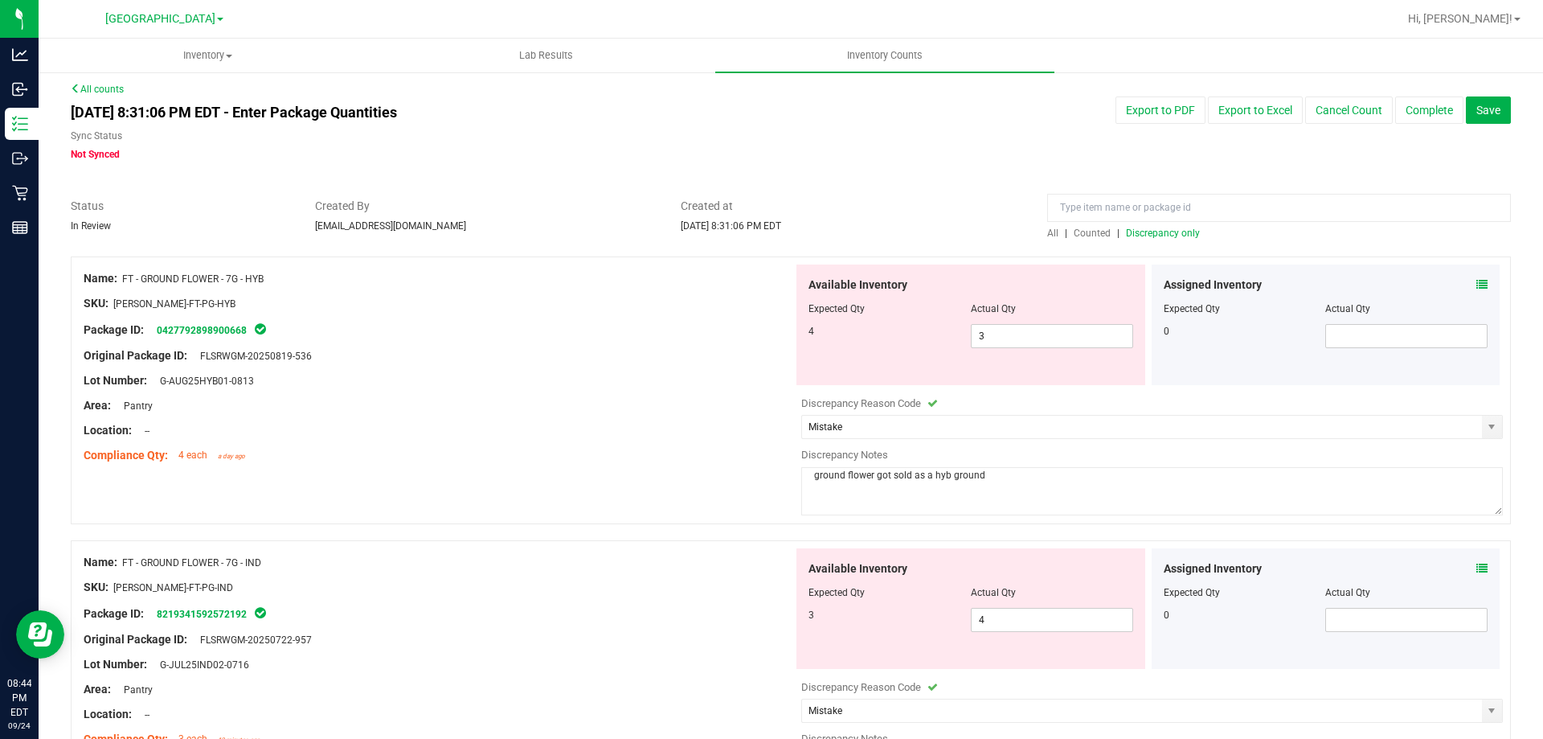
scroll to position [0, 0]
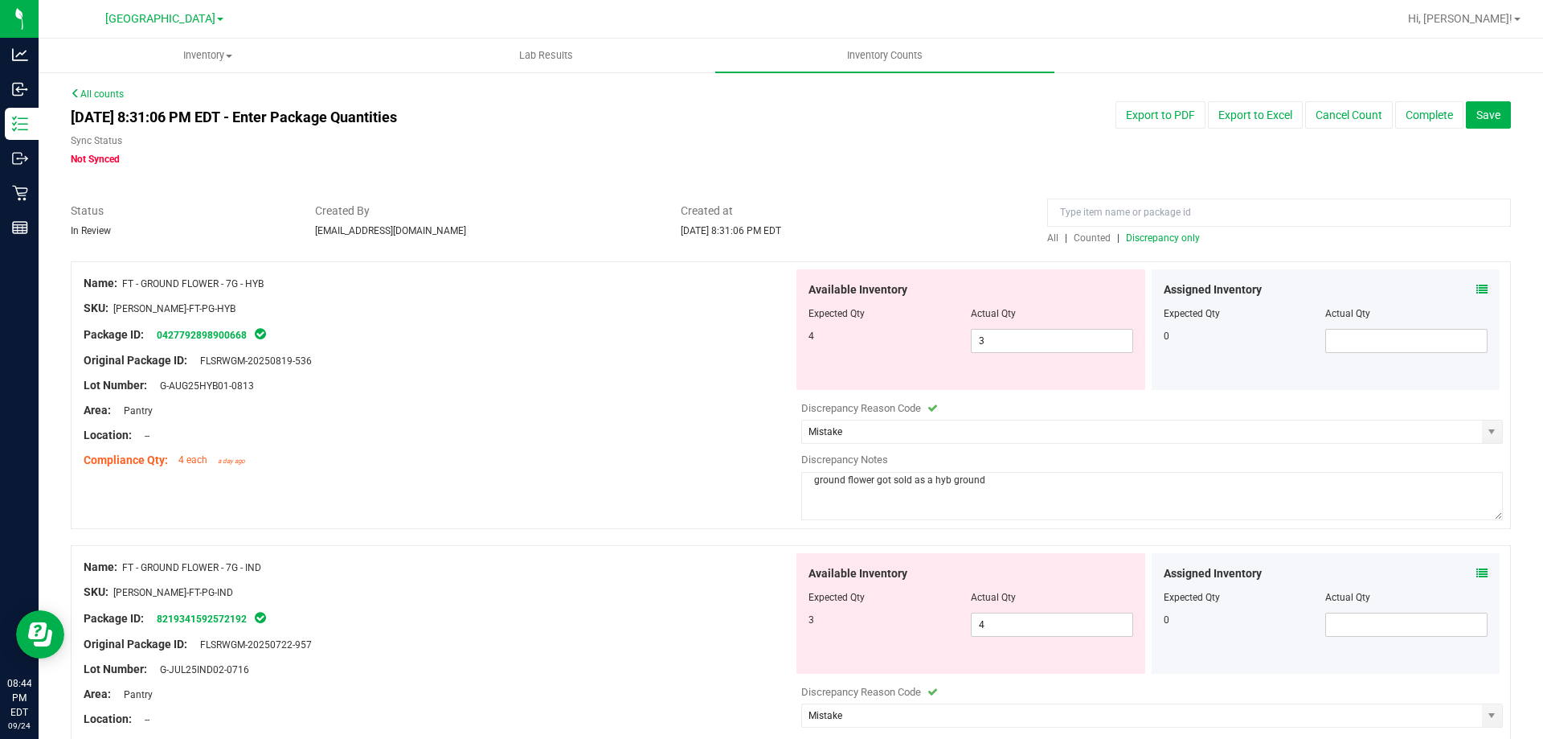
click at [1186, 245] on div at bounding box center [791, 253] width 1440 height 16
click at [1185, 237] on span "Discrepancy only" at bounding box center [1163, 237] width 74 height 11
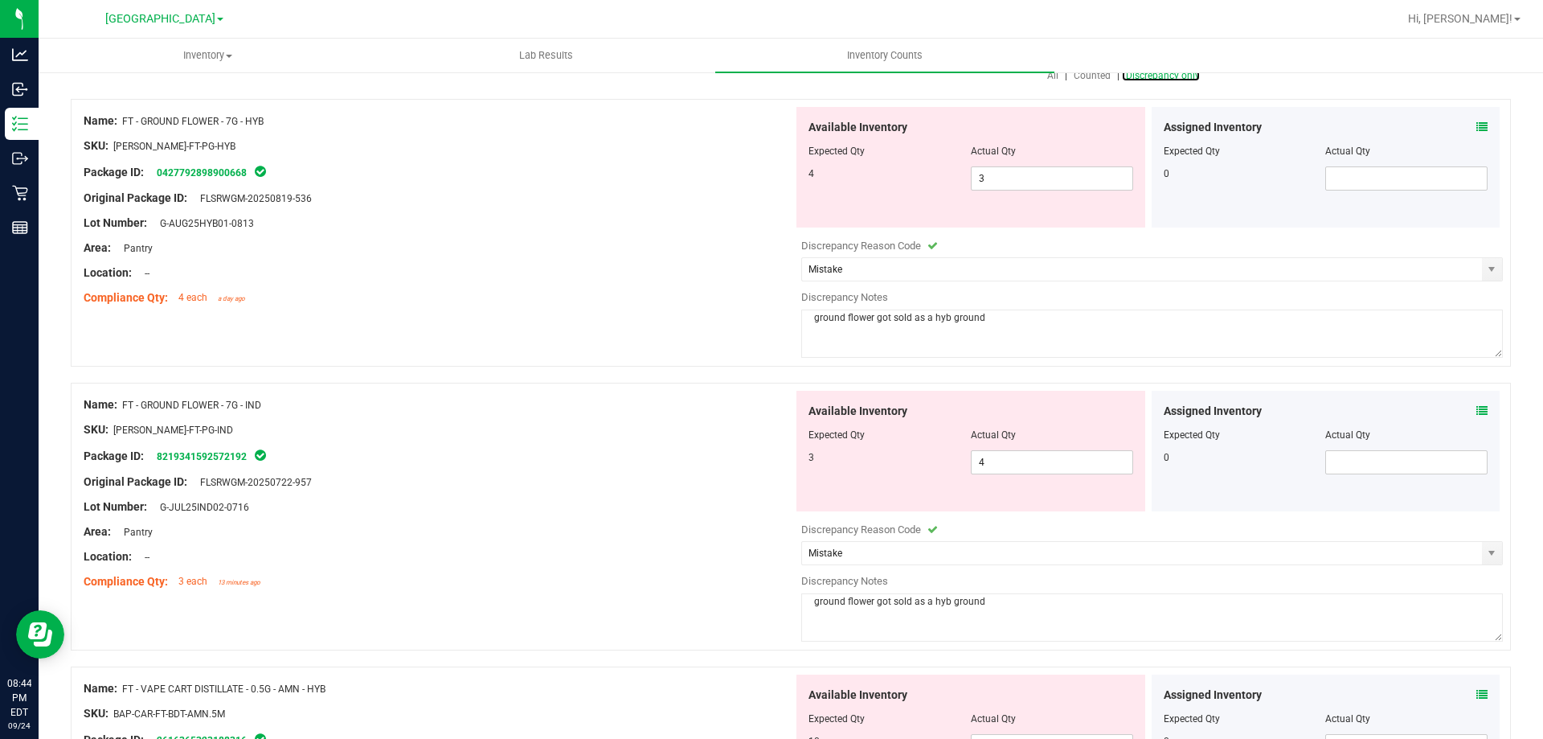
scroll to position [161, 0]
drag, startPoint x: 1011, startPoint y: 318, endPoint x: 764, endPoint y: 328, distance: 247.7
click at [764, 328] on div "Name: FT - GROUND FLOWER - 7G - HYB SKU: FLO-BUD-FT-PG-HYB Package ID: 04277928…" at bounding box center [791, 234] width 1440 height 268
drag, startPoint x: 1143, startPoint y: 330, endPoint x: 743, endPoint y: 348, distance: 399.9
click at [743, 348] on div "Name: FT - GROUND FLOWER - 7G - HYB SKU: FLO-BUD-FT-PG-HYB Package ID: 04277928…" at bounding box center [791, 234] width 1440 height 268
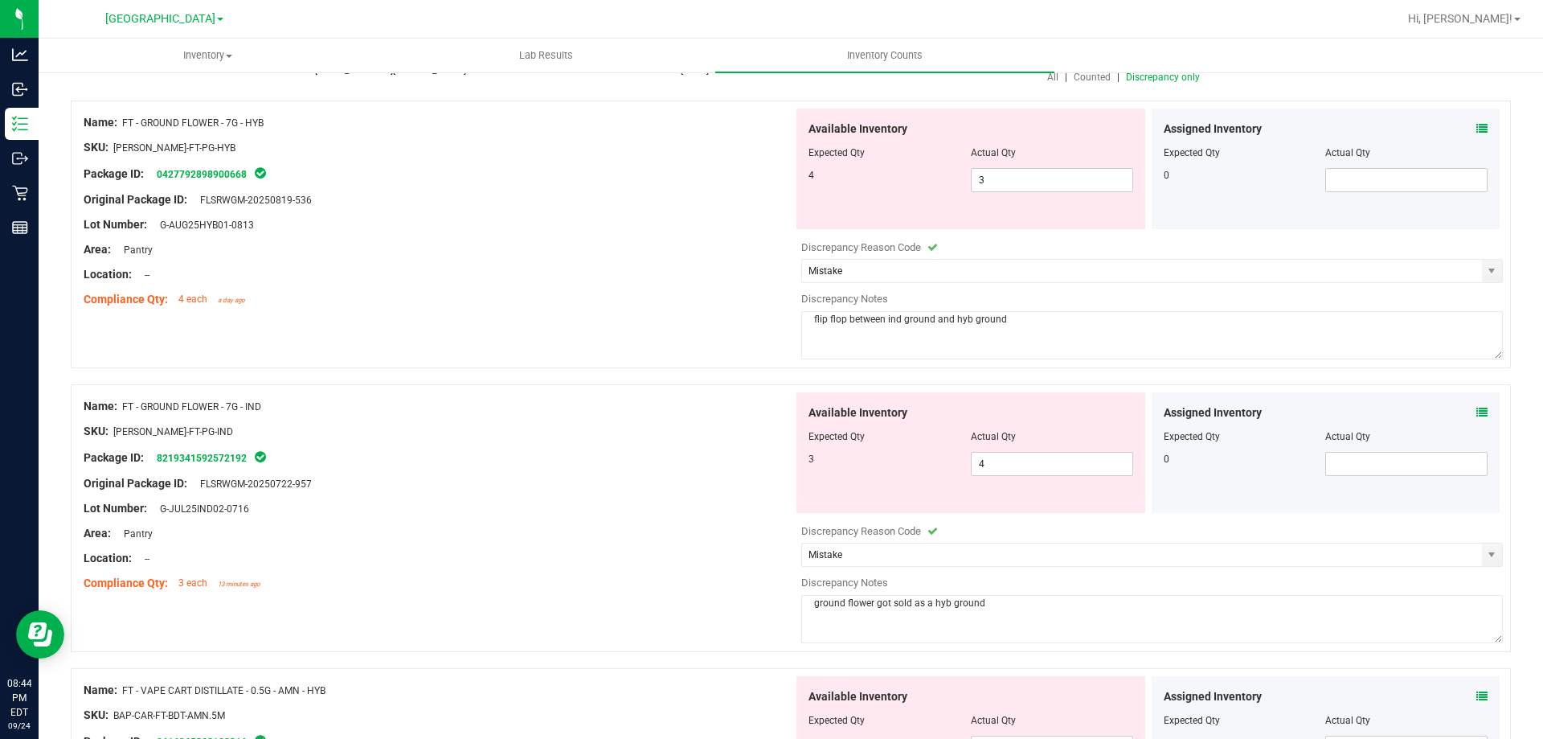
type textarea "flip flop between ind ground and hyb ground"
click at [924, 614] on textarea "ground flower got sold as a hyb ground" at bounding box center [1152, 619] width 702 height 48
paste textarea "flip flop between ind ground and"
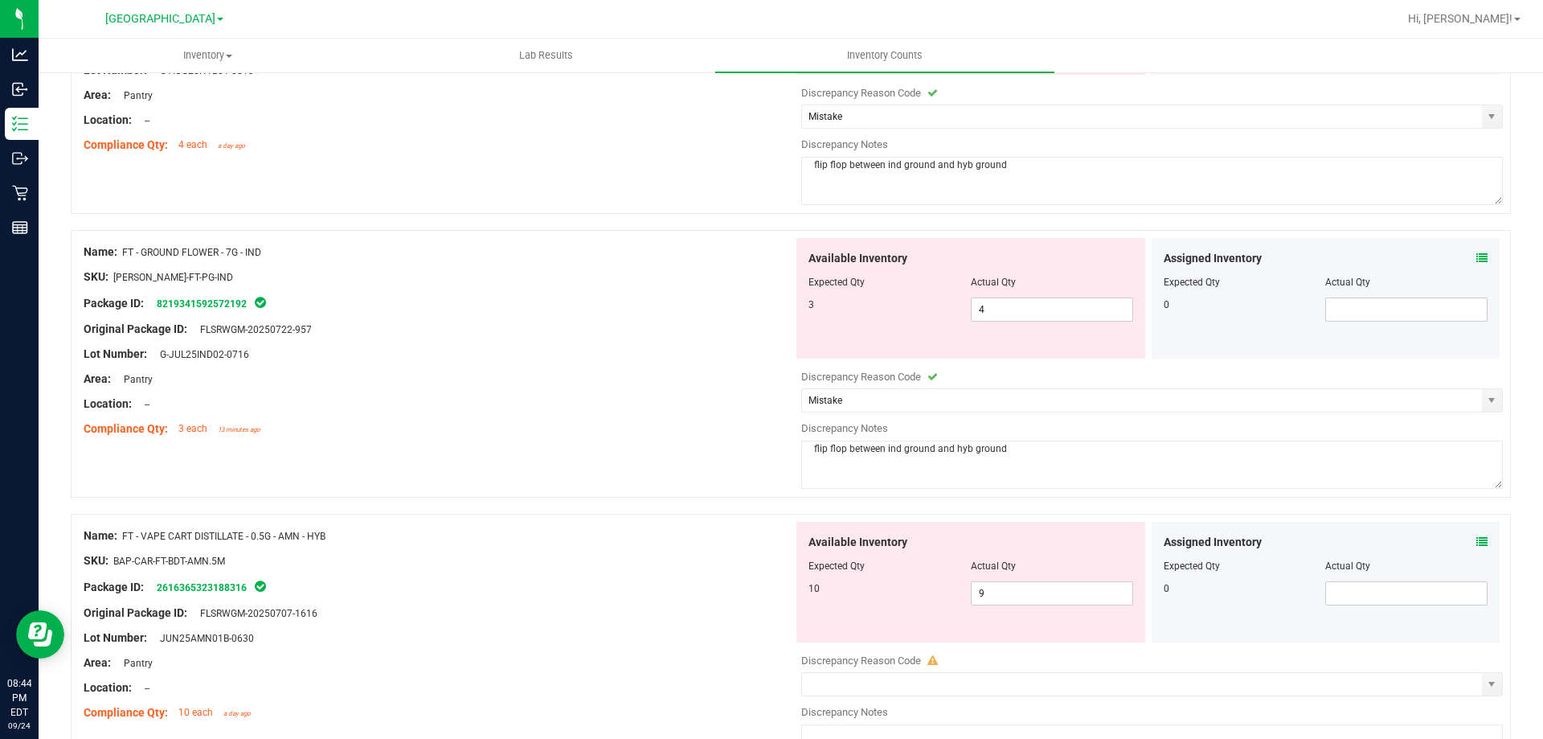
scroll to position [402, 0]
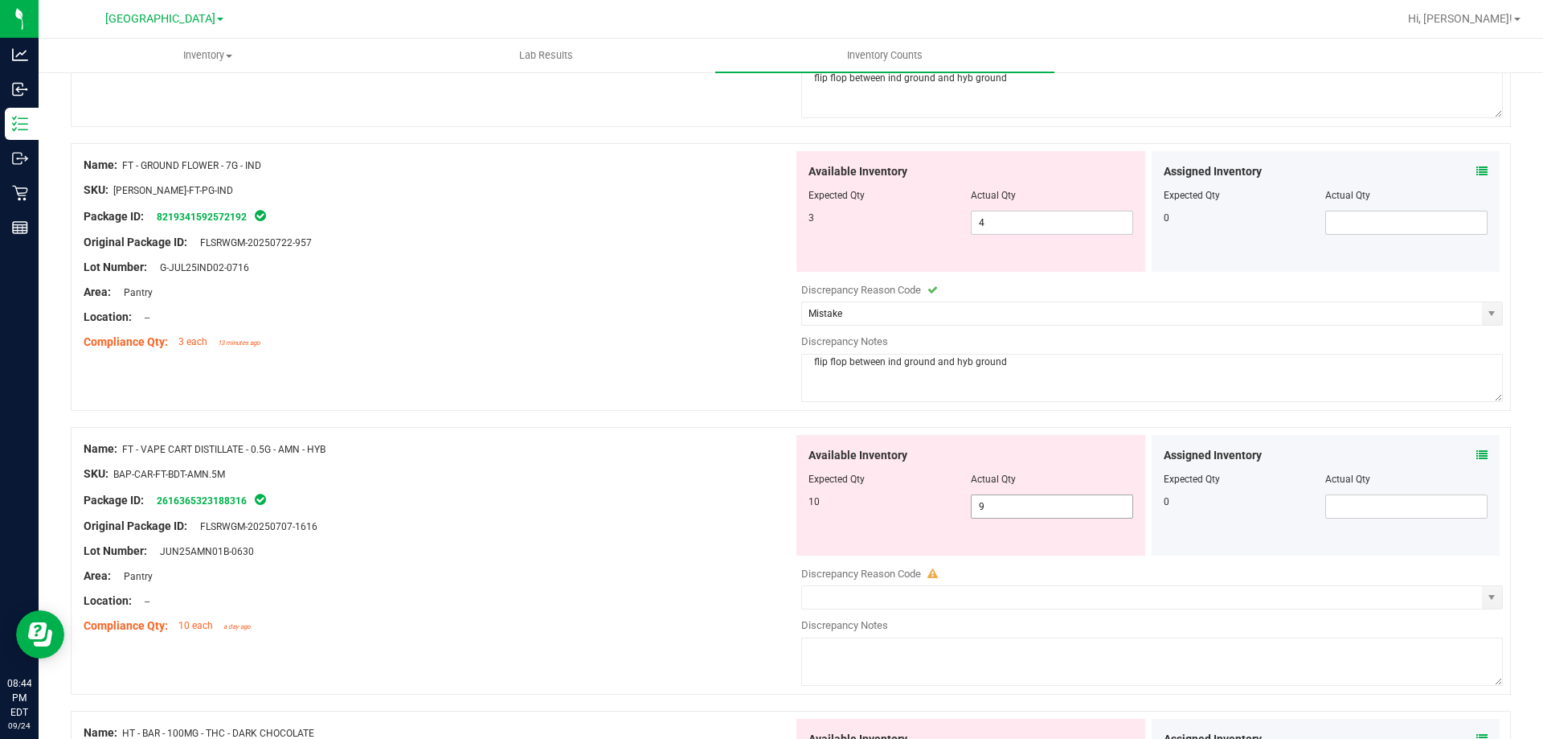
type textarea "flip flop between ind ground and hyb ground"
click at [983, 510] on span "9 9" at bounding box center [1052, 506] width 162 height 24
type input "10"
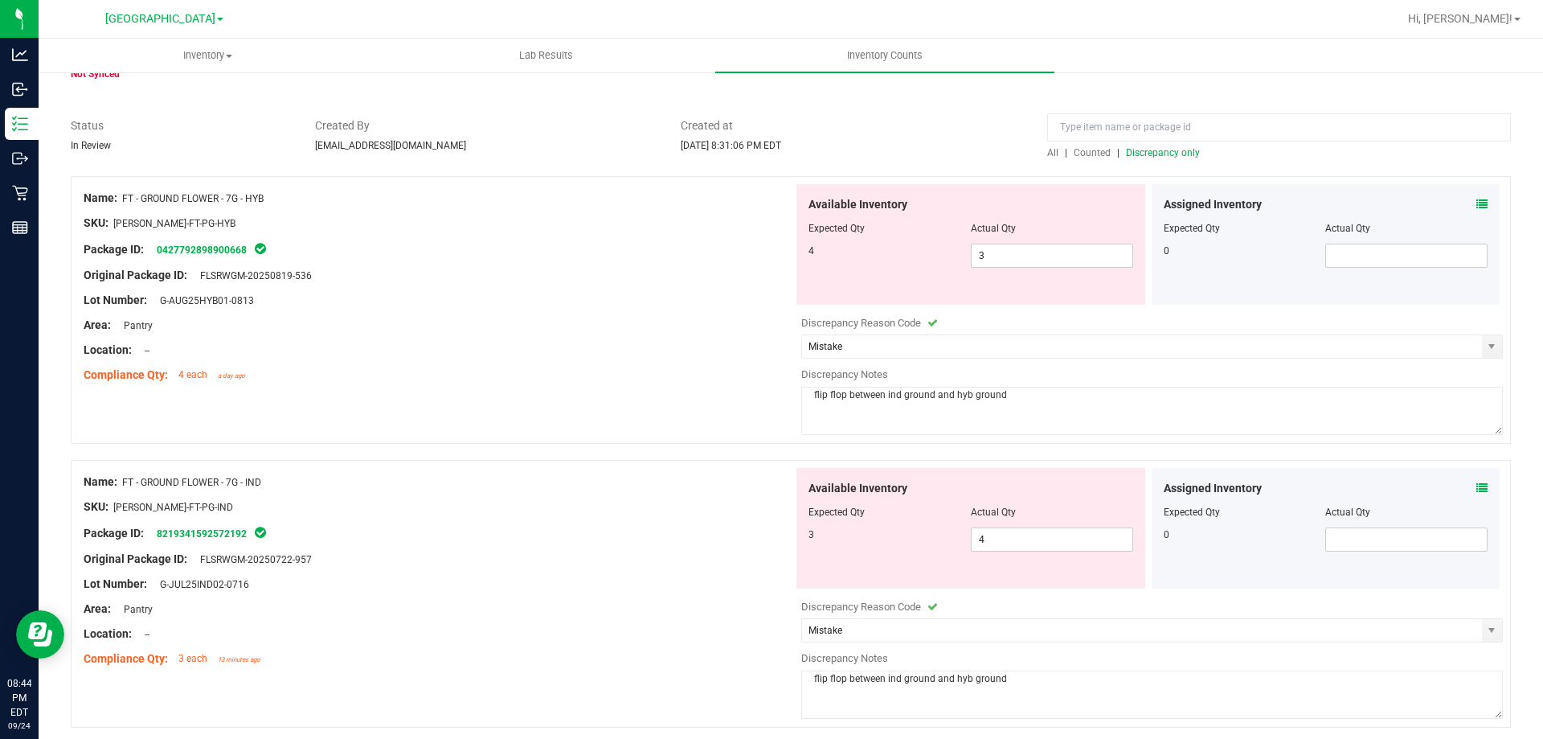
scroll to position [0, 0]
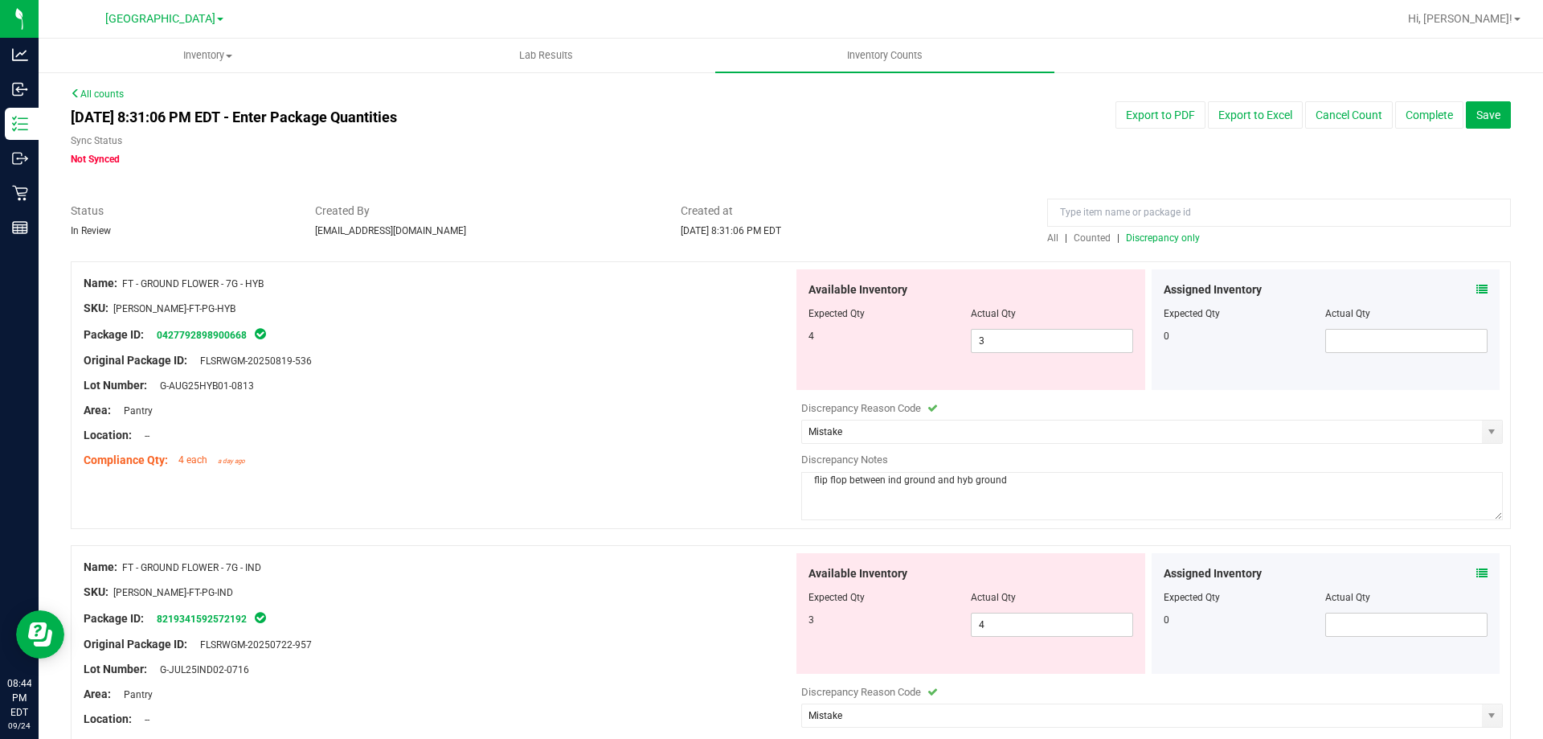
click at [1139, 240] on span "Discrepancy only" at bounding box center [1163, 237] width 74 height 11
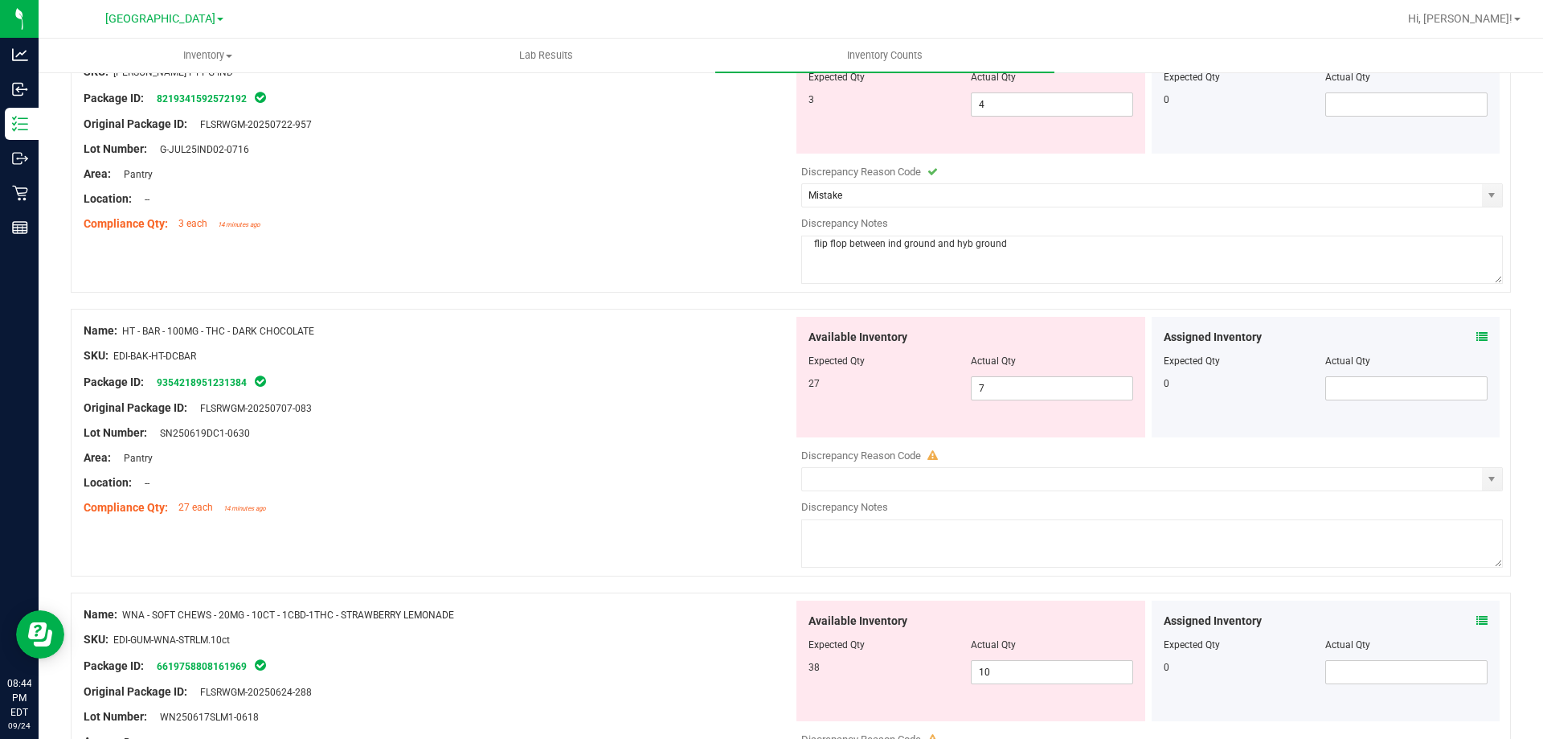
scroll to position [643, 0]
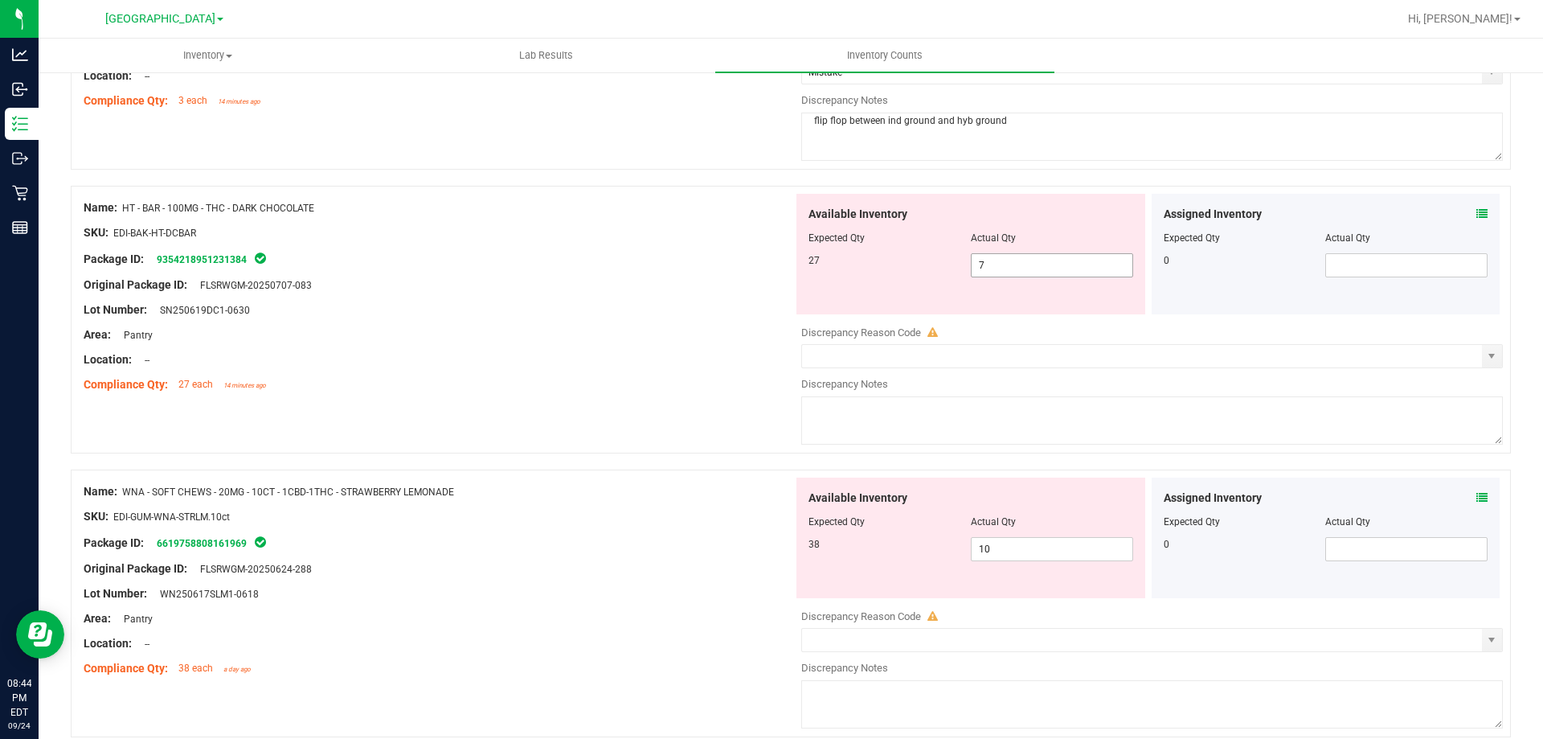
click at [1025, 259] on span "7 7" at bounding box center [1052, 265] width 162 height 24
click at [1025, 259] on input "7" at bounding box center [1052, 265] width 161 height 23
type input "27"
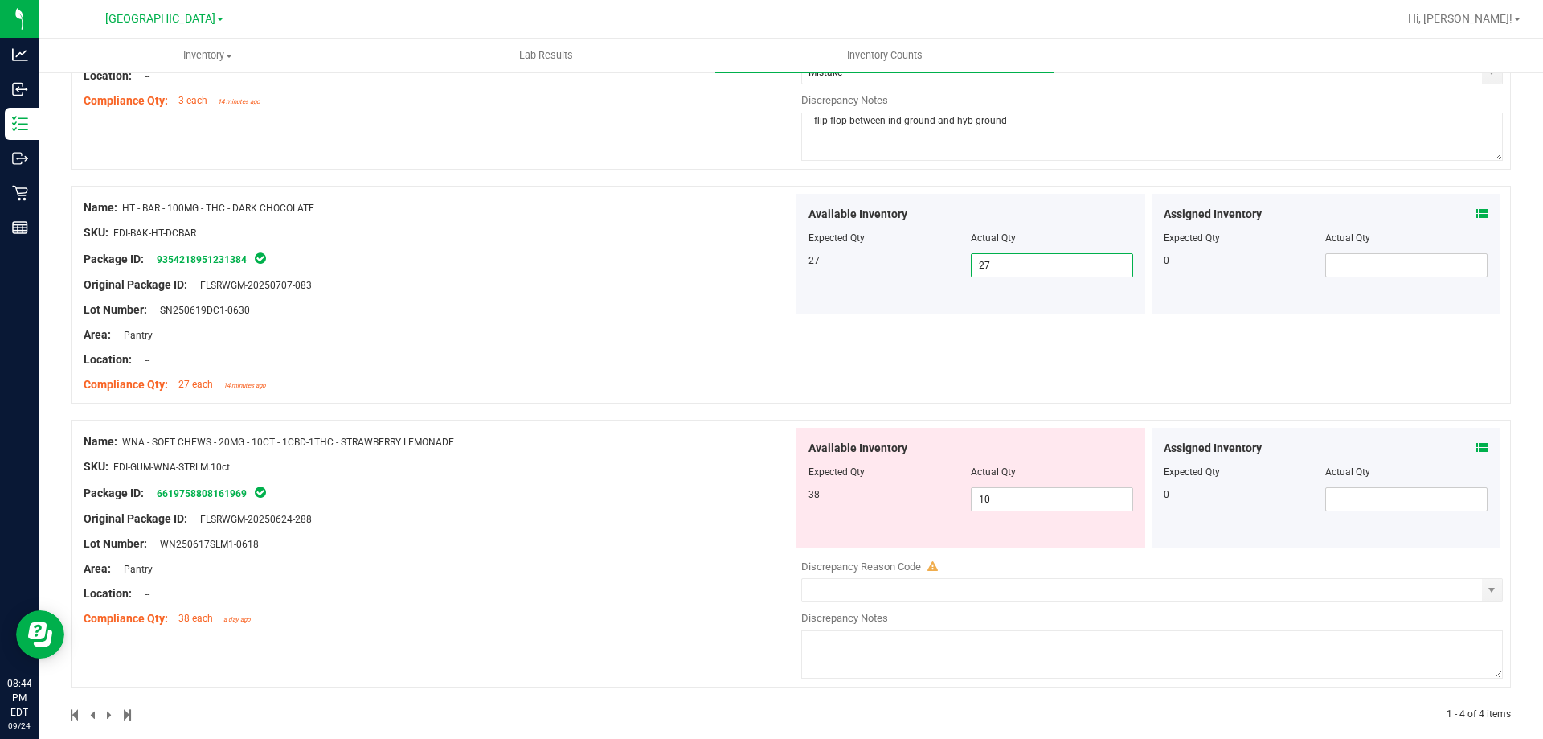
click at [1010, 477] on div "Actual Qty" at bounding box center [1052, 472] width 162 height 14
click at [1010, 494] on span "10 10" at bounding box center [1052, 499] width 162 height 24
click at [1010, 494] on input "10" at bounding box center [1052, 499] width 161 height 23
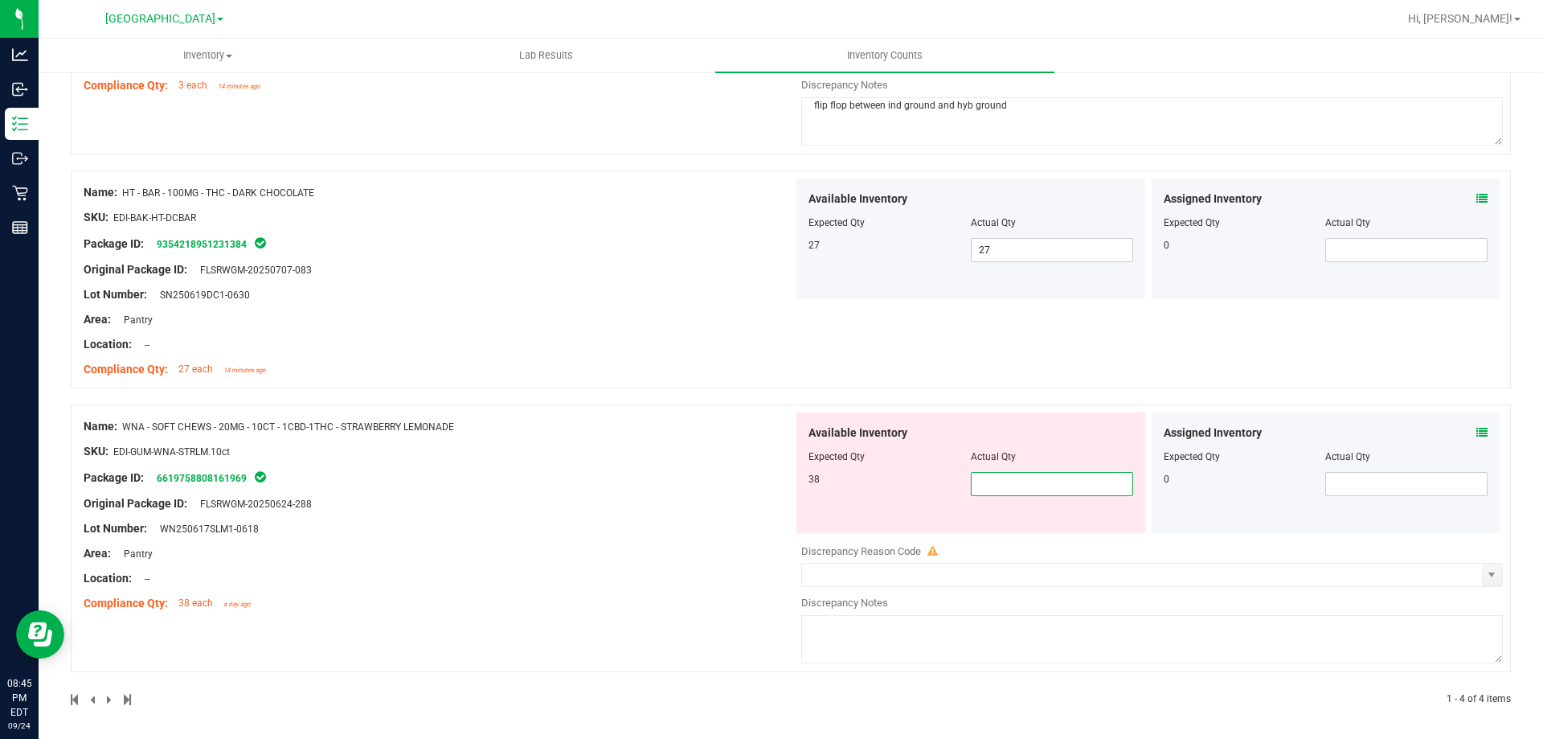
scroll to position [662, 0]
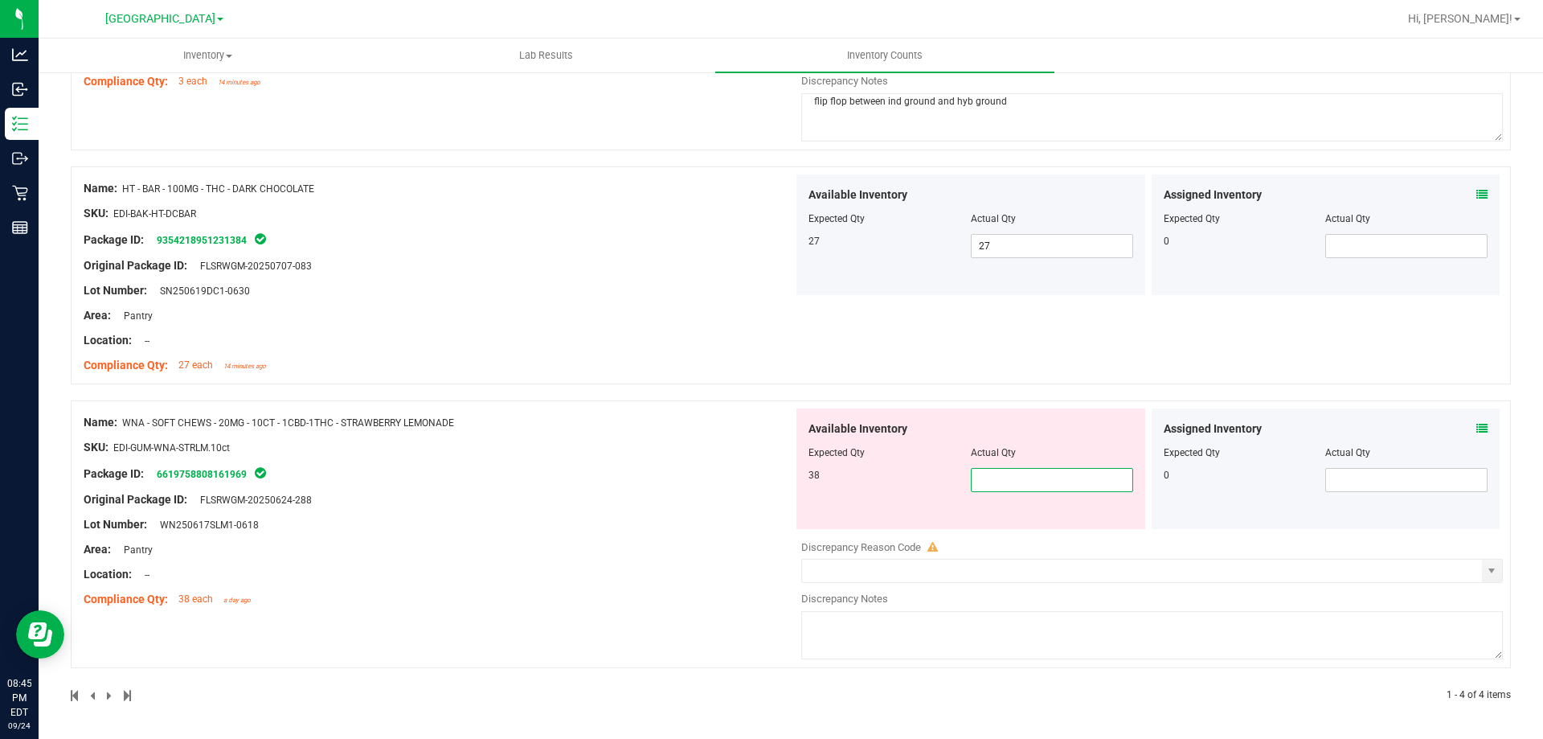
click at [996, 475] on input "text" at bounding box center [1052, 480] width 161 height 23
type input "38"
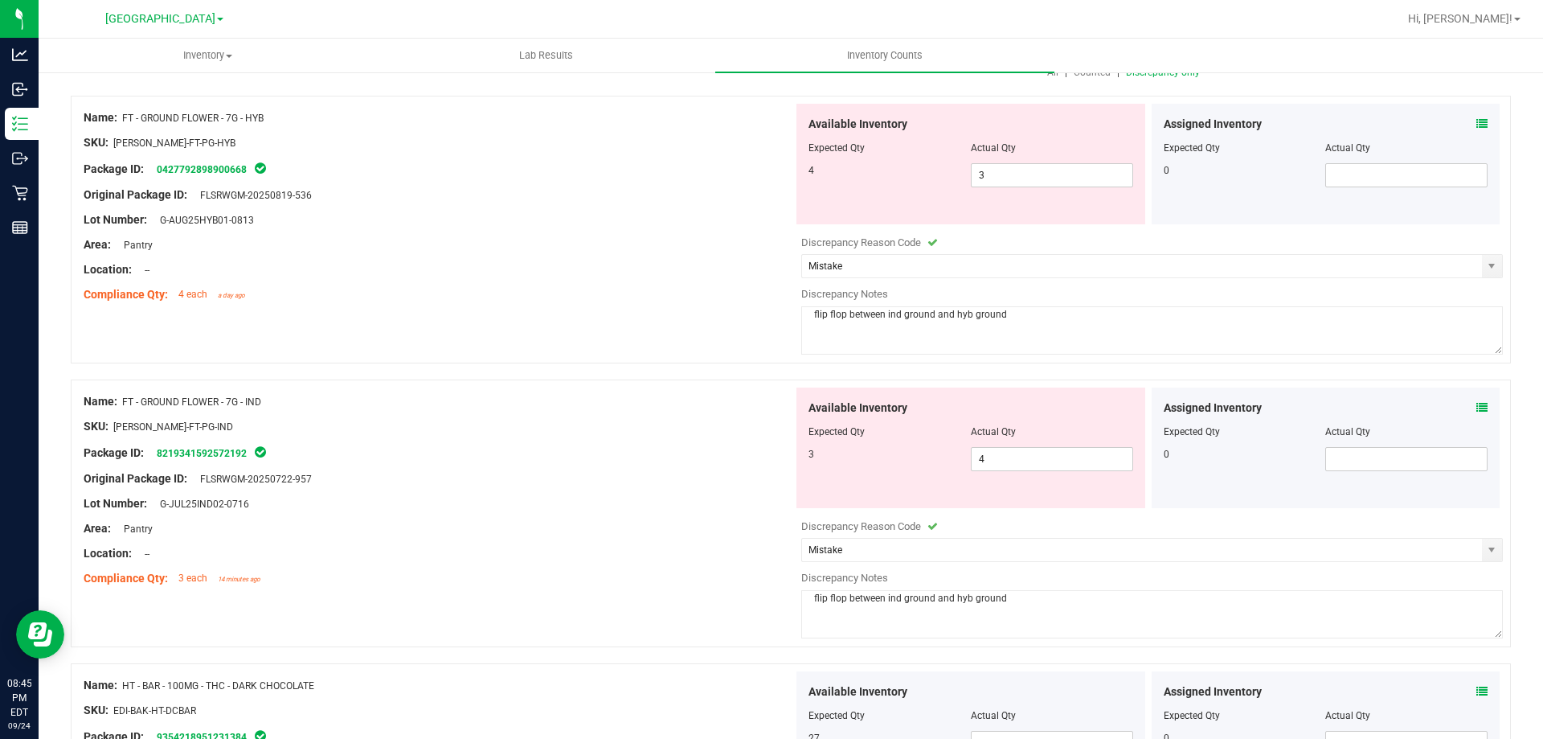
scroll to position [50, 0]
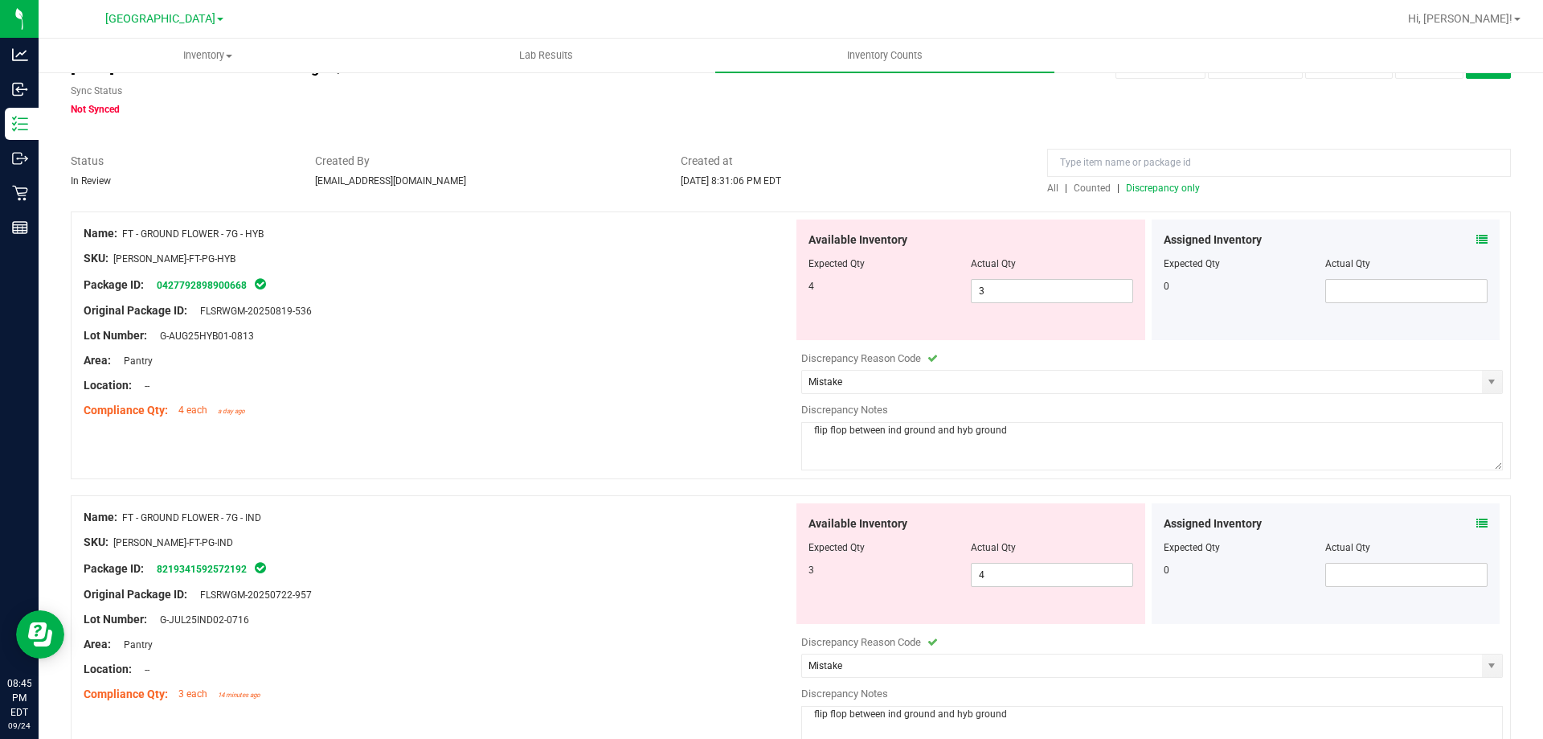
click at [1130, 183] on span "Discrepancy only" at bounding box center [1163, 187] width 74 height 11
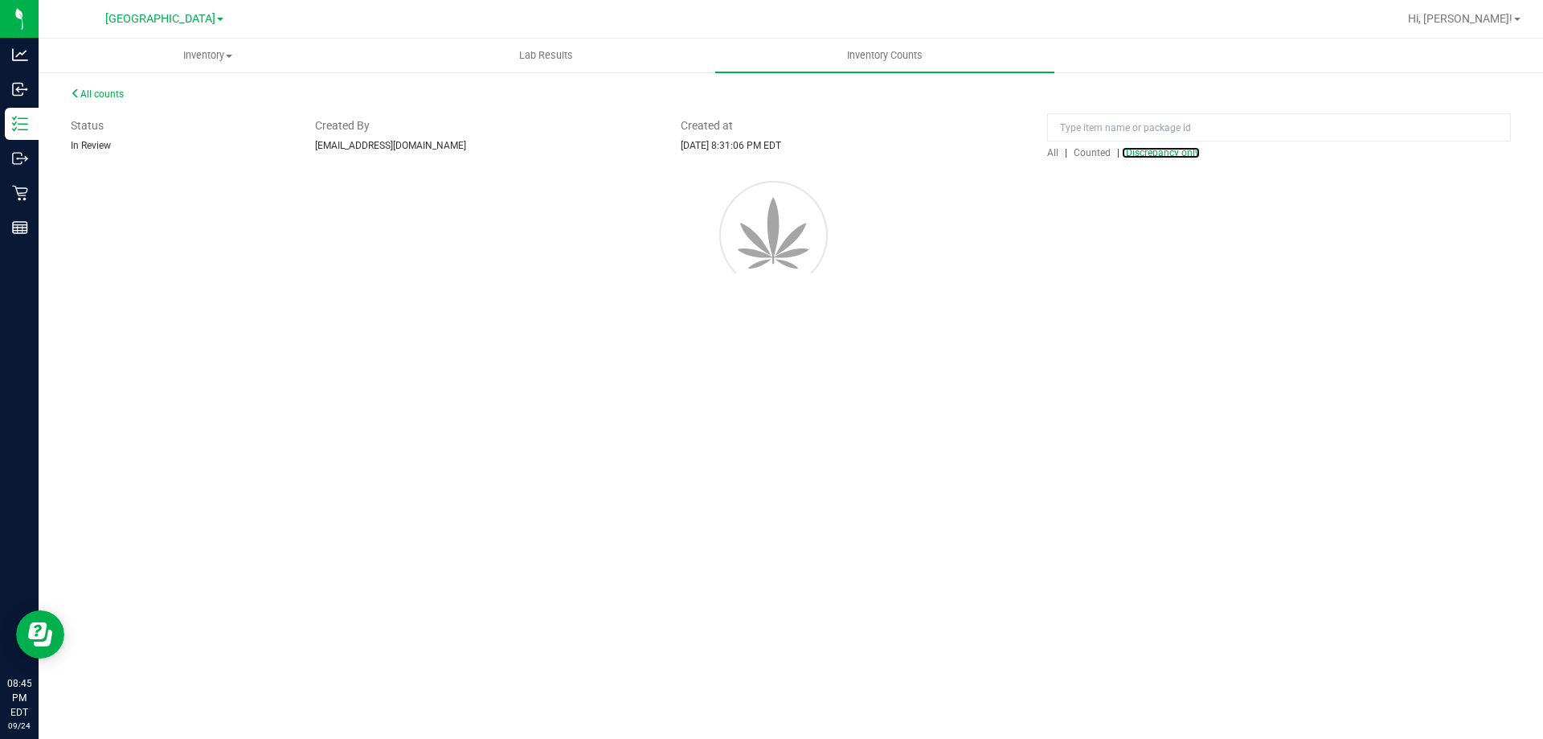
scroll to position [0, 0]
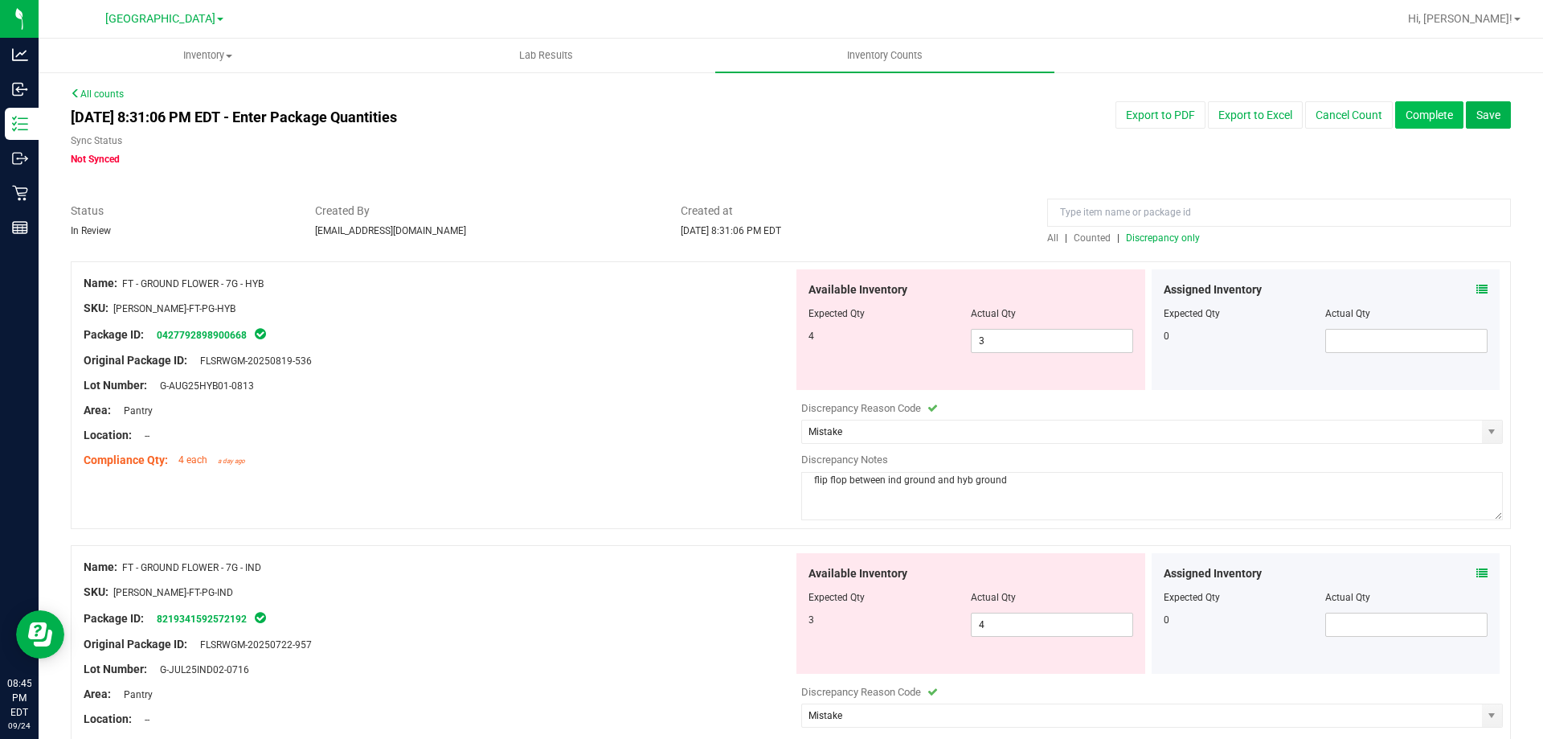
click at [1406, 106] on button "Complete" at bounding box center [1429, 114] width 68 height 27
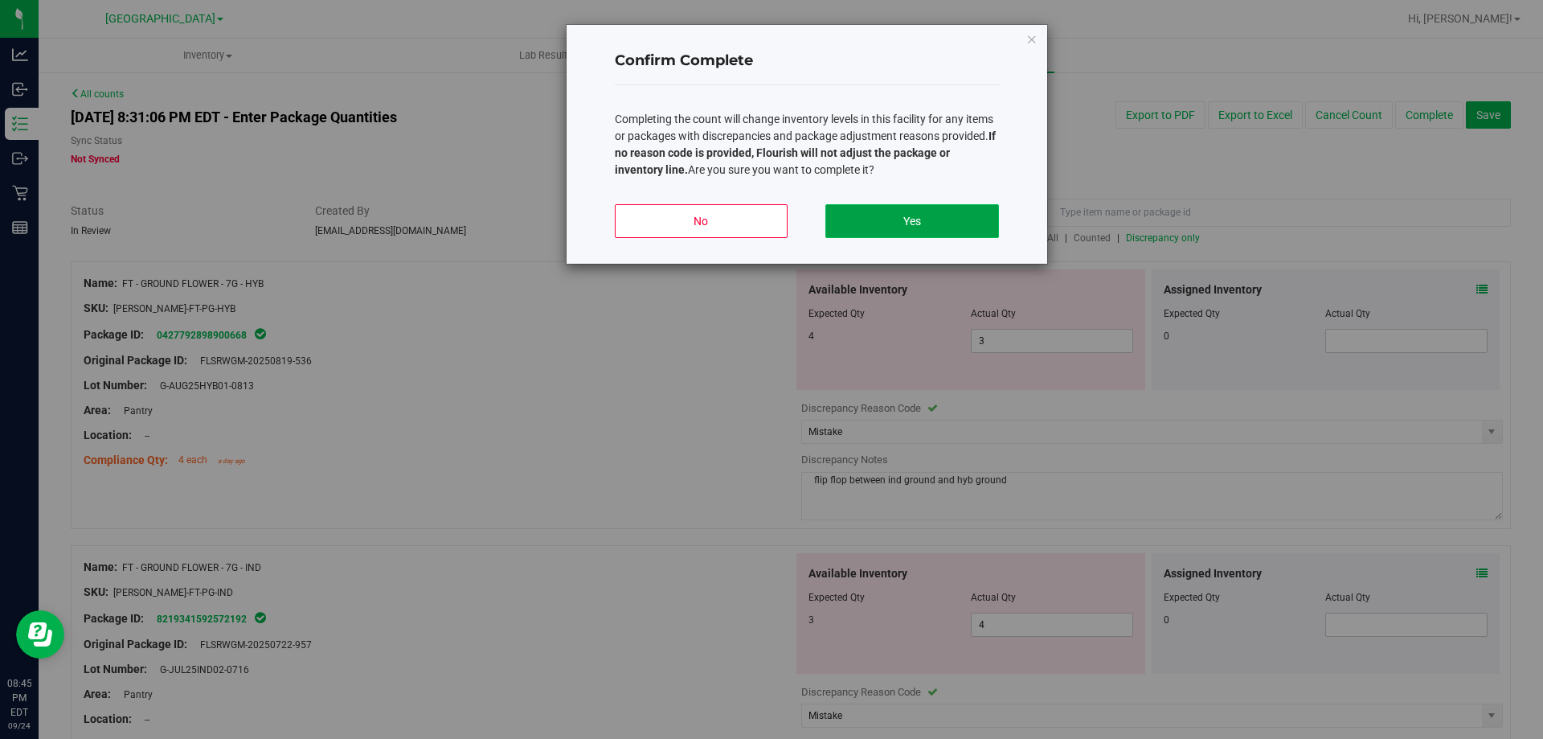
click at [915, 219] on button "Yes" at bounding box center [911, 221] width 173 height 34
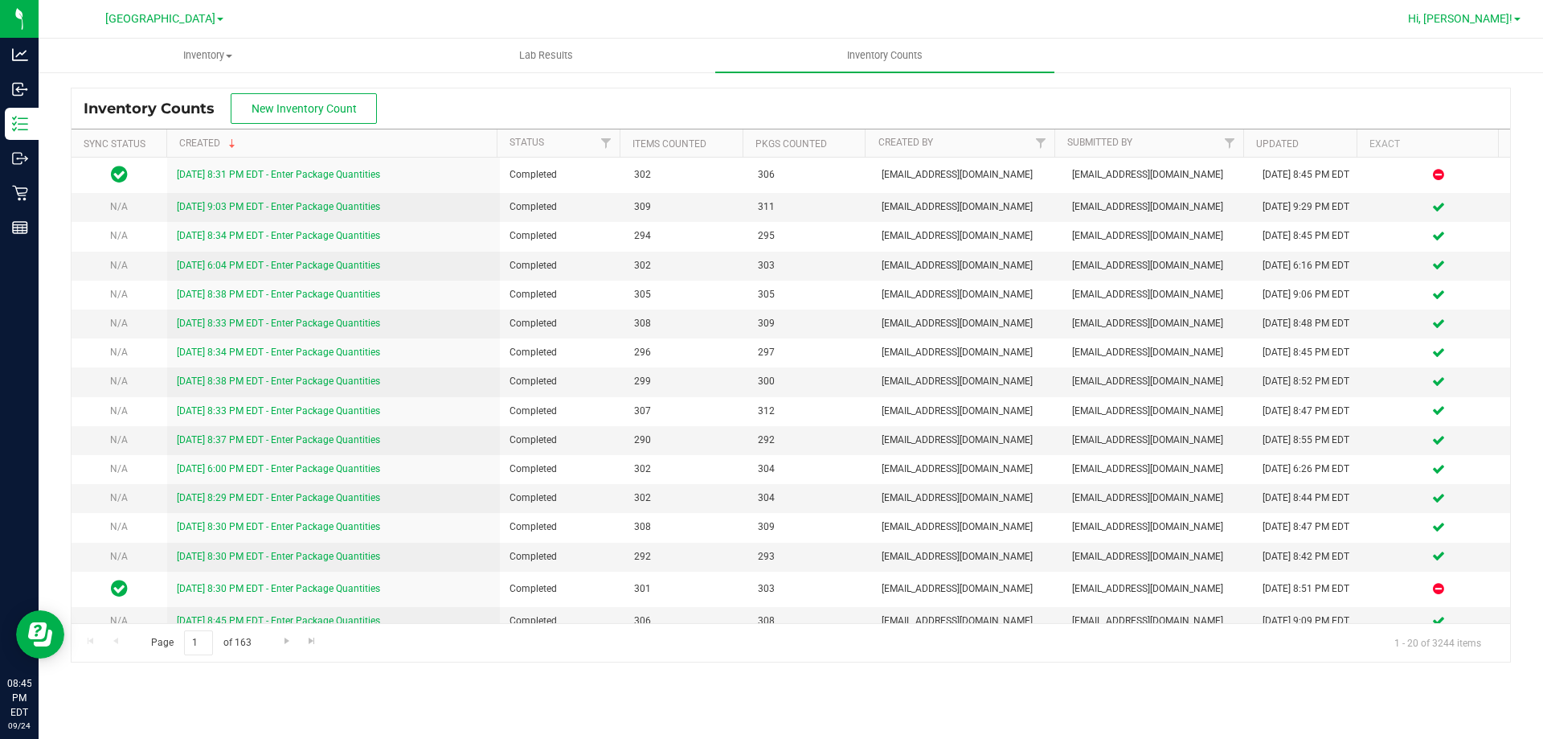
click at [1487, 22] on span "Hi, [PERSON_NAME]!" at bounding box center [1460, 18] width 104 height 13
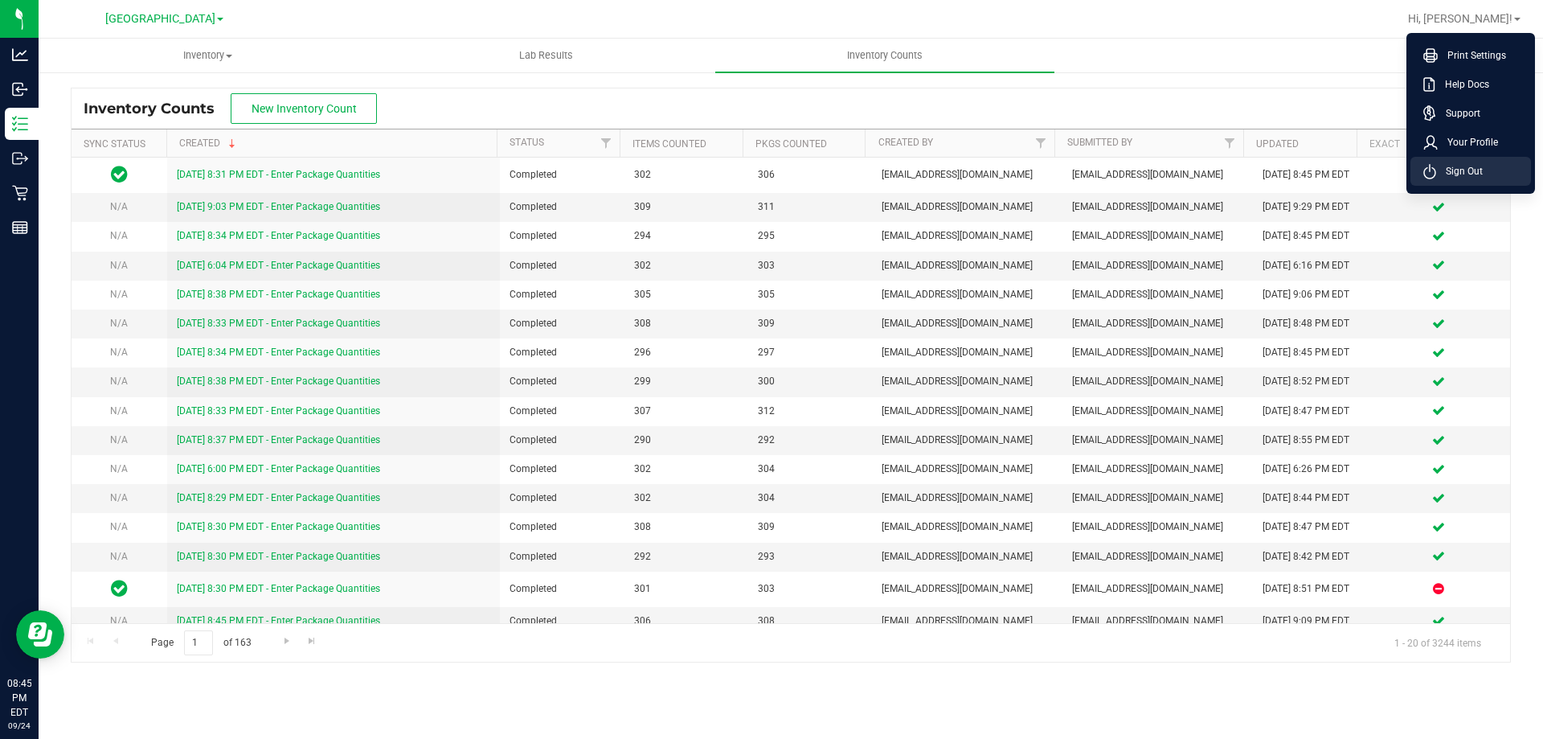
click at [1468, 169] on span "Sign Out" at bounding box center [1459, 171] width 47 height 16
